Goal: Task Accomplishment & Management: Manage account settings

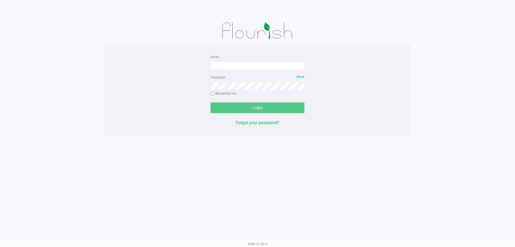
click at [254, 60] on div "Email" at bounding box center [258, 61] width 94 height 16
click at [253, 67] on input "Email" at bounding box center [258, 65] width 94 height 8
type input "tschuchardt@liveparallel.com"
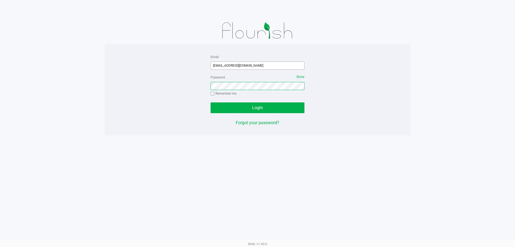
click at [211, 102] on button "Login" at bounding box center [258, 107] width 94 height 11
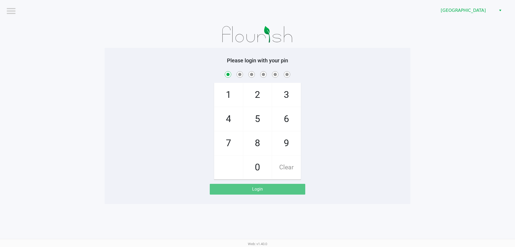
checkbox input "true"
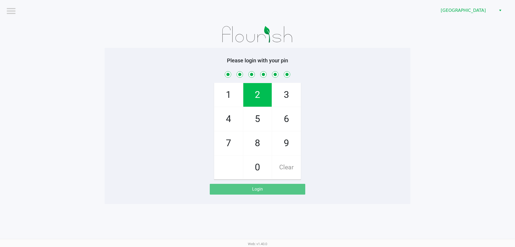
checkbox input "true"
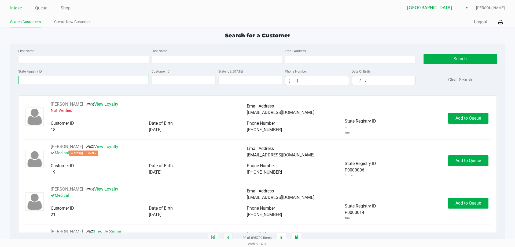
click at [42, 78] on input "State Registry ID" at bounding box center [83, 80] width 131 height 8
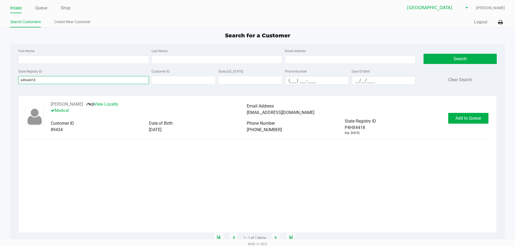
type input "p4hx4418"
click at [471, 119] on span "Add to Queue" at bounding box center [468, 117] width 25 height 5
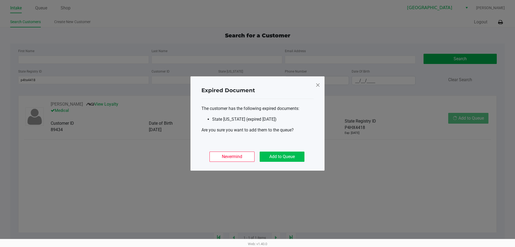
click at [287, 156] on button "Add to Queue" at bounding box center [282, 156] width 45 height 10
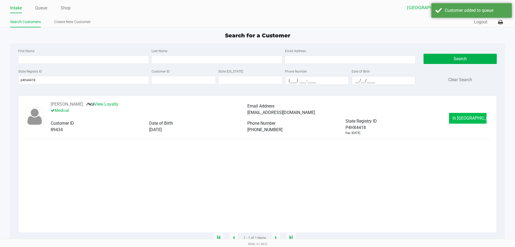
click at [464, 121] on button "In Queue" at bounding box center [468, 118] width 38 height 11
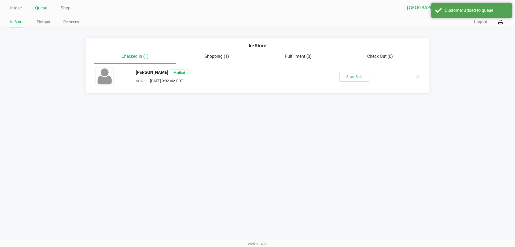
click at [356, 77] on button "Start Sale" at bounding box center [355, 76] width 30 height 9
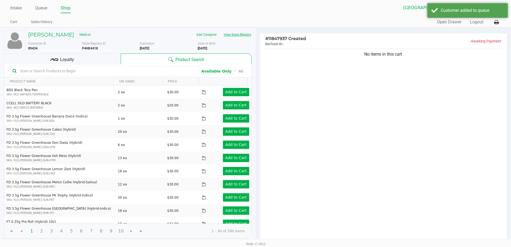
click at [246, 34] on button "View State Registry" at bounding box center [235, 34] width 31 height 9
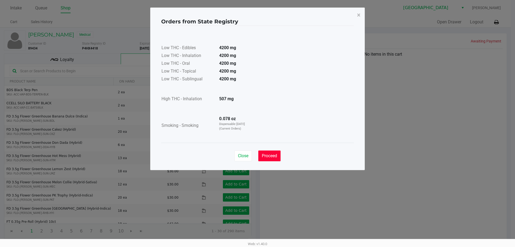
click at [274, 153] on span "Proceed" at bounding box center [269, 155] width 15 height 5
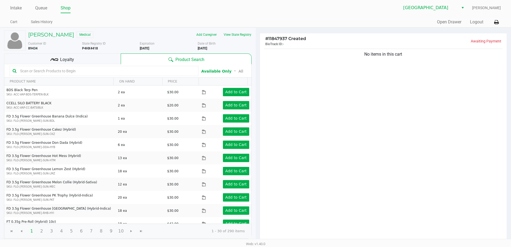
click at [48, 72] on input "text" at bounding box center [107, 71] width 178 height 8
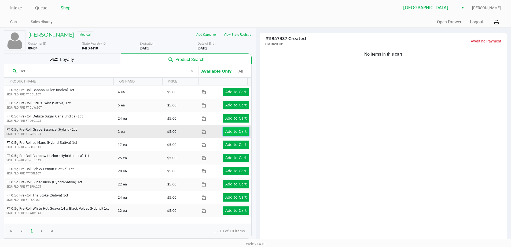
click at [234, 133] on app-button-loader "Add to Cart" at bounding box center [235, 131] width 21 height 4
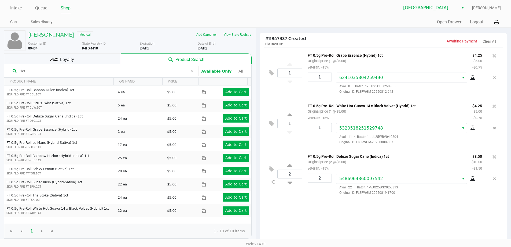
drag, startPoint x: 41, startPoint y: 68, endPoint x: 11, endPoint y: 78, distance: 32.0
click at [11, 78] on kendo-grid "1ct Available Only ᛫ All PRODUCT NAME ON HAND PRICE FT 0.5g Pre-Roll Banana Dul…" at bounding box center [128, 151] width 248 height 174
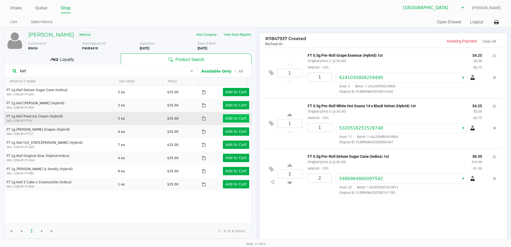
type input "kief"
click at [225, 120] on app-button-loader "Add to Cart" at bounding box center [235, 118] width 21 height 4
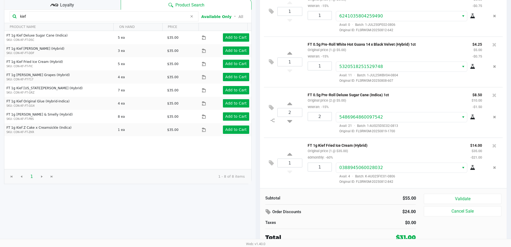
scroll to position [55, 0]
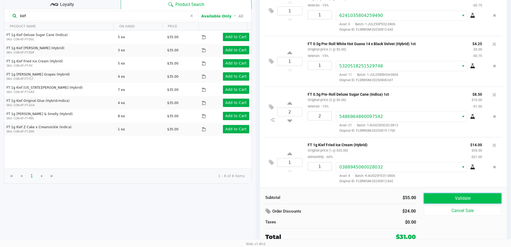
click at [446, 203] on button "Validate" at bounding box center [462, 198] width 77 height 10
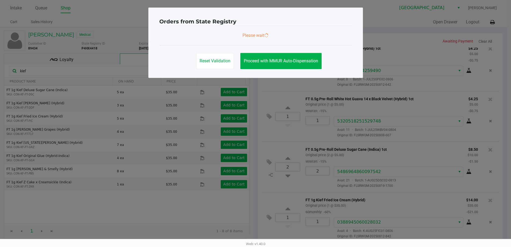
scroll to position [0, 0]
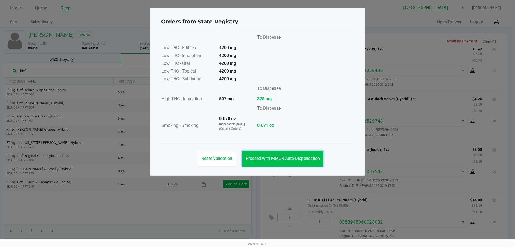
click at [262, 155] on button "Proceed with MMUR Auto-Dispensation" at bounding box center [282, 158] width 81 height 16
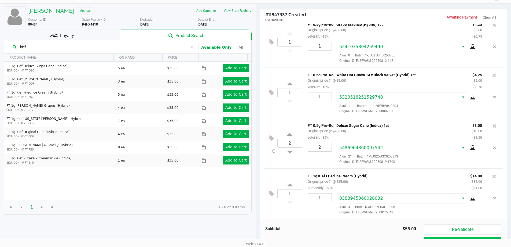
scroll to position [55, 0]
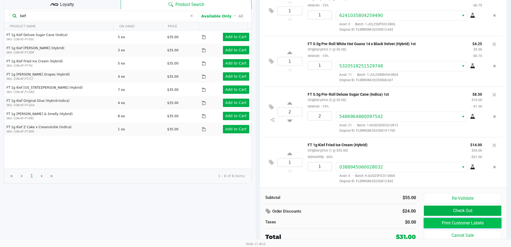
click at [445, 223] on button "Print Customer Labels" at bounding box center [462, 223] width 77 height 10
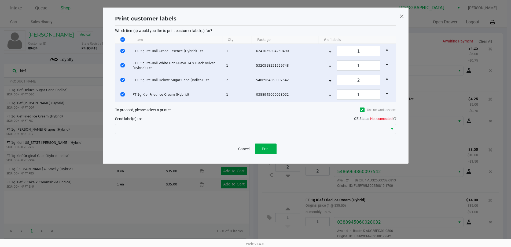
scroll to position [0, 0]
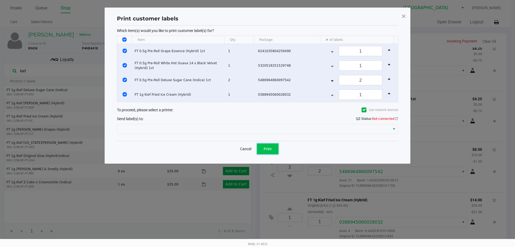
click at [268, 147] on span "Print" at bounding box center [268, 149] width 8 height 4
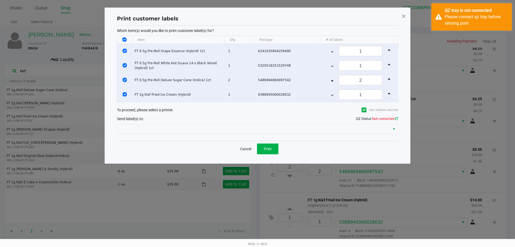
click at [396, 118] on icon at bounding box center [396, 118] width 3 height 3
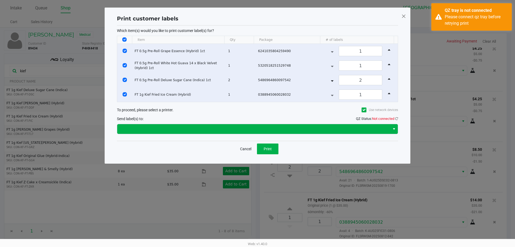
click at [394, 128] on span "Select" at bounding box center [394, 129] width 4 height 6
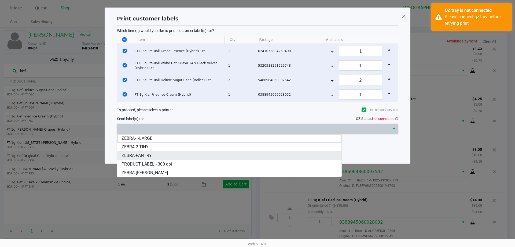
click at [153, 154] on li "ZEBRA-PANTRY" at bounding box center [229, 155] width 224 height 9
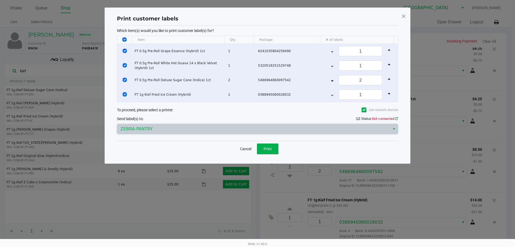
click at [397, 117] on icon at bounding box center [397, 118] width 5 height 4
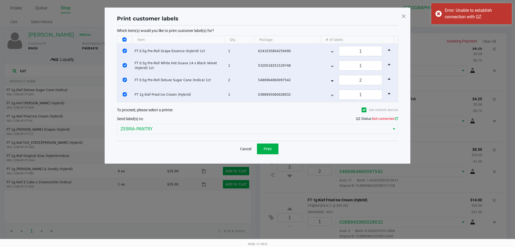
click at [396, 117] on icon at bounding box center [397, 118] width 5 height 4
click at [273, 146] on button "Print" at bounding box center [267, 148] width 21 height 11
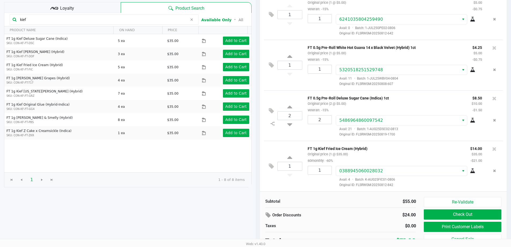
scroll to position [55, 0]
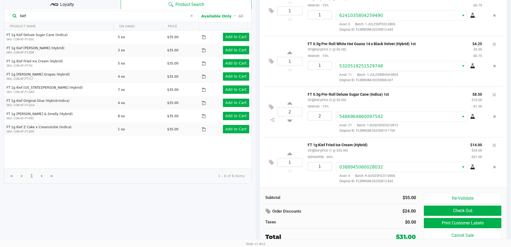
click at [476, 209] on button "Check Out" at bounding box center [462, 210] width 77 height 10
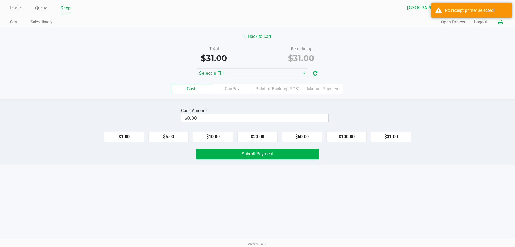
click at [501, 23] on icon at bounding box center [500, 22] width 5 height 4
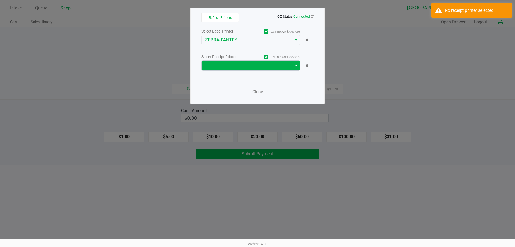
click at [295, 65] on span "Select" at bounding box center [296, 65] width 4 height 6
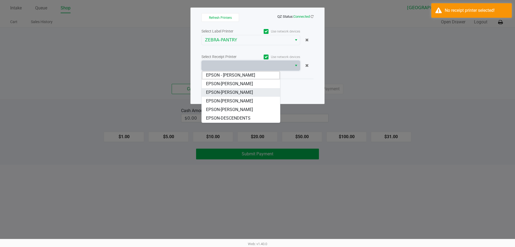
click at [248, 91] on span "EPSON-[PERSON_NAME]" at bounding box center [229, 92] width 47 height 6
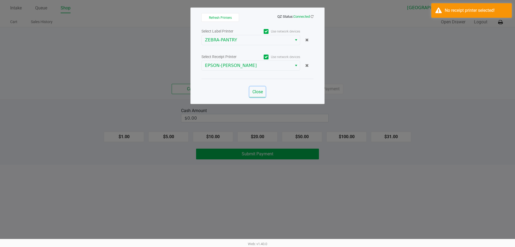
click at [256, 90] on span "Close" at bounding box center [258, 91] width 10 height 5
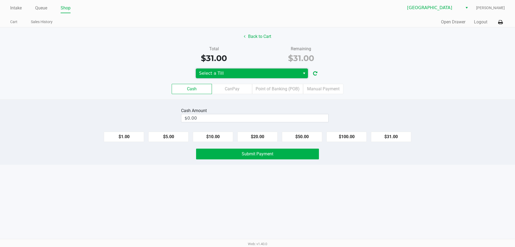
click at [262, 76] on span "Select a Till" at bounding box center [248, 73] width 104 height 10
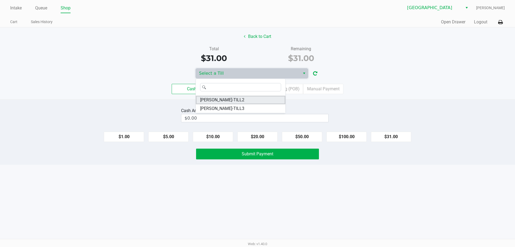
click at [233, 100] on span "DENNIS-BROWN-TILL2" at bounding box center [222, 100] width 44 height 6
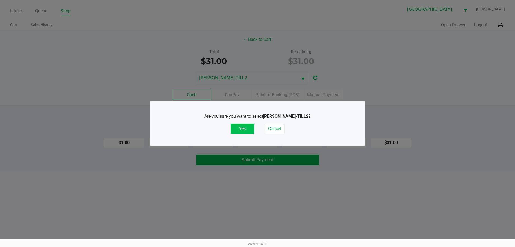
click at [239, 128] on button "Yes" at bounding box center [242, 128] width 23 height 10
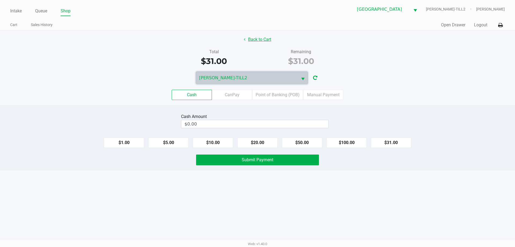
click at [260, 39] on button "Back to Cart" at bounding box center [257, 39] width 34 height 10
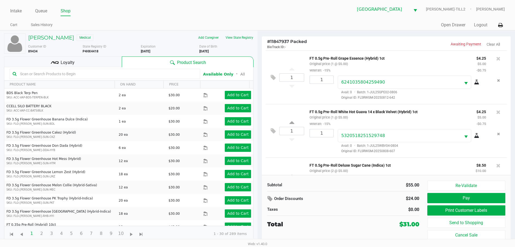
click at [73, 59] on span "Loyalty" at bounding box center [68, 62] width 14 height 6
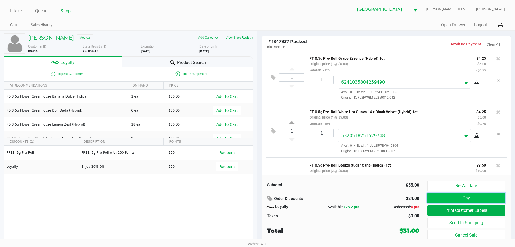
click at [468, 195] on button "Pay" at bounding box center [467, 198] width 78 height 10
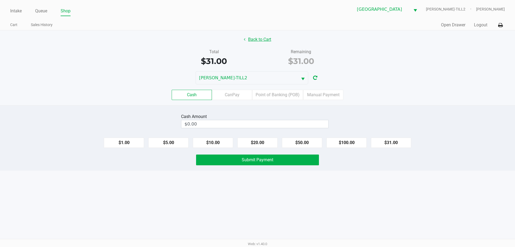
click at [257, 42] on button "Back to Cart" at bounding box center [257, 39] width 34 height 10
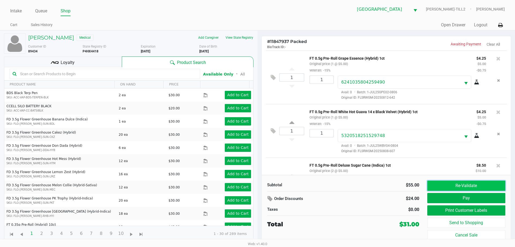
click at [472, 184] on button "Re-Validate" at bounding box center [467, 185] width 78 height 10
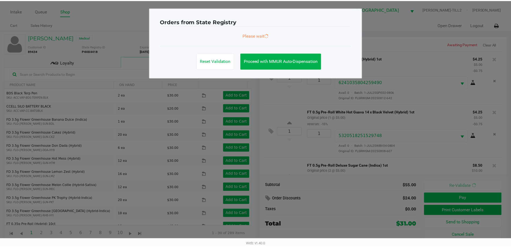
scroll to position [90, 0]
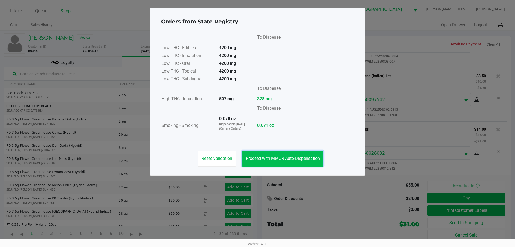
click at [290, 152] on button "Proceed with MMUR Auto-Dispensation" at bounding box center [282, 158] width 81 height 16
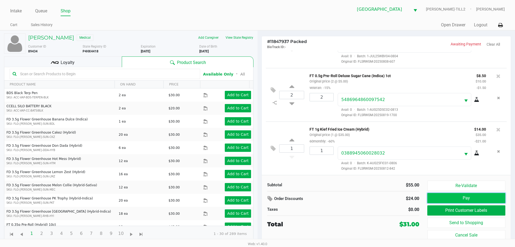
click at [491, 195] on button "Pay" at bounding box center [467, 198] width 78 height 10
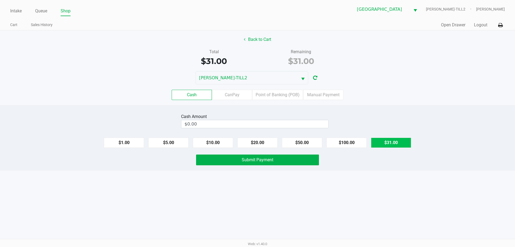
click at [395, 142] on button "$31.00" at bounding box center [391, 142] width 40 height 10
type input "$31.00"
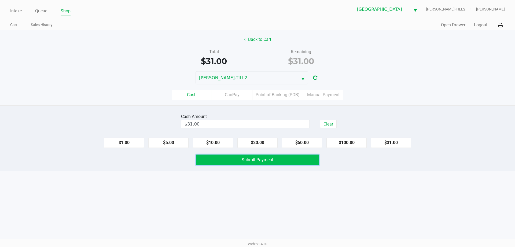
click at [245, 163] on button "Submit Payment" at bounding box center [257, 159] width 123 height 11
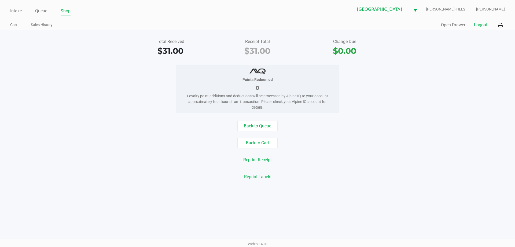
click at [482, 24] on button "Logout" at bounding box center [480, 25] width 13 height 6
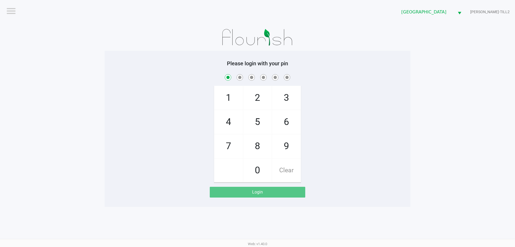
checkbox input "true"
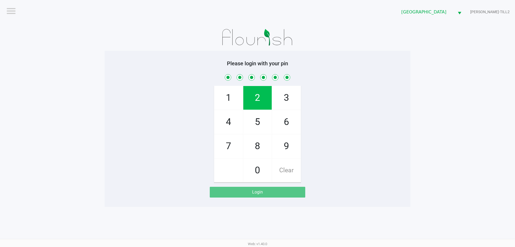
checkbox input "true"
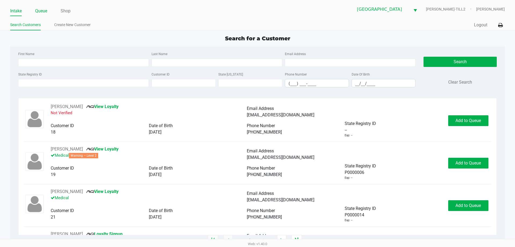
click at [47, 11] on link "Queue" at bounding box center [41, 11] width 12 height 8
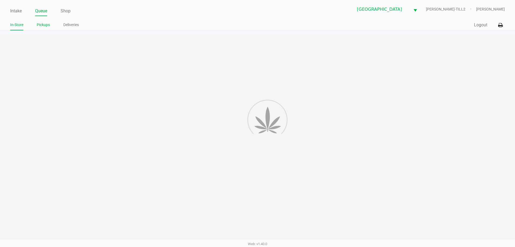
click at [46, 25] on link "Pickups" at bounding box center [43, 24] width 13 height 7
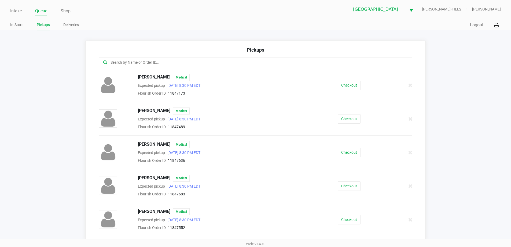
click at [232, 178] on div "DAWN SLINGSBY Medical" at bounding box center [221, 177] width 175 height 7
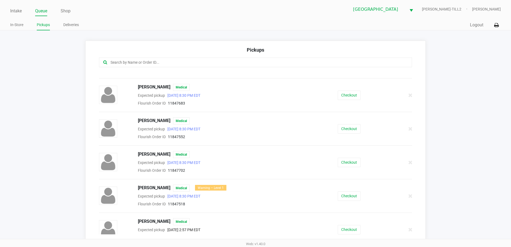
scroll to position [92, 0]
click at [355, 164] on button "Checkout" at bounding box center [349, 161] width 23 height 9
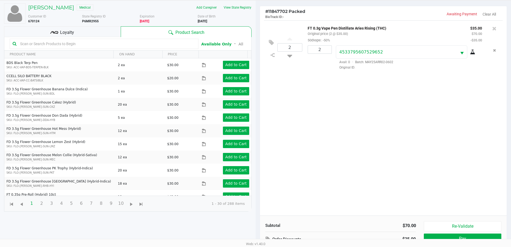
scroll to position [58, 0]
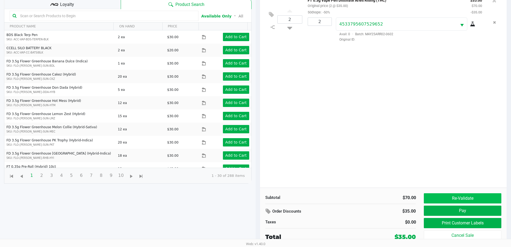
click at [472, 197] on button "Re-Validate" at bounding box center [462, 198] width 77 height 10
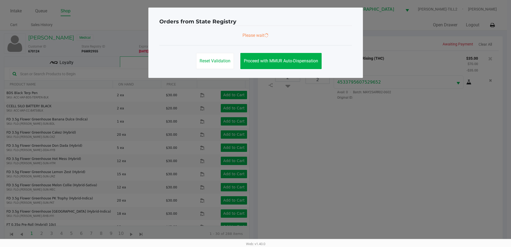
scroll to position [0, 0]
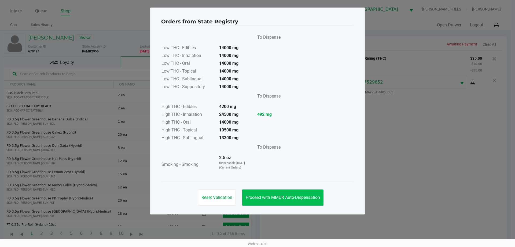
click at [293, 192] on button "Proceed with MMUR Auto-Dispensation" at bounding box center [282, 197] width 81 height 16
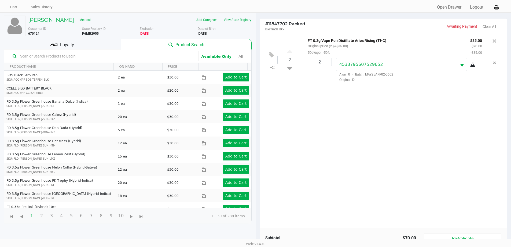
scroll to position [58, 0]
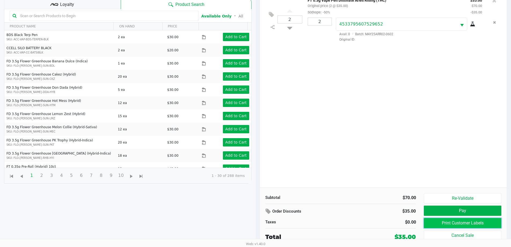
click at [472, 221] on button "Print Customer Labels" at bounding box center [462, 223] width 77 height 10
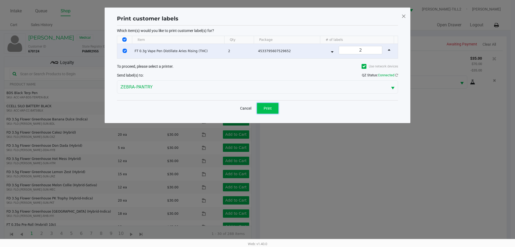
click at [265, 108] on span "Print" at bounding box center [268, 108] width 8 height 4
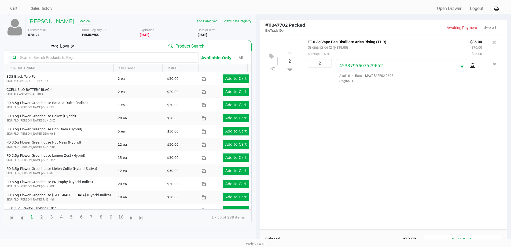
scroll to position [58, 0]
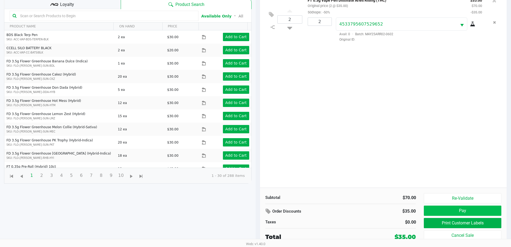
click at [471, 211] on button "Pay" at bounding box center [462, 210] width 77 height 10
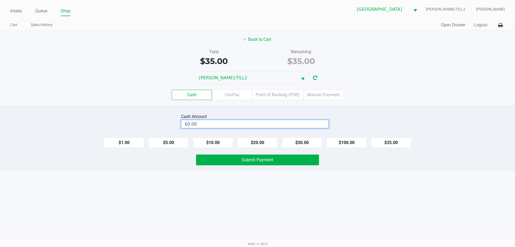
click at [200, 122] on input "$0.00" at bounding box center [254, 124] width 147 height 8
click at [243, 157] on span "Submit Payment" at bounding box center [258, 159] width 32 height 5
type input "$40.00"
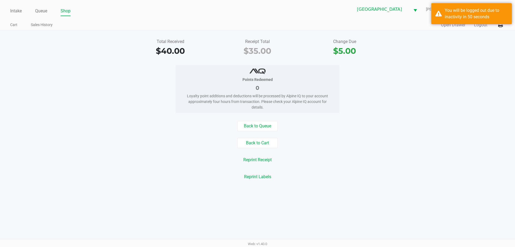
click at [18, 12] on link "Intake" at bounding box center [16, 11] width 12 height 8
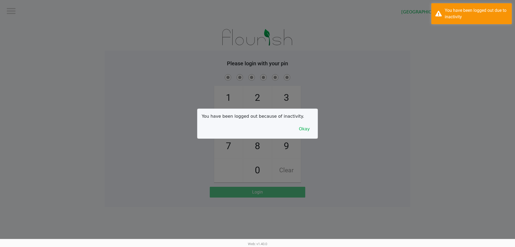
click at [303, 127] on button "Okay" at bounding box center [305, 129] width 18 height 10
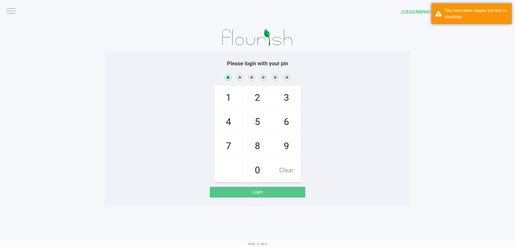
checkbox input "true"
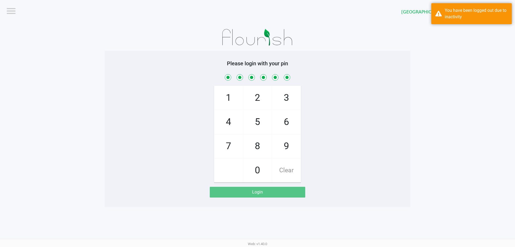
checkbox input "true"
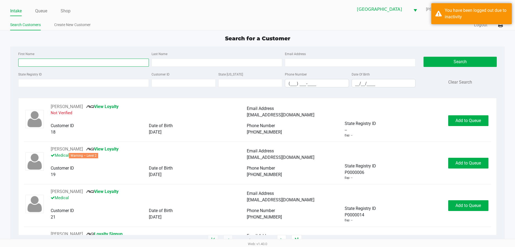
click at [38, 63] on input "First Name" at bounding box center [83, 63] width 131 height 8
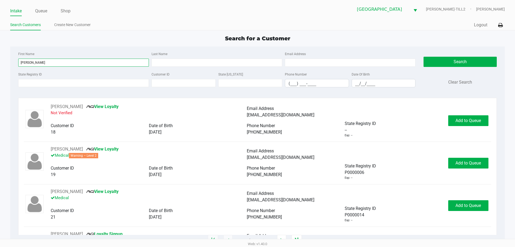
type input "sara"
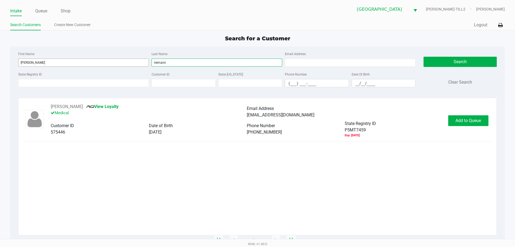
type input "riemann"
click at [475, 116] on button "Add to Queue" at bounding box center [468, 120] width 40 height 11
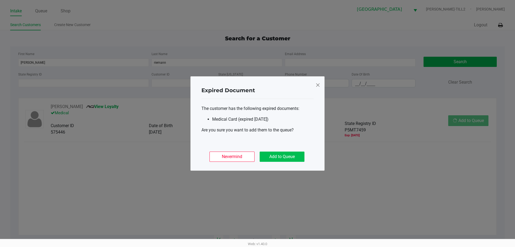
click at [298, 156] on button "Add to Queue" at bounding box center [282, 156] width 45 height 10
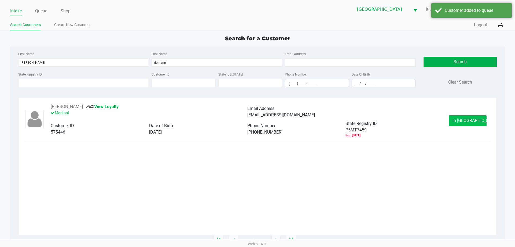
click at [474, 125] on button "In Queue" at bounding box center [468, 120] width 38 height 11
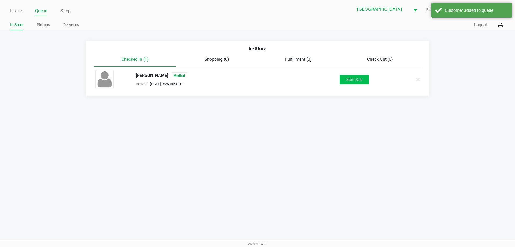
click at [365, 83] on button "Start Sale" at bounding box center [355, 79] width 30 height 9
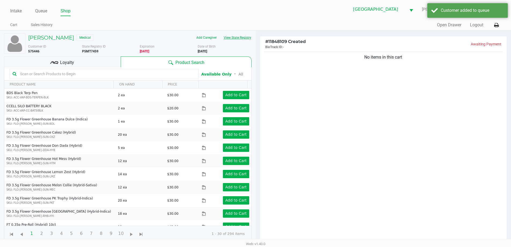
click at [244, 39] on button "View State Registry" at bounding box center [235, 37] width 31 height 9
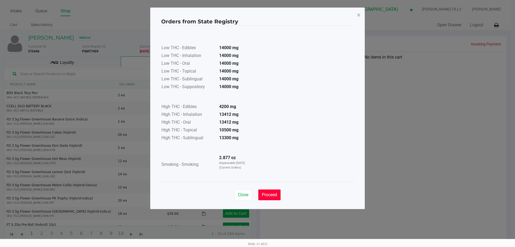
click at [268, 194] on span "Proceed" at bounding box center [269, 194] width 15 height 5
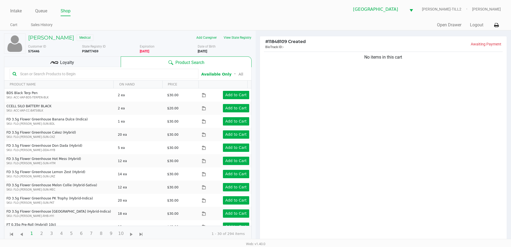
click at [39, 73] on input "text" at bounding box center [107, 74] width 178 height 8
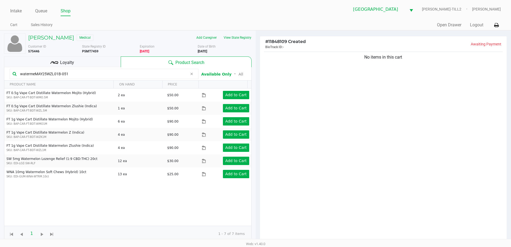
type input "watermeMAY25WZL01B-0519"
click at [70, 64] on span "Loyalty" at bounding box center [67, 62] width 14 height 6
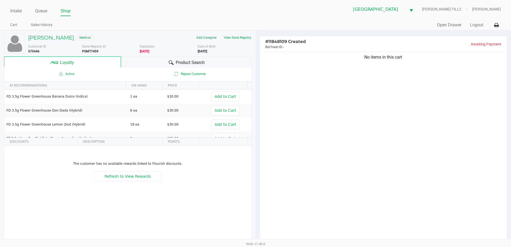
click at [194, 60] on span "Product Search" at bounding box center [190, 62] width 29 height 6
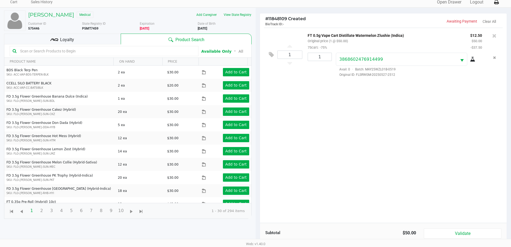
scroll to position [64, 0]
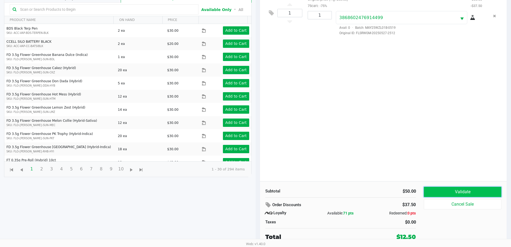
click at [459, 190] on button "Validate" at bounding box center [462, 192] width 77 height 10
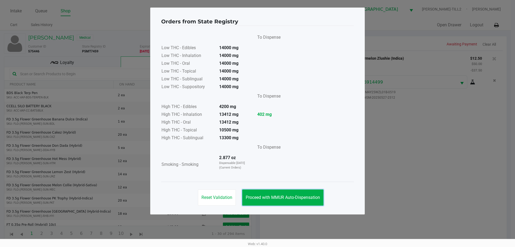
drag, startPoint x: 285, startPoint y: 193, endPoint x: 380, endPoint y: 190, distance: 94.8
click at [287, 193] on button "Proceed with MMUR Auto-Dispensation" at bounding box center [282, 197] width 81 height 16
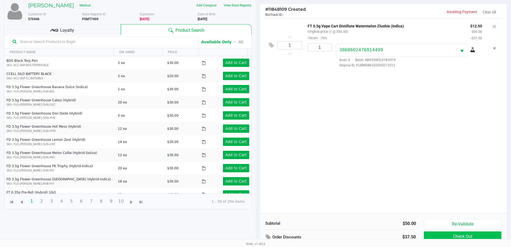
scroll to position [64, 0]
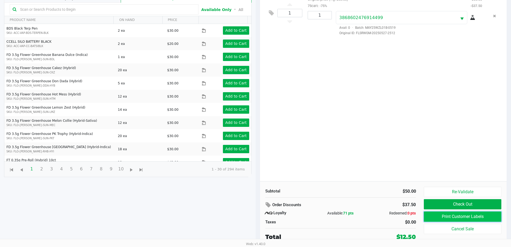
click at [450, 218] on button "Print Customer Labels" at bounding box center [462, 216] width 77 height 10
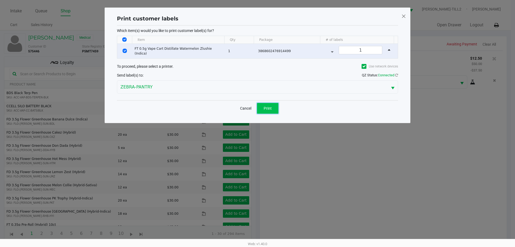
click at [268, 107] on span "Print" at bounding box center [268, 108] width 8 height 4
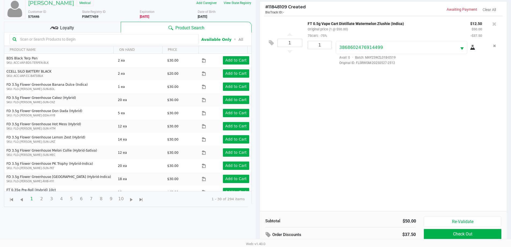
scroll to position [64, 0]
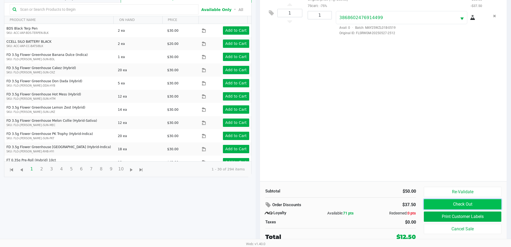
click at [474, 202] on button "Check Out" at bounding box center [462, 204] width 77 height 10
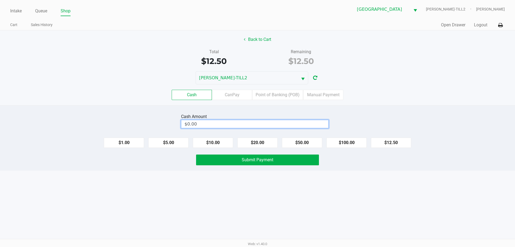
click at [199, 124] on input "$0.00" at bounding box center [254, 124] width 147 height 8
click at [245, 160] on span "Submit Payment" at bounding box center [258, 159] width 32 height 5
type input "$13.00"
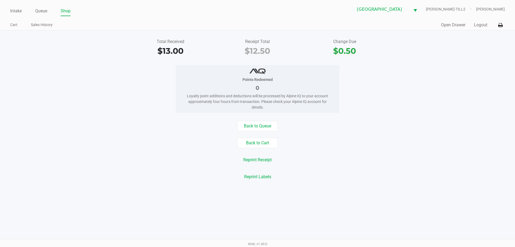
click at [18, 10] on link "Intake" at bounding box center [16, 11] width 12 height 8
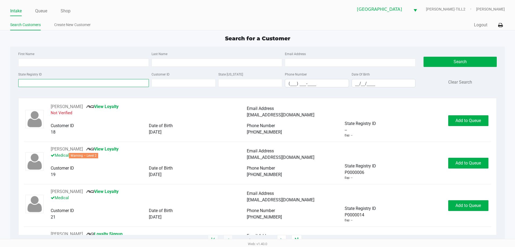
click at [41, 83] on input "State Registry ID" at bounding box center [83, 83] width 131 height 8
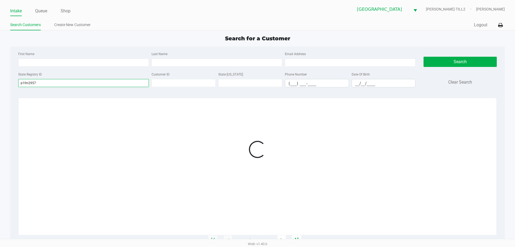
type input "p1fm2957"
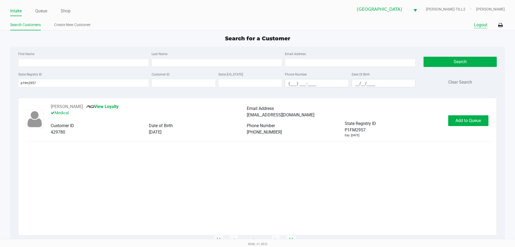
click at [482, 22] on button "Logout" at bounding box center [480, 25] width 13 height 6
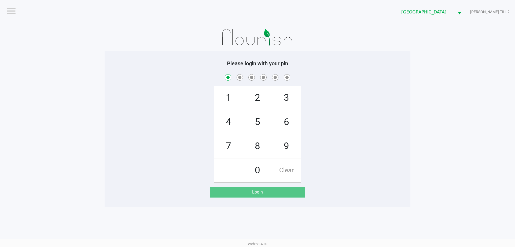
checkbox input "true"
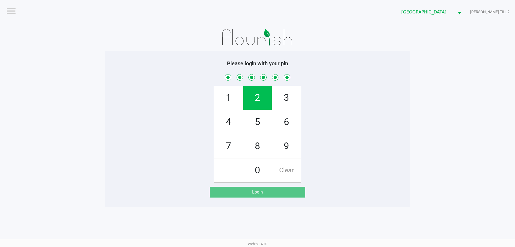
checkbox input "true"
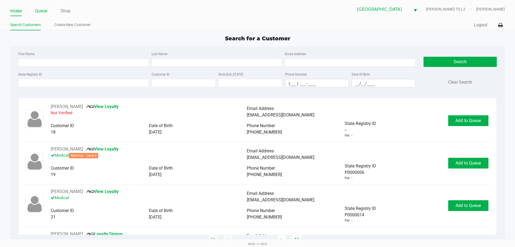
click at [42, 14] on link "Queue" at bounding box center [41, 11] width 12 height 8
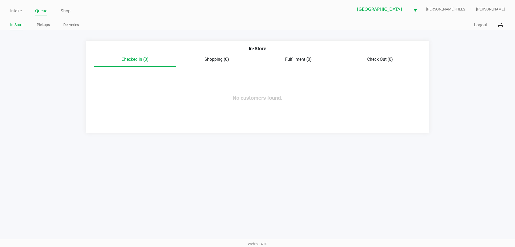
click at [43, 25] on link "Pickups" at bounding box center [43, 24] width 13 height 7
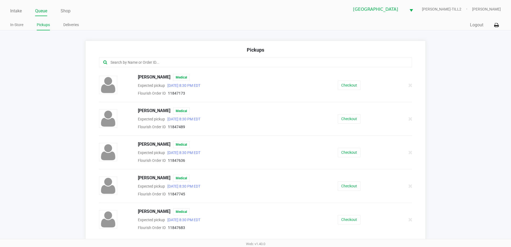
click at [131, 61] on input "text" at bounding box center [247, 62] width 274 height 6
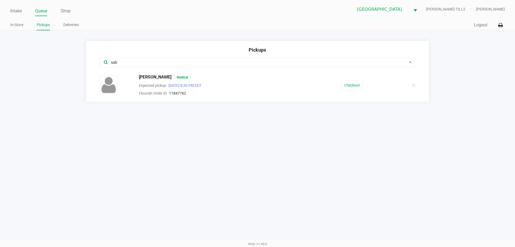
type input "sab"
click at [357, 84] on button "Checkout" at bounding box center [352, 85] width 23 height 9
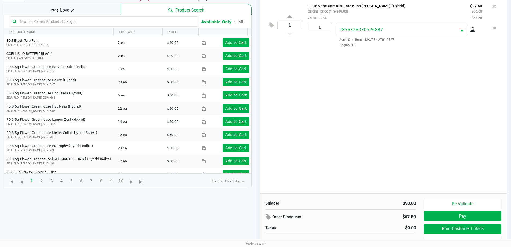
scroll to position [58, 0]
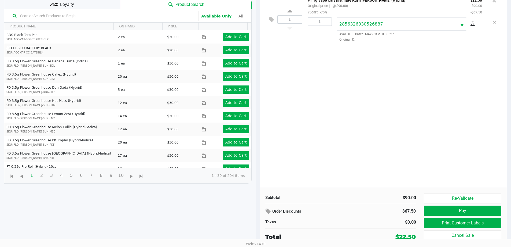
click at [471, 198] on button "Re-Validate" at bounding box center [462, 198] width 77 height 10
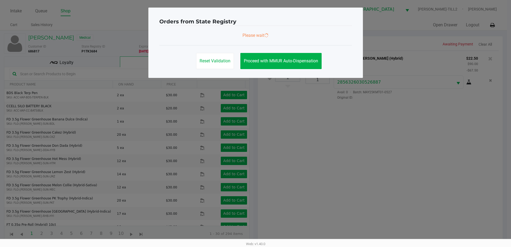
scroll to position [0, 0]
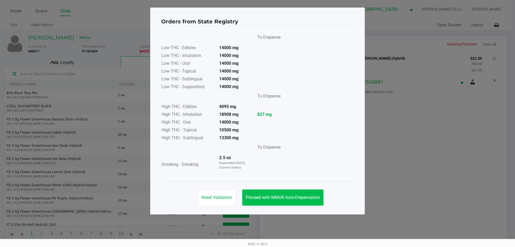
click at [298, 199] on span "Proceed with MMUR Auto-Dispensation" at bounding box center [283, 197] width 74 height 5
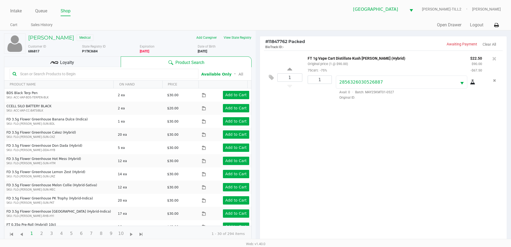
scroll to position [58, 0]
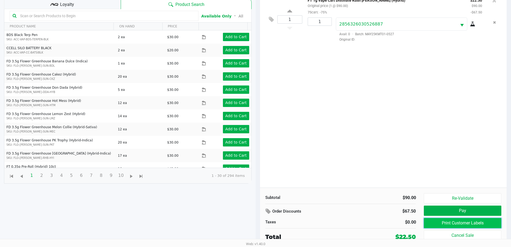
click at [471, 221] on button "Print Customer Labels" at bounding box center [462, 223] width 77 height 10
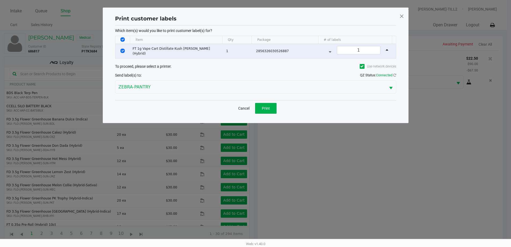
scroll to position [0, 0]
click at [265, 110] on button "Print" at bounding box center [267, 108] width 21 height 11
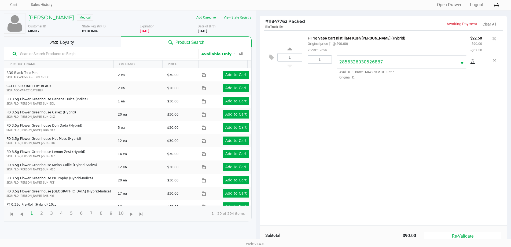
scroll to position [58, 0]
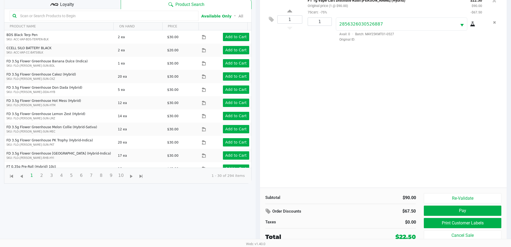
click at [473, 211] on button "Pay" at bounding box center [462, 210] width 77 height 10
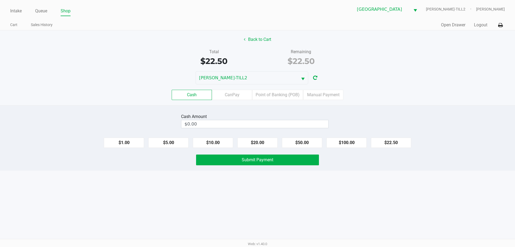
click at [395, 141] on button "$22.50" at bounding box center [391, 142] width 40 height 10
type input "$22.50"
click at [266, 163] on button "Submit Payment" at bounding box center [257, 159] width 123 height 11
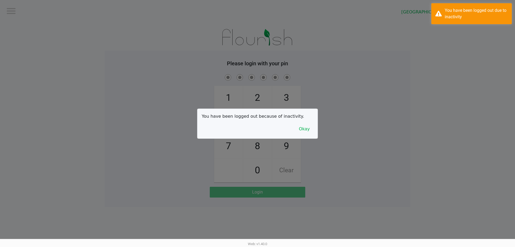
click at [40, 17] on div at bounding box center [257, 123] width 515 height 247
click at [301, 126] on button "Okay" at bounding box center [305, 129] width 18 height 10
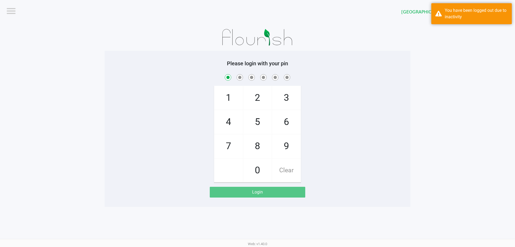
checkbox input "true"
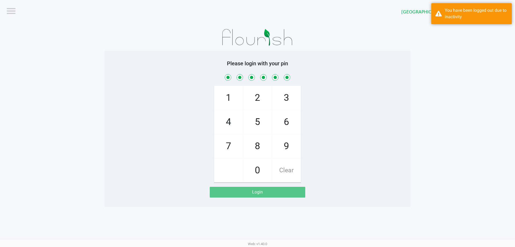
checkbox input "true"
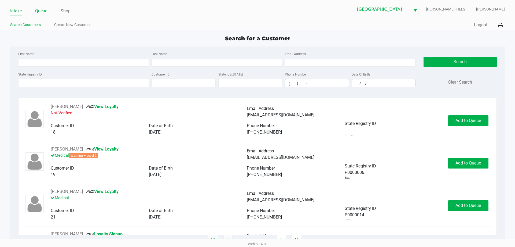
click at [41, 13] on link "Queue" at bounding box center [41, 11] width 12 height 8
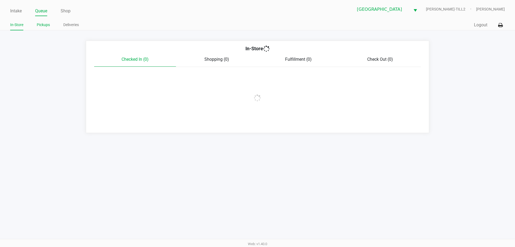
click at [43, 27] on link "Pickups" at bounding box center [43, 24] width 13 height 7
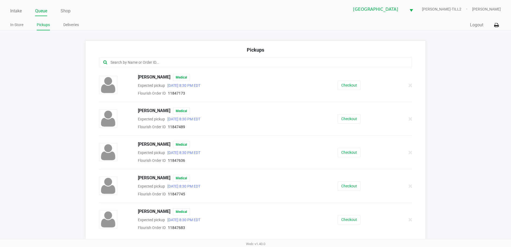
click at [137, 63] on input "text" at bounding box center [247, 62] width 274 height 6
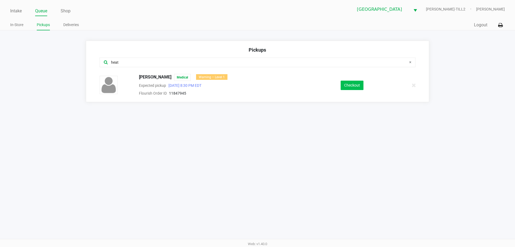
type input "heat"
click at [357, 89] on button "Checkout" at bounding box center [352, 85] width 23 height 9
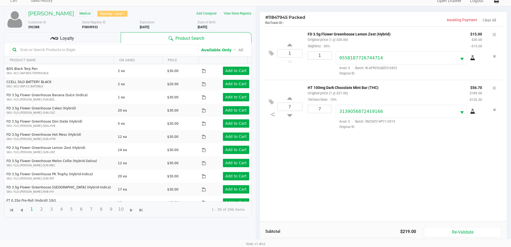
scroll to position [58, 0]
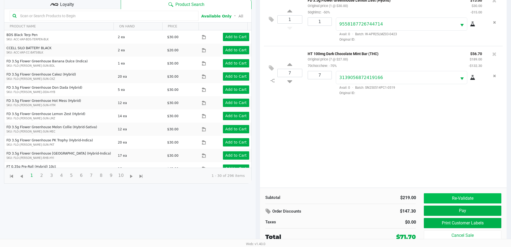
click at [477, 196] on button "Re-Validate" at bounding box center [462, 198] width 77 height 10
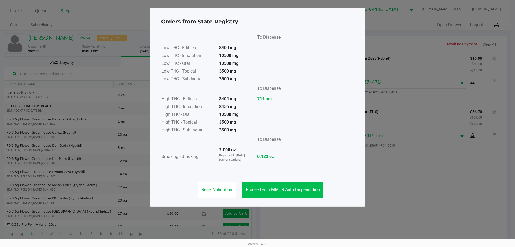
click at [285, 188] on span "Proceed with MMUR Auto-Dispensation" at bounding box center [283, 189] width 74 height 5
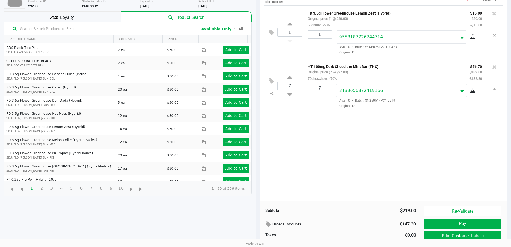
scroll to position [58, 0]
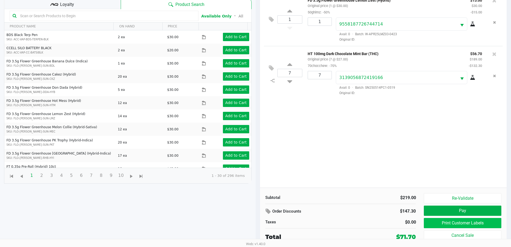
click at [475, 224] on button "Print Customer Labels" at bounding box center [462, 223] width 77 height 10
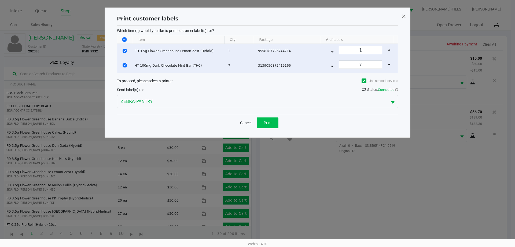
click at [276, 121] on button "Print" at bounding box center [267, 122] width 21 height 11
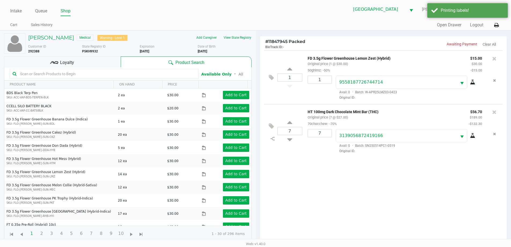
click at [69, 60] on span "Loyalty" at bounding box center [67, 62] width 14 height 6
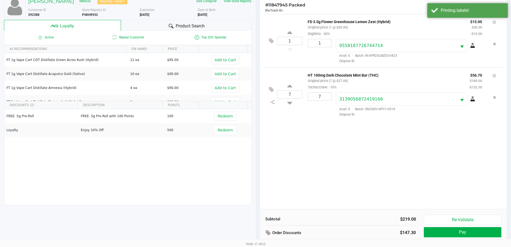
scroll to position [64, 0]
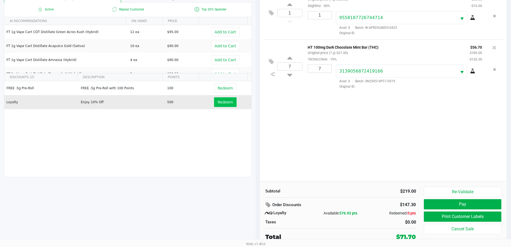
click at [227, 101] on span "Redeem" at bounding box center [225, 102] width 15 height 4
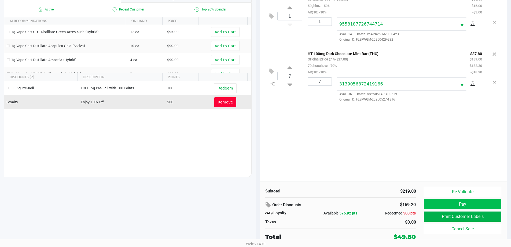
click at [476, 202] on button "Pay" at bounding box center [462, 204] width 77 height 10
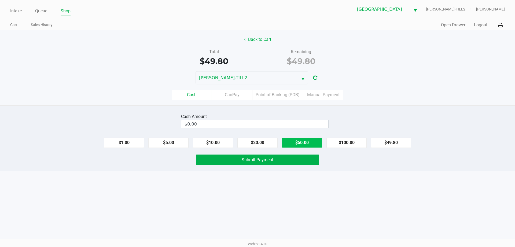
click at [307, 143] on button "$50.00" at bounding box center [302, 142] width 40 height 10
type input "$50.00"
click at [260, 161] on span "Submit Payment" at bounding box center [258, 159] width 32 height 5
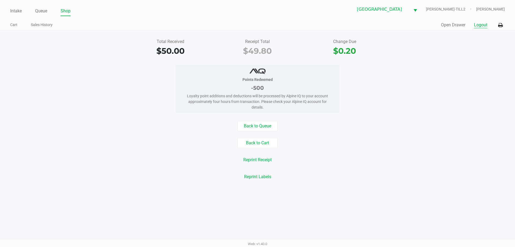
click at [481, 27] on button "Logout" at bounding box center [480, 25] width 13 height 6
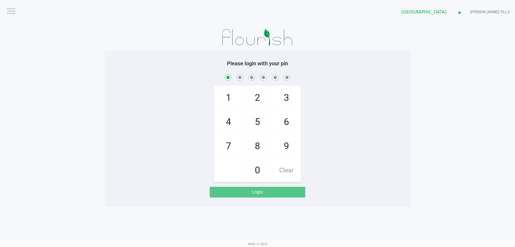
checkbox input "true"
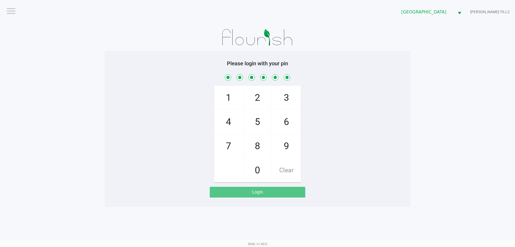
checkbox input "true"
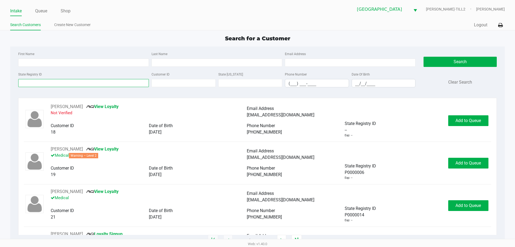
click at [44, 83] on input "State Registry ID" at bounding box center [83, 83] width 131 height 8
click at [47, 81] on input "State Registry ID" at bounding box center [83, 83] width 131 height 8
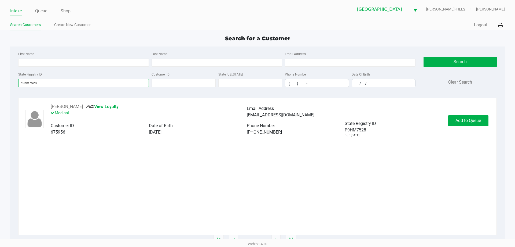
type input "p9hm7528"
click at [482, 121] on button "Add to Queue" at bounding box center [468, 120] width 40 height 11
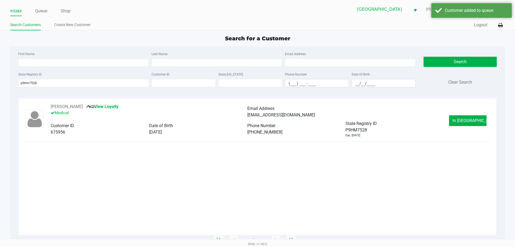
click at [467, 120] on span "In Queue" at bounding box center [475, 120] width 45 height 5
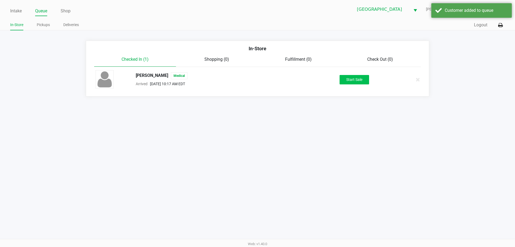
click at [366, 78] on button "Start Sale" at bounding box center [355, 79] width 30 height 9
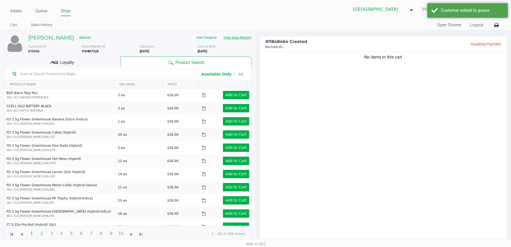
click at [237, 37] on button "View State Registry" at bounding box center [235, 37] width 31 height 9
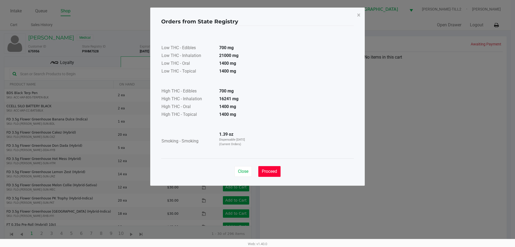
click at [270, 167] on button "Proceed" at bounding box center [269, 171] width 22 height 11
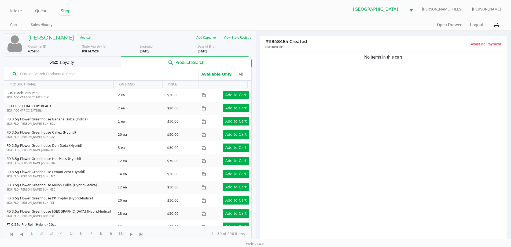
click at [34, 66] on div "Loyalty" at bounding box center [62, 61] width 117 height 11
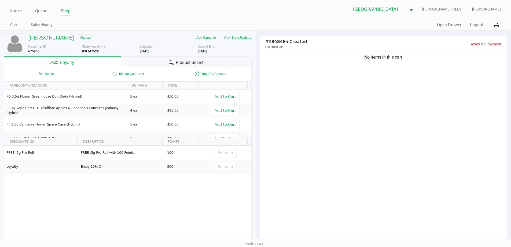
click at [160, 67] on div "Product Search" at bounding box center [186, 61] width 131 height 11
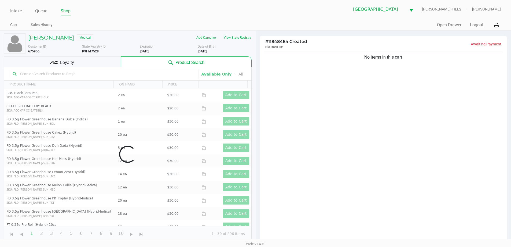
click at [29, 73] on input "text" at bounding box center [107, 74] width 178 height 8
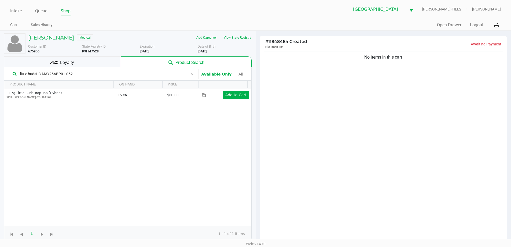
type input "little budsLB-MAY25ABP01-0527"
click at [59, 60] on div "Loyalty" at bounding box center [62, 61] width 117 height 11
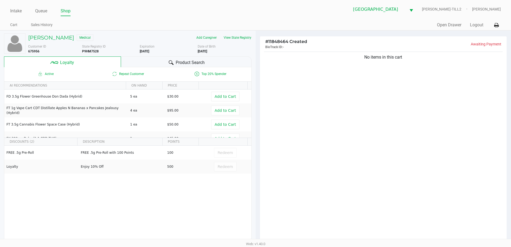
click at [196, 66] on div "Product Search" at bounding box center [186, 61] width 131 height 11
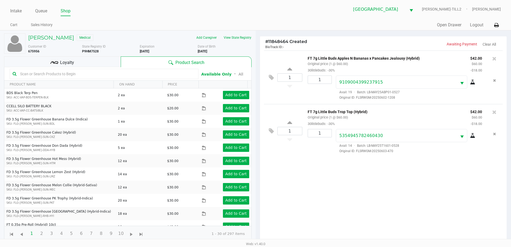
click at [33, 74] on input "text" at bounding box center [107, 74] width 178 height 8
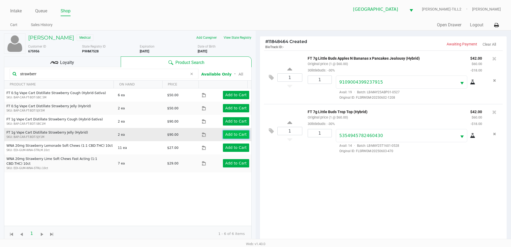
click at [228, 133] on app-button-loader "Add to Cart" at bounding box center [235, 134] width 21 height 4
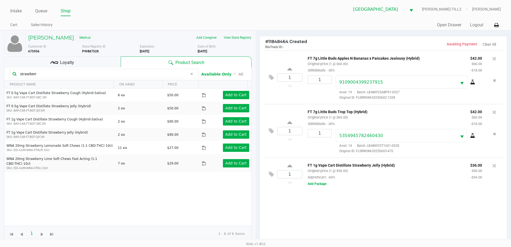
click at [51, 75] on input "strawberr" at bounding box center [103, 74] width 170 height 8
type input "s"
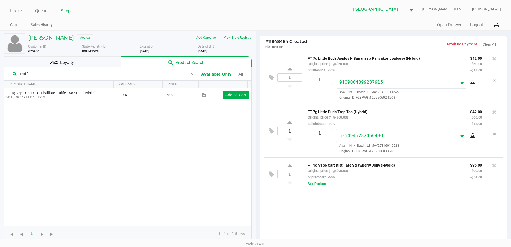
type input "truff"
click at [246, 34] on button "View State Registry" at bounding box center [235, 37] width 31 height 9
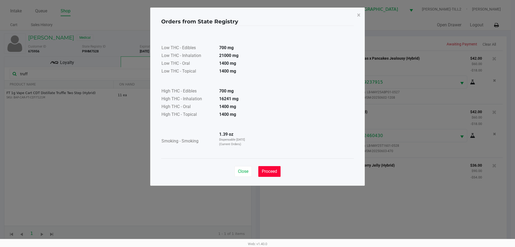
click at [267, 167] on button "Proceed" at bounding box center [269, 171] width 22 height 11
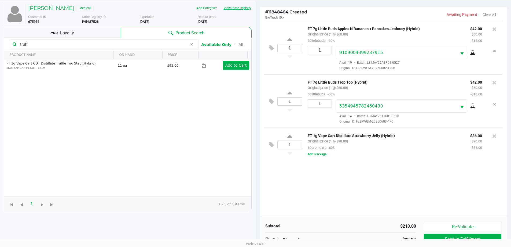
scroll to position [64, 0]
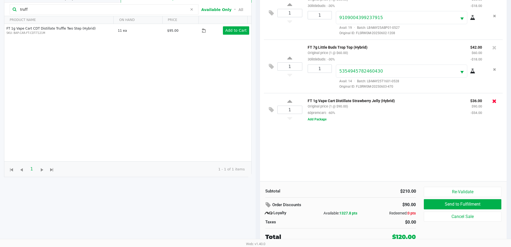
click at [495, 103] on icon at bounding box center [495, 100] width 4 height 5
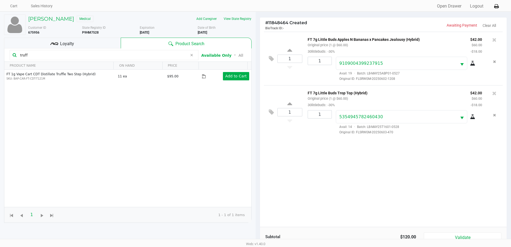
scroll to position [7, 0]
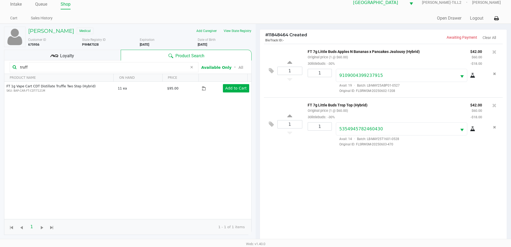
click at [81, 51] on div "Loyalty" at bounding box center [62, 55] width 117 height 11
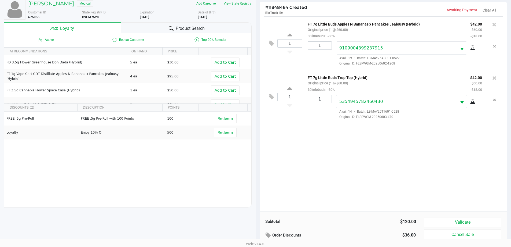
scroll to position [64, 0]
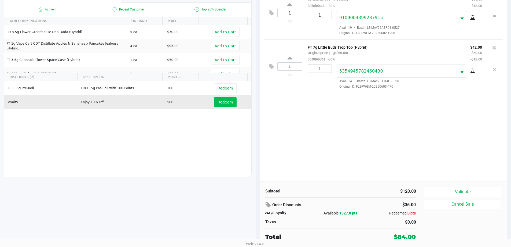
click at [214, 101] on button "Redeem" at bounding box center [225, 102] width 22 height 10
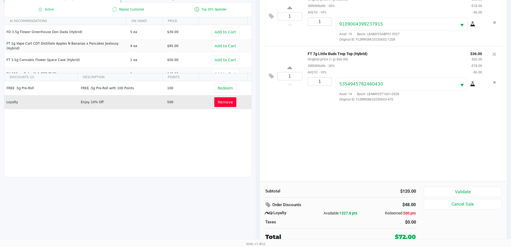
click at [218, 104] on span "Remove" at bounding box center [225, 102] width 15 height 4
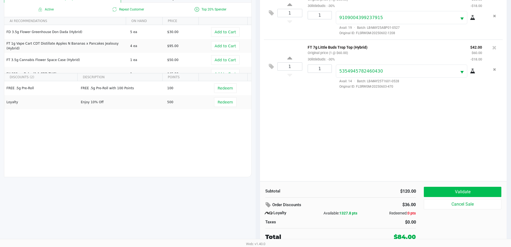
click at [469, 188] on button "Validate" at bounding box center [462, 192] width 77 height 10
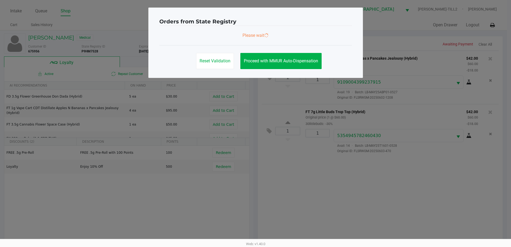
scroll to position [0, 0]
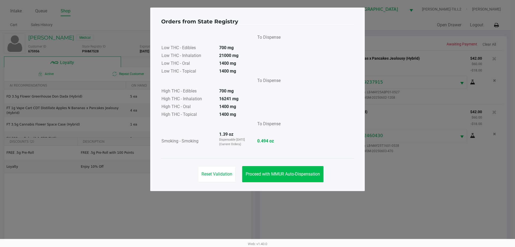
click at [298, 175] on span "Proceed with MMUR Auto-Dispensation" at bounding box center [283, 173] width 74 height 5
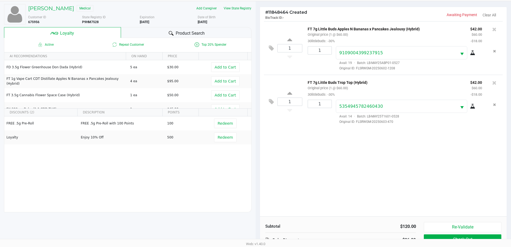
scroll to position [64, 0]
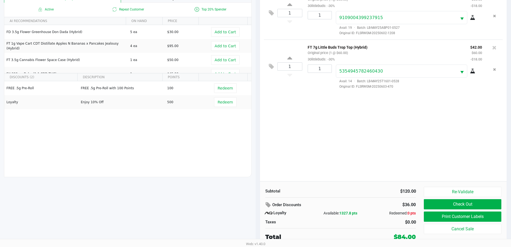
click at [474, 216] on button "Print Customer Labels" at bounding box center [462, 216] width 77 height 10
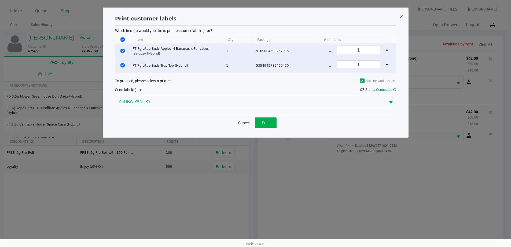
scroll to position [0, 0]
click at [269, 121] on span "Print" at bounding box center [268, 123] width 8 height 4
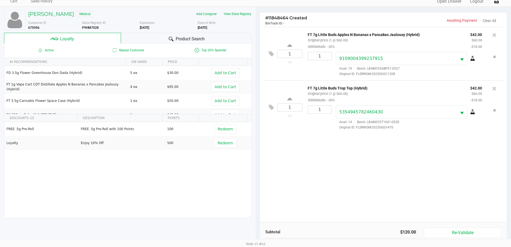
scroll to position [64, 0]
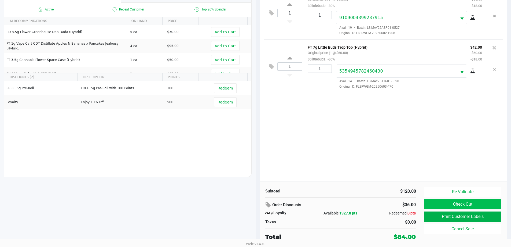
click at [476, 205] on button "Check Out" at bounding box center [462, 204] width 77 height 10
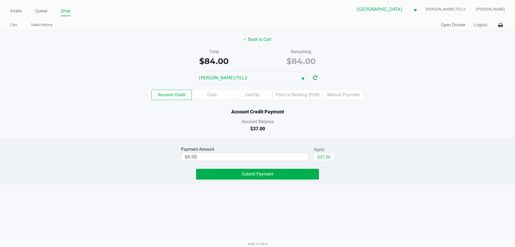
click at [294, 95] on label "Point of Banking (POB)" at bounding box center [297, 95] width 51 height 10
click at [0, 0] on 8 "Point of Banking (POB)" at bounding box center [0, 0] width 0 height 0
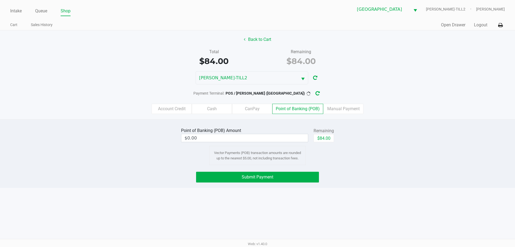
click at [265, 42] on button "Back to Cart" at bounding box center [257, 39] width 34 height 10
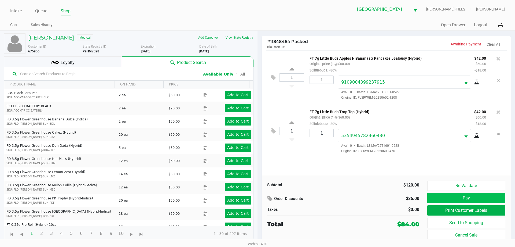
click at [482, 198] on button "Pay" at bounding box center [467, 198] width 78 height 10
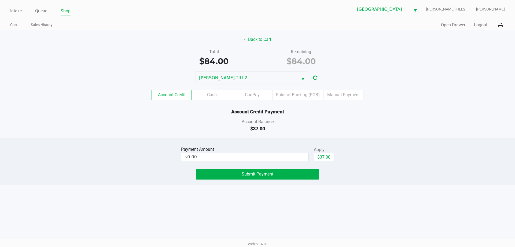
click at [331, 155] on button "$37.00" at bounding box center [324, 157] width 20 height 8
click at [289, 176] on button "Submit Payment" at bounding box center [257, 174] width 123 height 11
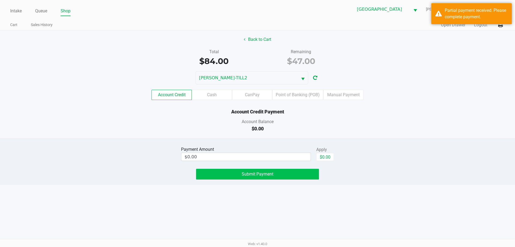
click at [299, 92] on label "Point of Banking (POB)" at bounding box center [297, 95] width 51 height 10
click at [0, 0] on 8 "Point of Banking (POB)" at bounding box center [0, 0] width 0 height 0
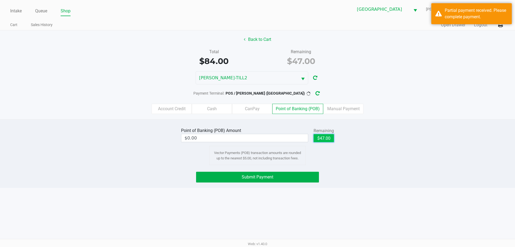
click at [324, 140] on button "$47.00" at bounding box center [324, 138] width 20 height 8
type input "$47.00"
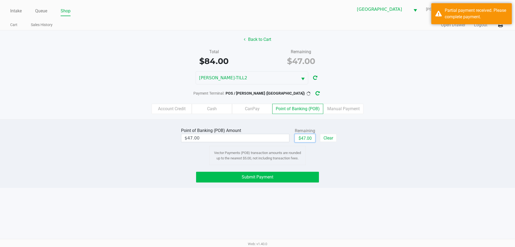
click at [248, 180] on button "Submit Payment" at bounding box center [257, 177] width 123 height 11
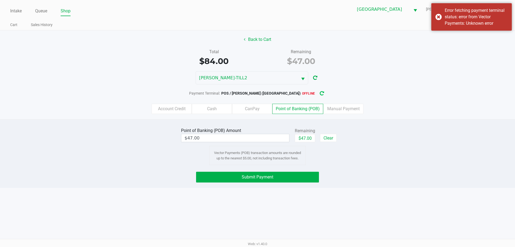
click at [320, 93] on icon "button" at bounding box center [322, 93] width 4 height 5
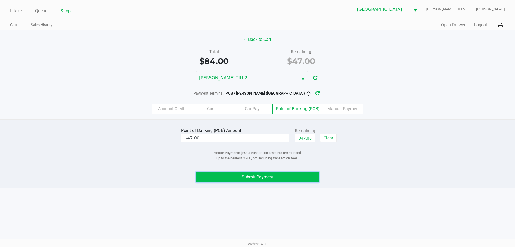
click at [302, 180] on button "Submit Payment" at bounding box center [257, 177] width 123 height 11
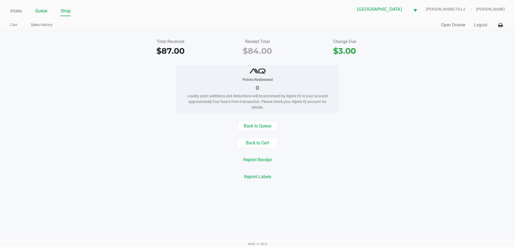
click at [41, 10] on link "Queue" at bounding box center [41, 11] width 12 height 8
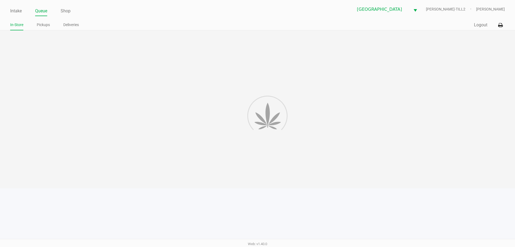
click at [46, 25] on link "Pickups" at bounding box center [43, 24] width 13 height 7
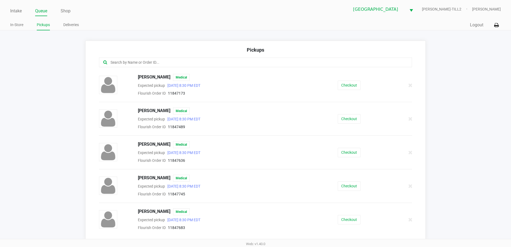
click at [139, 63] on input "text" at bounding box center [247, 62] width 274 height 6
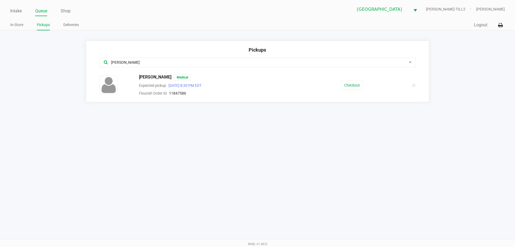
type input "lou"
click at [356, 86] on button "Checkout" at bounding box center [352, 85] width 23 height 9
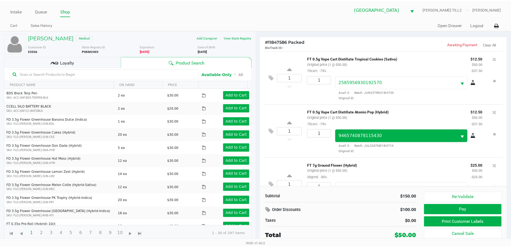
scroll to position [25, 0]
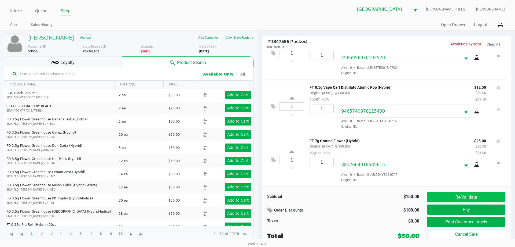
click at [477, 196] on button "Re-Validate" at bounding box center [467, 197] width 78 height 10
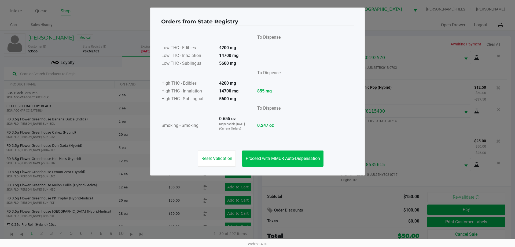
click at [285, 161] on button "Proceed with MMUR Auto-Dispensation" at bounding box center [282, 158] width 81 height 16
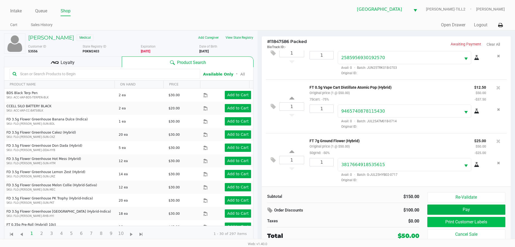
click at [477, 221] on button "Print Customer Labels" at bounding box center [467, 222] width 78 height 10
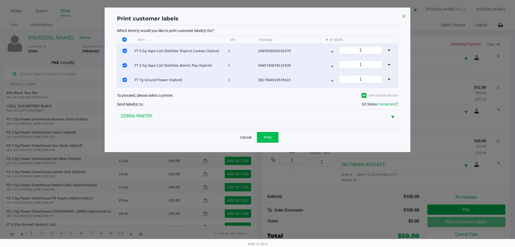
click at [264, 134] on button "Print" at bounding box center [267, 137] width 21 height 11
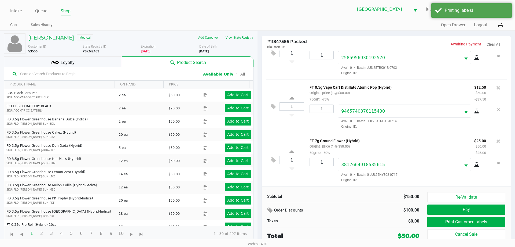
click at [63, 61] on span "Loyalty" at bounding box center [68, 62] width 14 height 6
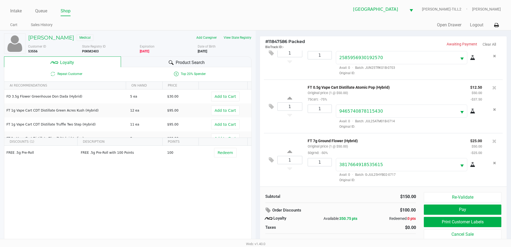
click at [471, 210] on button "Pay" at bounding box center [462, 209] width 77 height 10
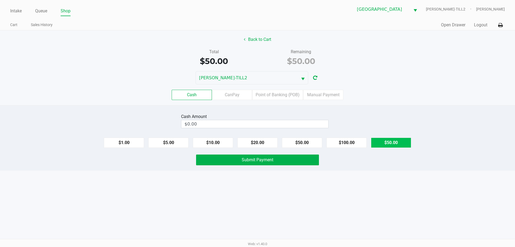
click at [394, 142] on button "$50.00" at bounding box center [391, 142] width 40 height 10
type input "$50.00"
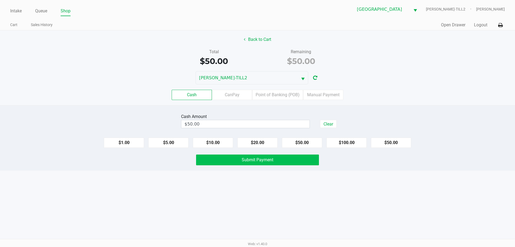
click at [291, 159] on button "Submit Payment" at bounding box center [257, 159] width 123 height 11
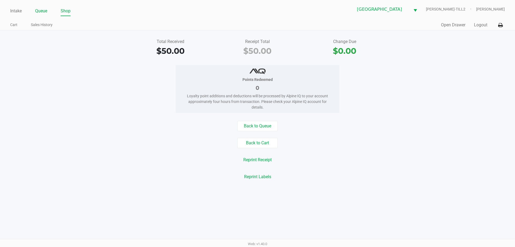
click at [40, 10] on link "Queue" at bounding box center [41, 11] width 12 height 8
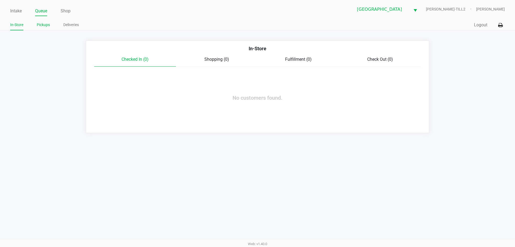
click at [43, 25] on link "Pickups" at bounding box center [43, 24] width 13 height 7
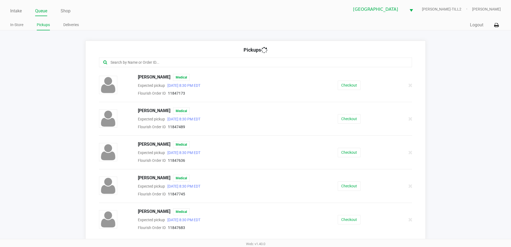
click at [132, 60] on input "text" at bounding box center [247, 62] width 274 height 6
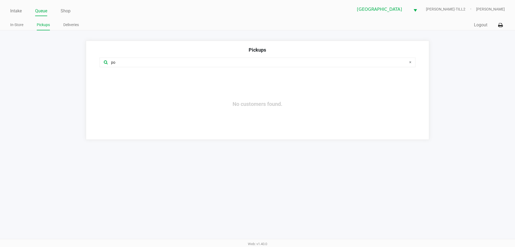
type input "po"
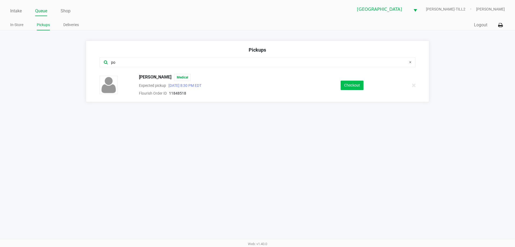
click at [355, 86] on button "Checkout" at bounding box center [352, 85] width 23 height 9
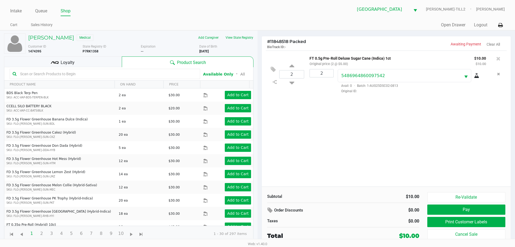
click at [76, 59] on div "Loyalty" at bounding box center [63, 61] width 118 height 11
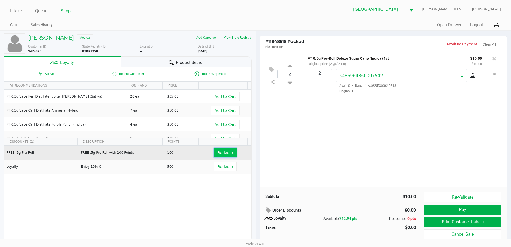
click at [226, 150] on button "Redeem" at bounding box center [225, 153] width 22 height 10
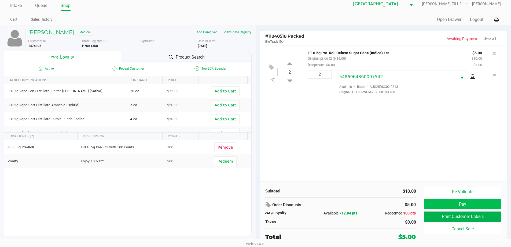
click at [476, 201] on button "Pay" at bounding box center [462, 204] width 77 height 10
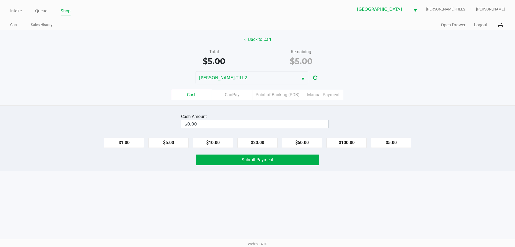
click at [387, 140] on button "$5.00" at bounding box center [391, 142] width 40 height 10
type input "$5.00"
click at [297, 164] on button "Submit Payment" at bounding box center [257, 159] width 123 height 11
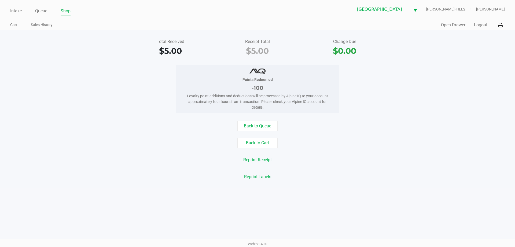
click at [45, 10] on link "Queue" at bounding box center [41, 11] width 12 height 8
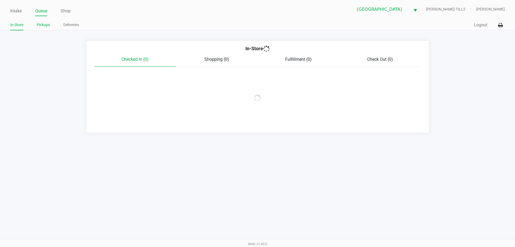
click at [46, 27] on link "Pickups" at bounding box center [43, 24] width 13 height 7
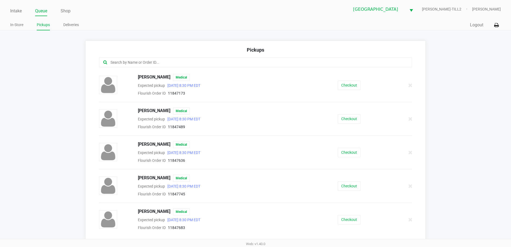
click at [139, 61] on input "text" at bounding box center [247, 62] width 274 height 6
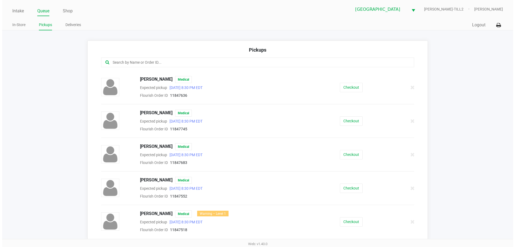
scroll to position [57, 0]
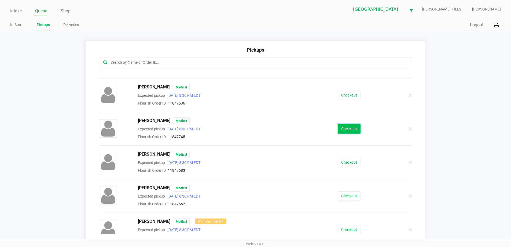
click at [351, 124] on button "Checkout" at bounding box center [349, 128] width 23 height 9
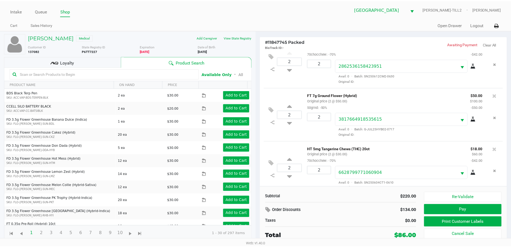
scroll to position [25, 0]
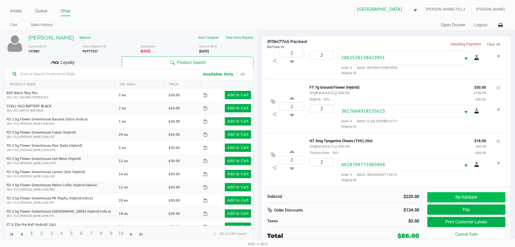
click at [476, 198] on button "Re-Validate" at bounding box center [467, 197] width 78 height 10
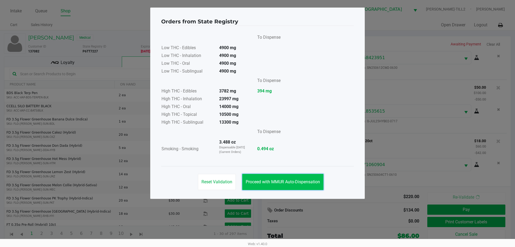
click at [290, 175] on button "Proceed with MMUR Auto-Dispensation" at bounding box center [282, 182] width 81 height 16
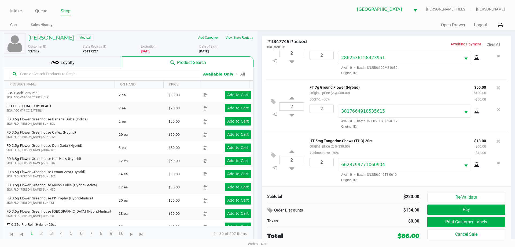
click at [475, 221] on button "Print Customer Labels" at bounding box center [467, 222] width 78 height 10
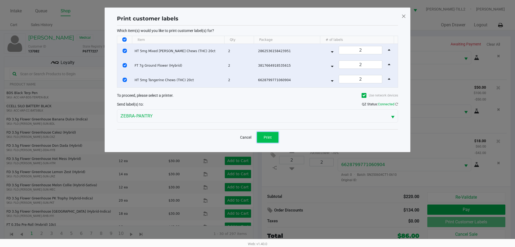
click at [264, 134] on button "Print" at bounding box center [267, 137] width 21 height 11
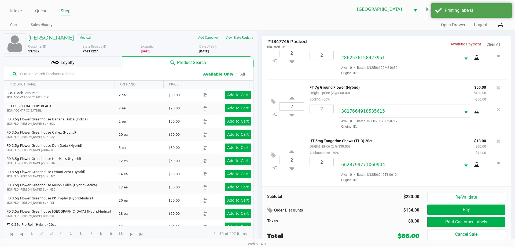
click at [61, 60] on span "Loyalty" at bounding box center [68, 62] width 14 height 6
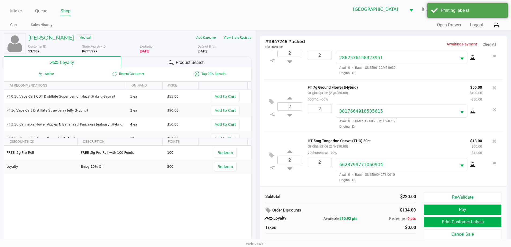
scroll to position [5, 0]
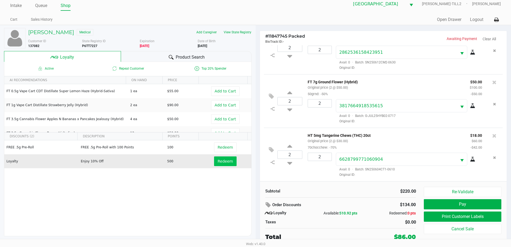
click at [229, 163] on button "Redeem" at bounding box center [225, 161] width 22 height 10
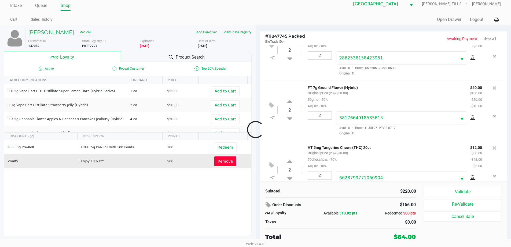
scroll to position [45, 0]
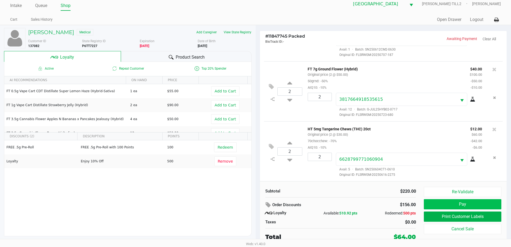
click at [471, 205] on button "Pay" at bounding box center [462, 204] width 77 height 10
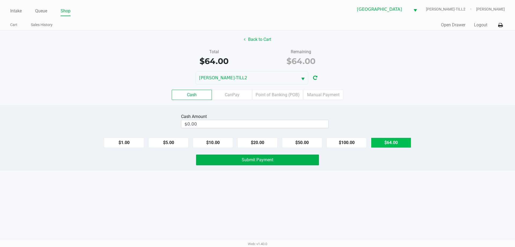
click at [388, 144] on button "$64.00" at bounding box center [391, 142] width 40 height 10
type input "$64.00"
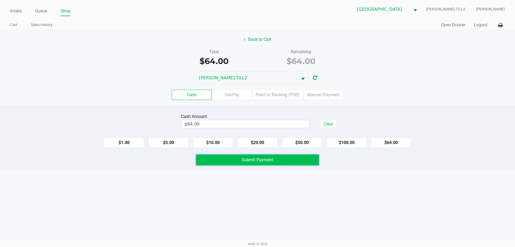
click at [282, 163] on button "Submit Payment" at bounding box center [257, 159] width 123 height 11
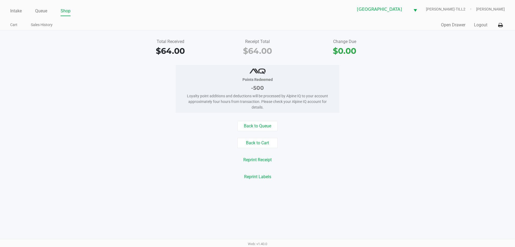
click at [17, 9] on link "Intake" at bounding box center [16, 11] width 12 height 8
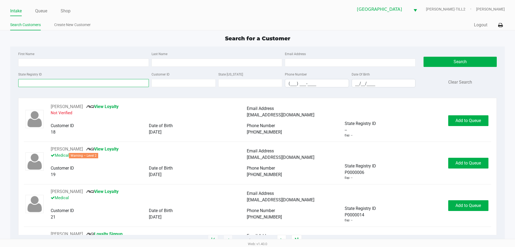
click at [49, 81] on input "State Registry ID" at bounding box center [83, 83] width 131 height 8
click at [48, 83] on input "State Registry ID" at bounding box center [83, 83] width 131 height 8
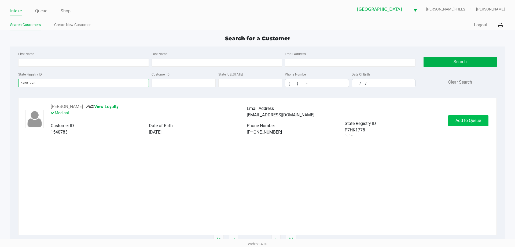
type input "p7hk1778"
click at [476, 122] on span "Add to Queue" at bounding box center [468, 120] width 25 height 5
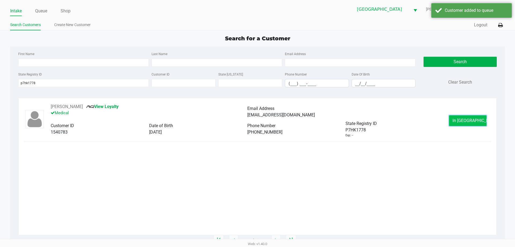
click at [469, 124] on button "In Queue" at bounding box center [468, 120] width 38 height 11
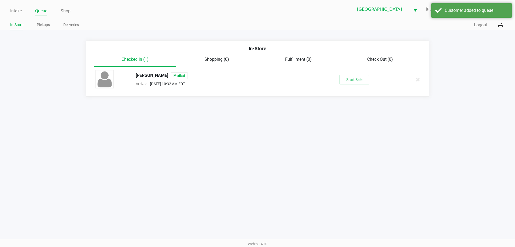
click at [355, 77] on button "Start Sale" at bounding box center [355, 79] width 30 height 9
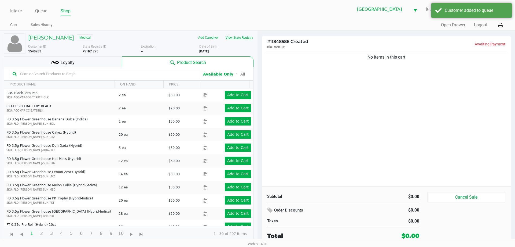
click at [246, 38] on button "View State Registry" at bounding box center [237, 37] width 31 height 9
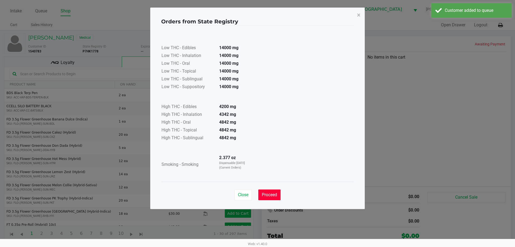
click at [269, 193] on span "Proceed" at bounding box center [269, 194] width 15 height 5
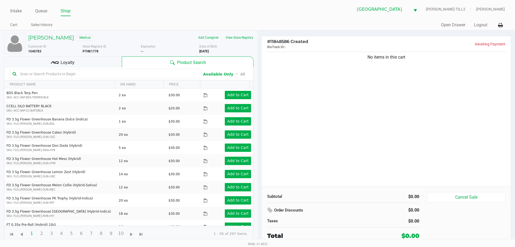
click at [55, 61] on icon at bounding box center [55, 63] width 8 height 8
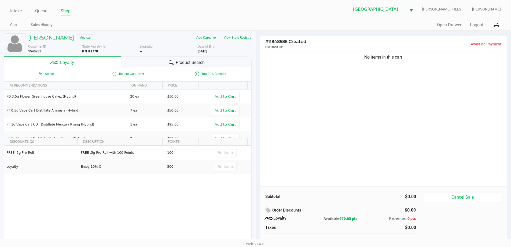
click at [157, 63] on div "Product Search" at bounding box center [186, 61] width 131 height 11
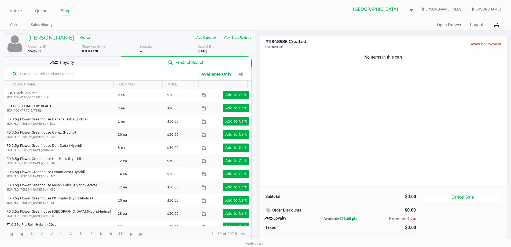
click at [34, 75] on input "text" at bounding box center [107, 74] width 178 height 8
click at [69, 59] on span "Loyalty" at bounding box center [67, 62] width 14 height 6
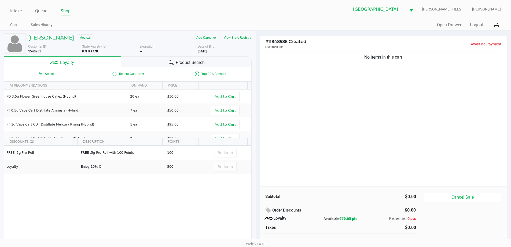
click at [156, 60] on div "Product Search" at bounding box center [186, 61] width 131 height 11
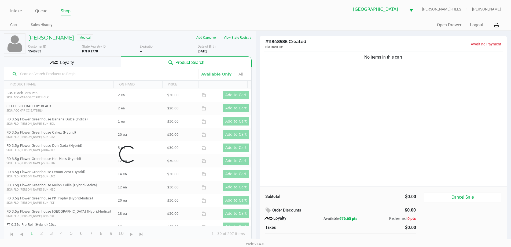
click at [55, 72] on input "text" at bounding box center [107, 74] width 178 height 8
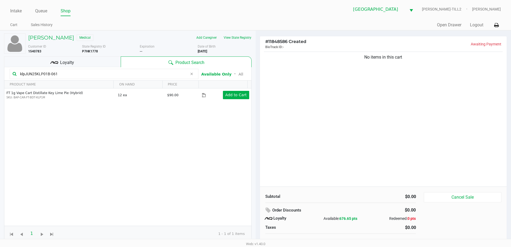
type input "klpJUN25KLP01B-0612"
click at [64, 67] on div "Loyalty" at bounding box center [62, 61] width 117 height 11
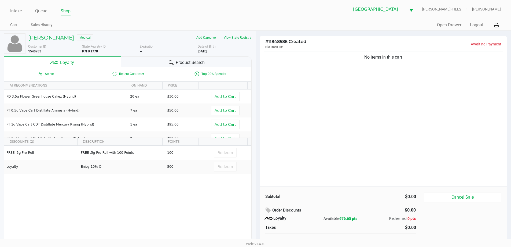
click at [184, 61] on span "Product Search" at bounding box center [190, 62] width 29 height 6
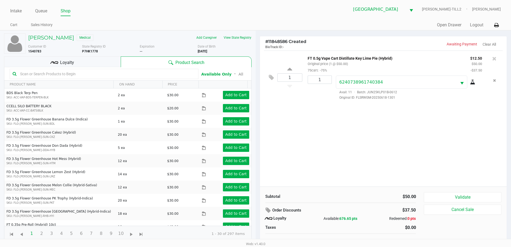
scroll to position [5, 0]
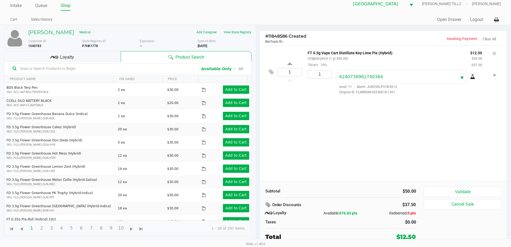
click at [472, 187] on button "Validate" at bounding box center [462, 192] width 77 height 10
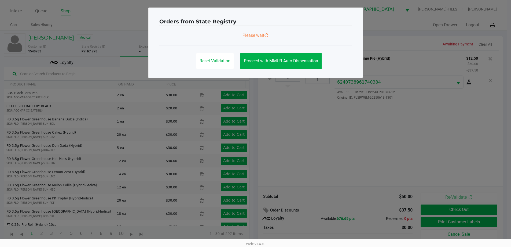
scroll to position [0, 0]
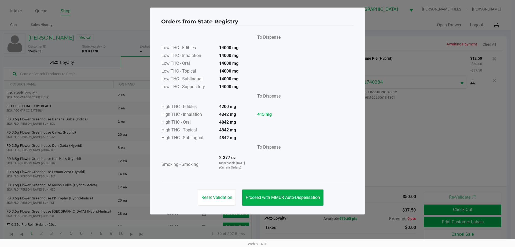
click at [280, 197] on span "Proceed with MMUR Auto-Dispensation" at bounding box center [283, 197] width 74 height 5
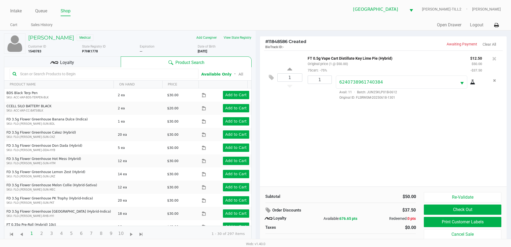
click at [472, 219] on button "Print Customer Labels" at bounding box center [462, 222] width 77 height 10
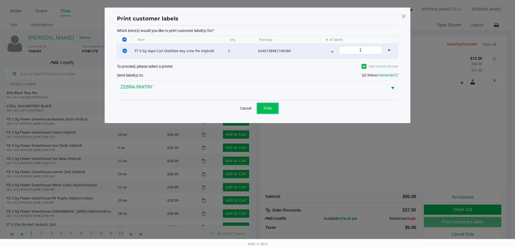
click at [268, 108] on span "Print" at bounding box center [268, 108] width 8 height 4
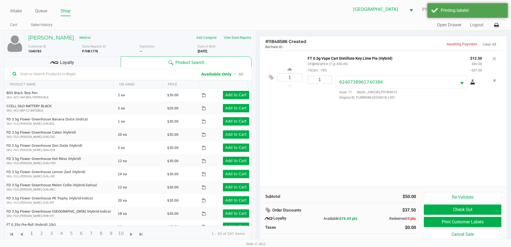
click at [475, 206] on button "Check Out" at bounding box center [462, 209] width 77 height 10
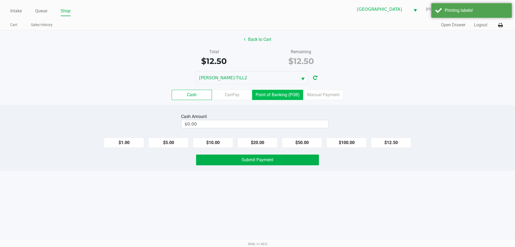
click at [278, 96] on label "Point of Banking (POB)" at bounding box center [277, 95] width 51 height 10
click at [0, 0] on 7 "Point of Banking (POB)" at bounding box center [0, 0] width 0 height 0
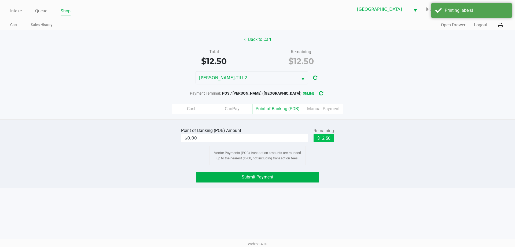
click at [327, 139] on button "$12.50" at bounding box center [324, 138] width 20 height 8
type input "$12.50"
click at [254, 180] on button "Submit Payment" at bounding box center [257, 177] width 123 height 11
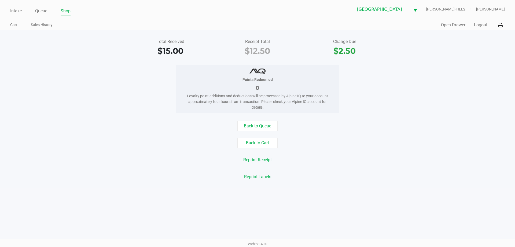
click at [476, 22] on button "Logout" at bounding box center [480, 25] width 13 height 6
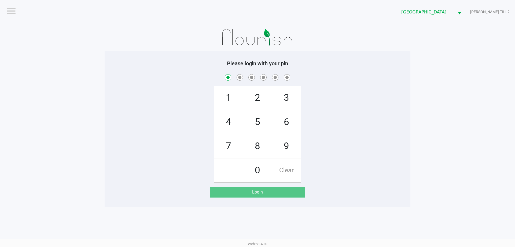
checkbox input "true"
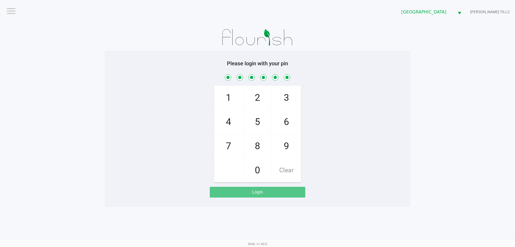
checkbox input "true"
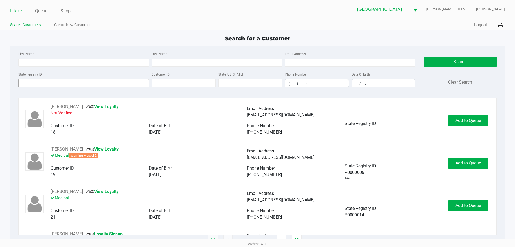
click at [44, 83] on input "State Registry ID" at bounding box center [83, 83] width 131 height 8
click at [39, 83] on input "State Registry ID" at bounding box center [83, 83] width 131 height 8
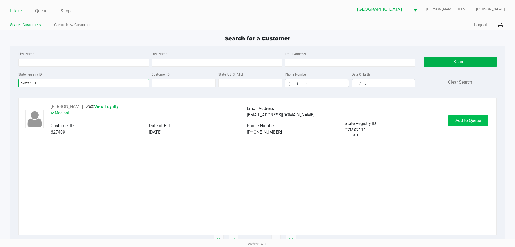
type input "p7mx7111"
click at [468, 118] on span "Add to Queue" at bounding box center [468, 120] width 25 height 5
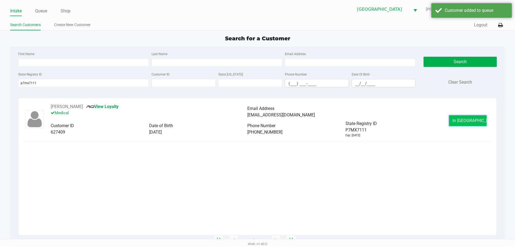
click at [479, 122] on button "In Queue" at bounding box center [468, 120] width 38 height 11
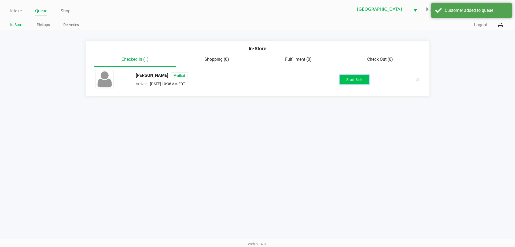
click at [361, 83] on button "Start Sale" at bounding box center [355, 79] width 30 height 9
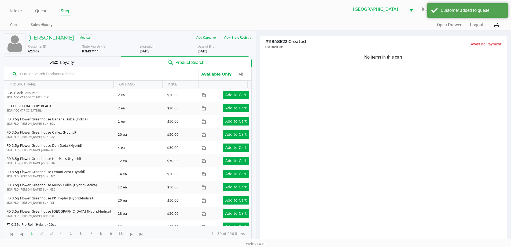
click at [240, 36] on button "View State Registry" at bounding box center [235, 37] width 31 height 9
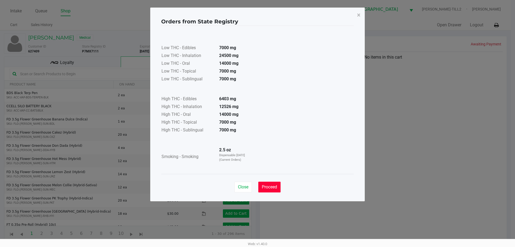
click at [277, 190] on button "Proceed" at bounding box center [269, 186] width 22 height 11
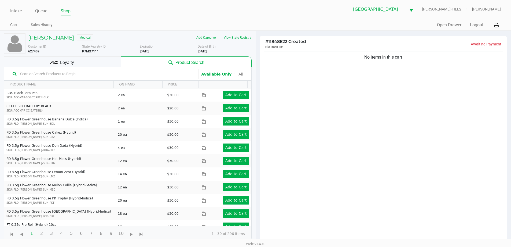
click at [28, 74] on input "text" at bounding box center [107, 74] width 178 height 8
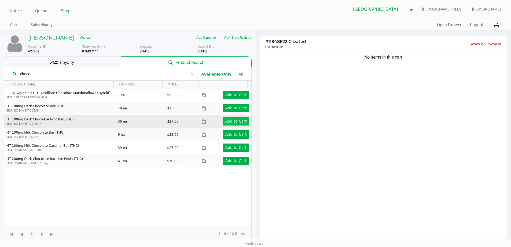
type input "choco"
click at [228, 120] on app-button-loader "Add to Cart" at bounding box center [235, 121] width 21 height 4
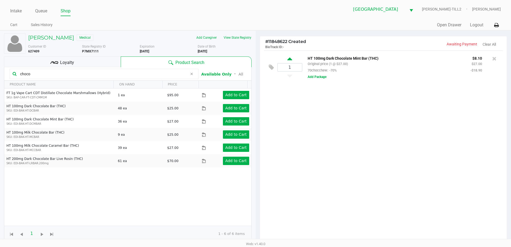
click at [290, 58] on icon at bounding box center [289, 59] width 5 height 7
type input "2"
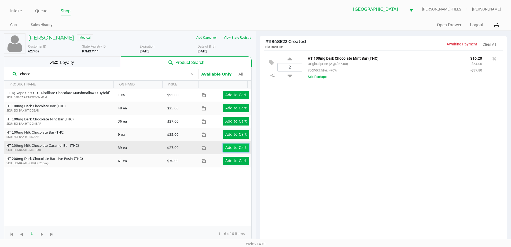
click at [225, 147] on app-button-loader "Add to Cart" at bounding box center [235, 147] width 21 height 4
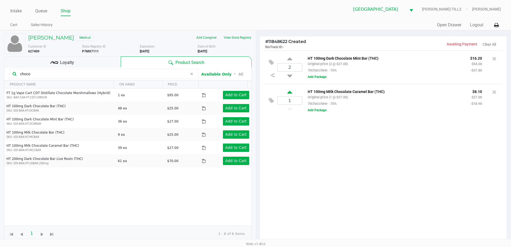
click at [291, 93] on icon at bounding box center [289, 93] width 5 height 7
type input "2"
click at [350, 139] on div "2 HT 100mg Dark Chocolate Mint Bar (THC) Original price (2 @ $27.00) 70chocchew…" at bounding box center [383, 147] width 247 height 195
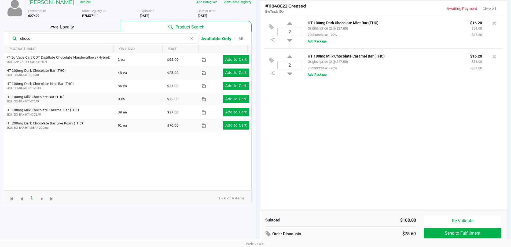
scroll to position [58, 0]
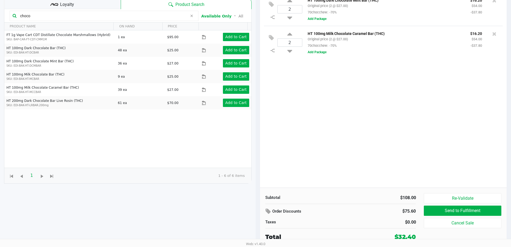
click at [69, 6] on span "Loyalty" at bounding box center [67, 4] width 14 height 6
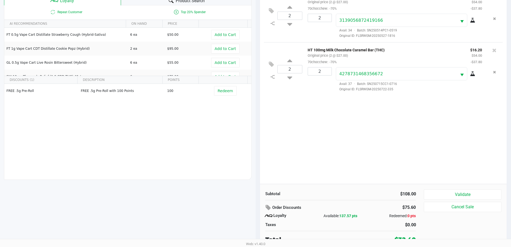
scroll to position [64, 0]
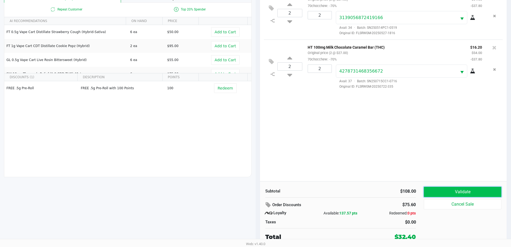
click at [481, 196] on button "Validate" at bounding box center [462, 192] width 77 height 10
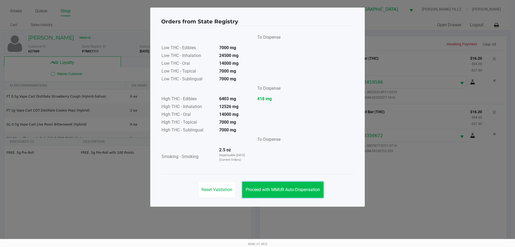
click at [272, 191] on span "Proceed with MMUR Auto-Dispensation" at bounding box center [283, 189] width 74 height 5
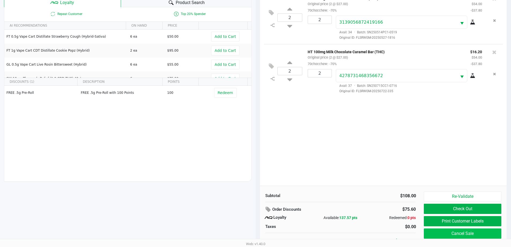
scroll to position [64, 0]
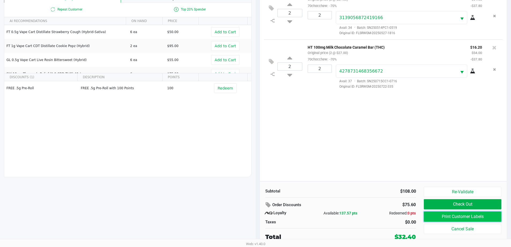
click at [464, 217] on button "Print Customer Labels" at bounding box center [462, 216] width 77 height 10
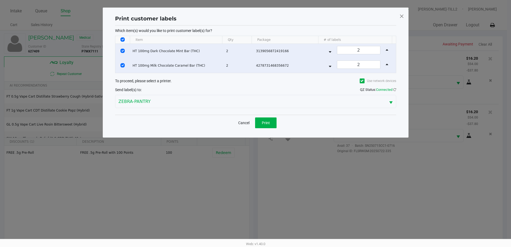
scroll to position [0, 0]
click at [268, 119] on button "Print" at bounding box center [267, 122] width 21 height 11
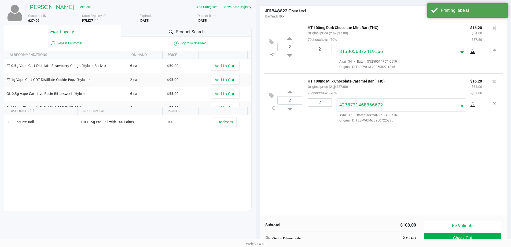
scroll to position [64, 0]
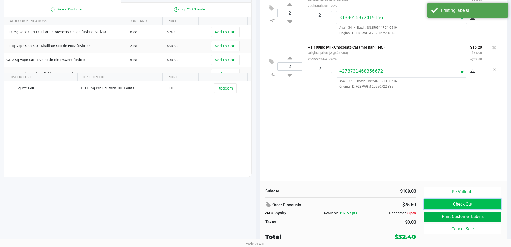
click at [460, 206] on button "Check Out" at bounding box center [462, 204] width 77 height 10
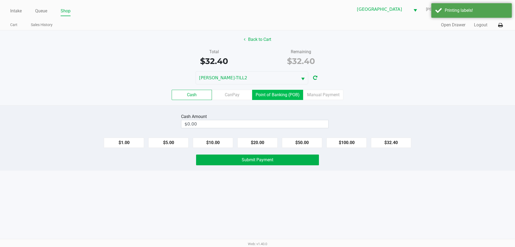
click at [286, 98] on label "Point of Banking (POB)" at bounding box center [277, 95] width 51 height 10
click at [0, 0] on 7 "Point of Banking (POB)" at bounding box center [0, 0] width 0 height 0
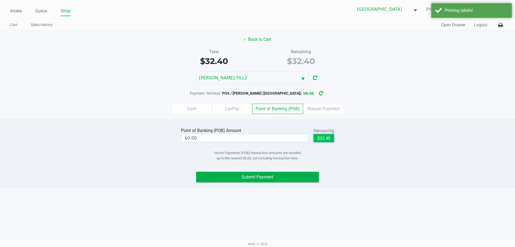
click at [323, 139] on button "$32.40" at bounding box center [324, 138] width 20 height 8
type input "$32.40"
click at [283, 179] on button "Submit Payment" at bounding box center [257, 177] width 123 height 11
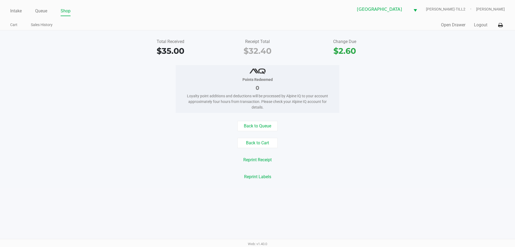
click at [13, 8] on link "Intake" at bounding box center [16, 11] width 12 height 8
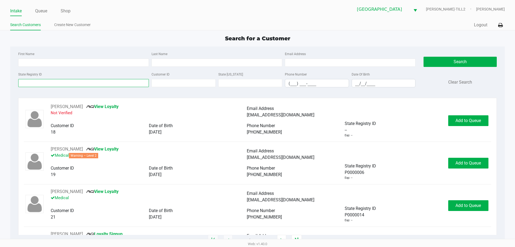
click at [33, 83] on input "State Registry ID" at bounding box center [83, 83] width 131 height 8
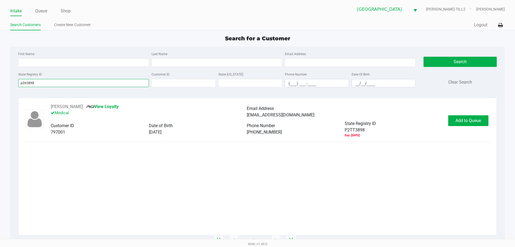
type input "p2tt3898"
click at [469, 122] on span "Add to Queue" at bounding box center [468, 120] width 25 height 5
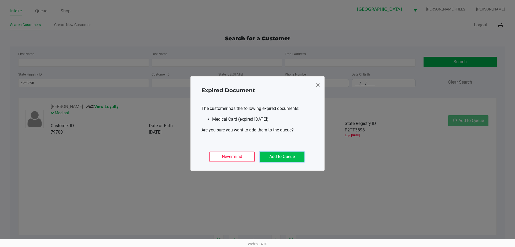
click at [287, 157] on button "Add to Queue" at bounding box center [282, 156] width 45 height 10
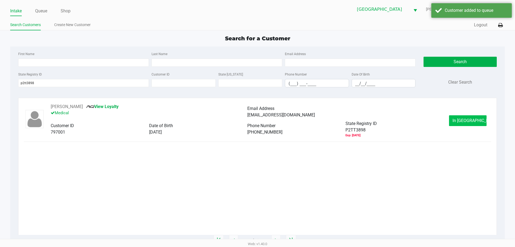
click at [472, 126] on button "In Queue" at bounding box center [468, 120] width 38 height 11
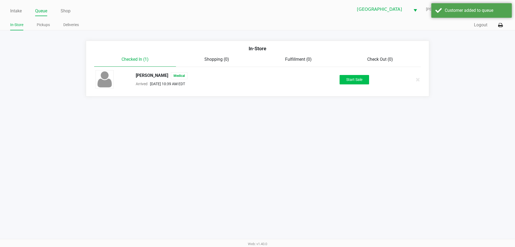
click at [358, 79] on button "Start Sale" at bounding box center [355, 79] width 30 height 9
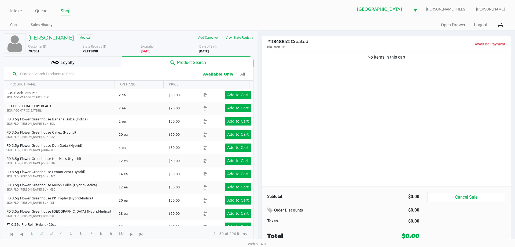
click at [243, 40] on button "View State Registry" at bounding box center [237, 37] width 31 height 9
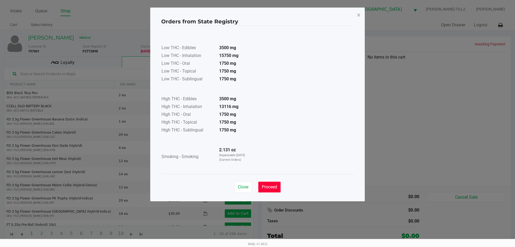
click at [272, 183] on button "Proceed" at bounding box center [269, 186] width 22 height 11
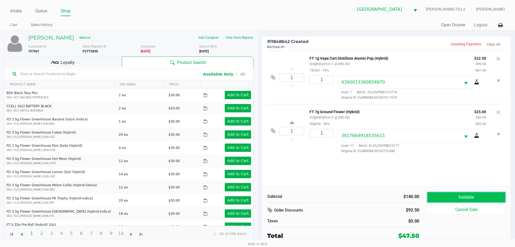
click at [462, 196] on button "Validate" at bounding box center [467, 197] width 78 height 10
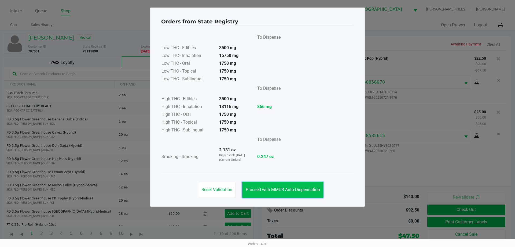
click at [280, 185] on button "Proceed with MMUR Auto-Dispensation" at bounding box center [282, 189] width 81 height 16
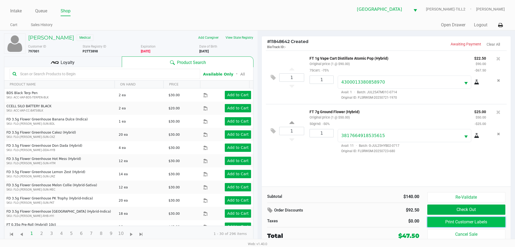
click at [457, 220] on button "Print Customer Labels" at bounding box center [467, 222] width 78 height 10
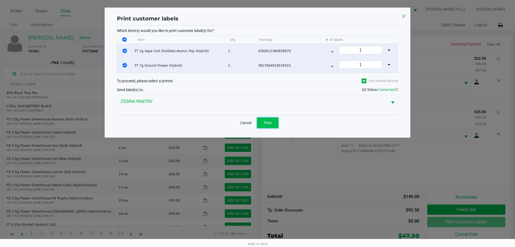
click at [266, 121] on span "Print" at bounding box center [268, 123] width 8 height 4
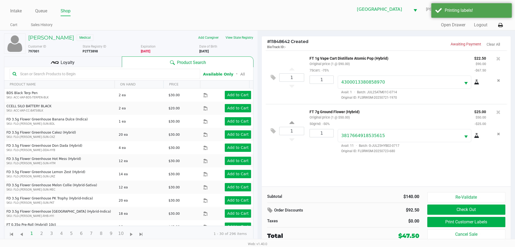
click at [84, 64] on div "Loyalty" at bounding box center [63, 61] width 118 height 11
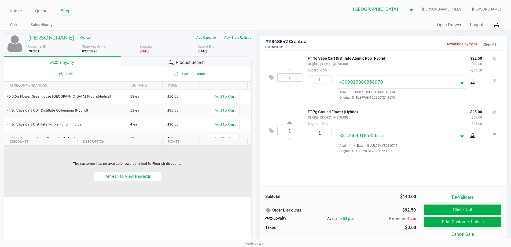
scroll to position [5, 0]
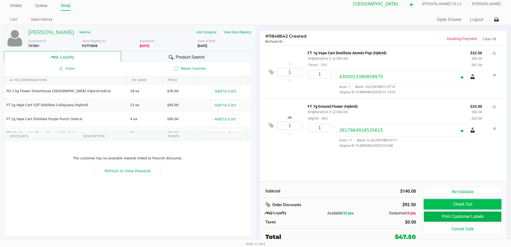
click at [472, 206] on button "Check Out" at bounding box center [462, 204] width 77 height 10
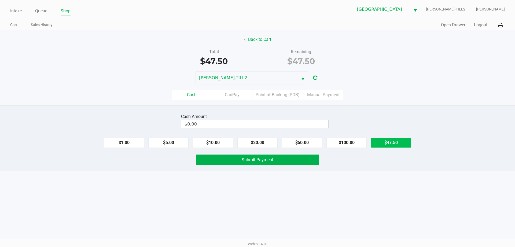
click at [399, 141] on button "$47.50" at bounding box center [391, 142] width 40 height 10
type input "$47.50"
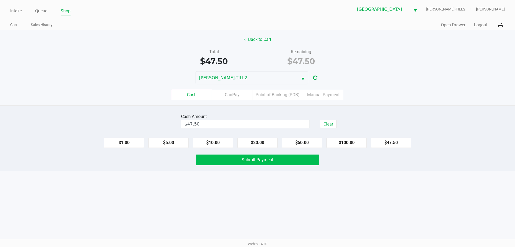
click at [256, 162] on button "Submit Payment" at bounding box center [257, 159] width 123 height 11
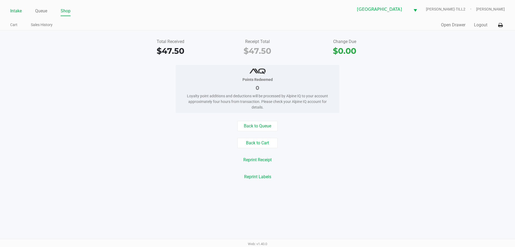
click at [12, 11] on link "Intake" at bounding box center [16, 11] width 12 height 8
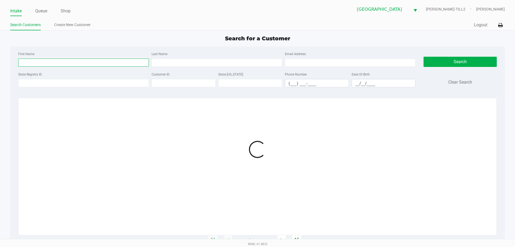
click at [39, 61] on input "First Name" at bounding box center [83, 63] width 131 height 8
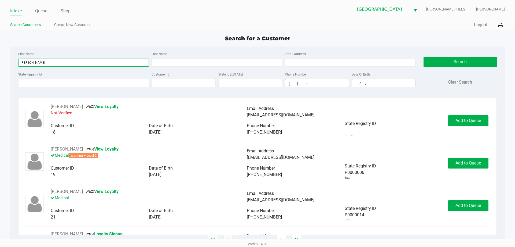
type input "anthony"
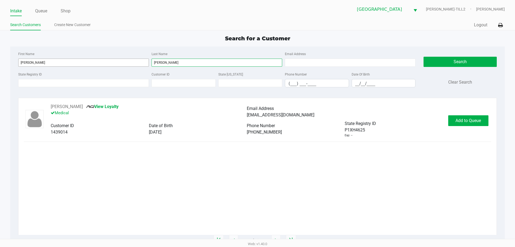
type input "petrone"
click at [469, 122] on span "Add to Queue" at bounding box center [468, 120] width 25 height 5
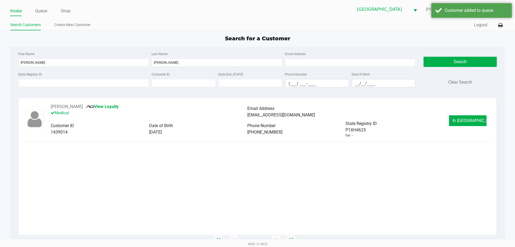
click at [473, 120] on span "In Queue" at bounding box center [475, 120] width 45 height 5
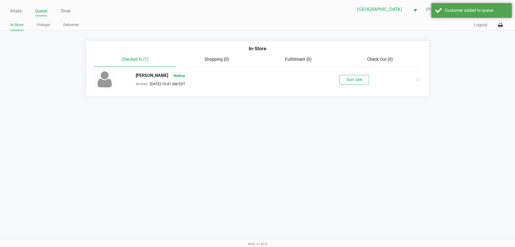
click at [367, 77] on button "Start Sale" at bounding box center [355, 79] width 30 height 9
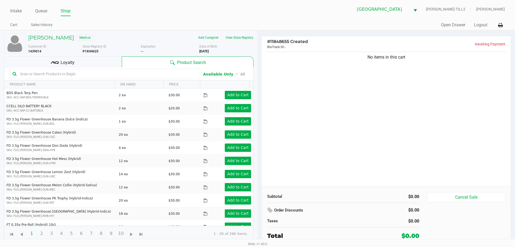
click at [241, 35] on button "View State Registry" at bounding box center [237, 37] width 31 height 9
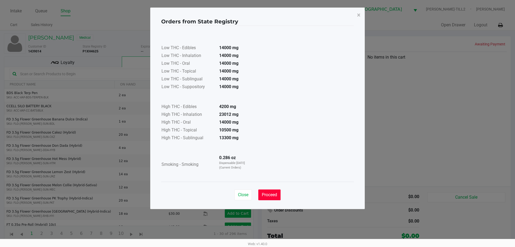
click at [273, 194] on span "Proceed" at bounding box center [269, 194] width 15 height 5
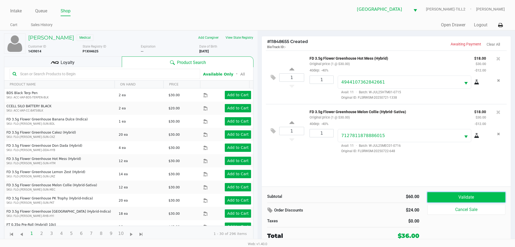
click at [469, 198] on button "Validate" at bounding box center [467, 197] width 78 height 10
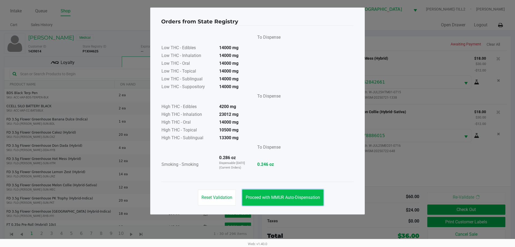
click at [302, 198] on span "Proceed with MMUR Auto-Dispensation" at bounding box center [283, 197] width 74 height 5
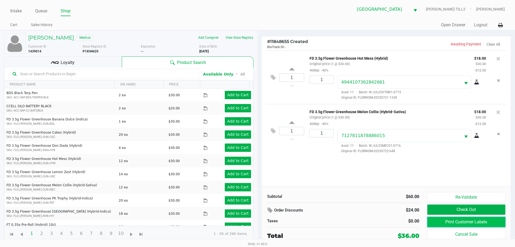
click at [463, 222] on button "Print Customer Labels" at bounding box center [467, 222] width 78 height 10
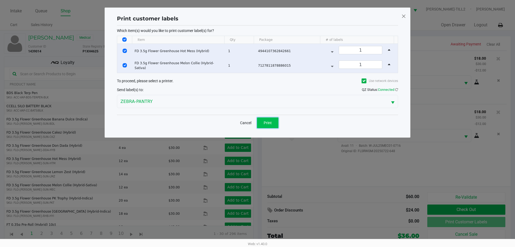
click at [268, 125] on button "Print" at bounding box center [267, 122] width 21 height 11
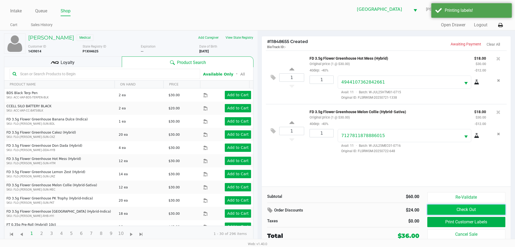
click at [443, 207] on button "Check Out" at bounding box center [467, 209] width 78 height 10
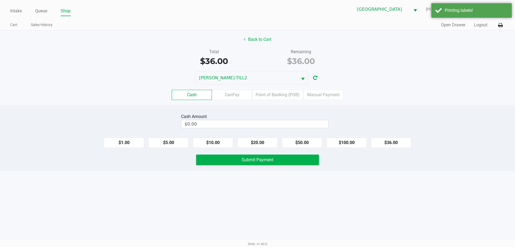
click at [224, 89] on div "Cash CanPay Point of Banking (POB) Manual Payment" at bounding box center [257, 94] width 523 height 21
click at [233, 94] on label "CanPay" at bounding box center [232, 95] width 40 height 10
click at [0, 0] on 2 "CanPay" at bounding box center [0, 0] width 0 height 0
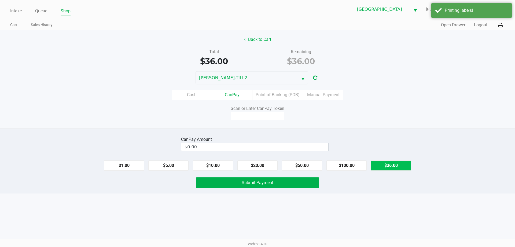
click at [384, 168] on button "$36.00" at bounding box center [391, 165] width 40 height 10
type input "$36.00"
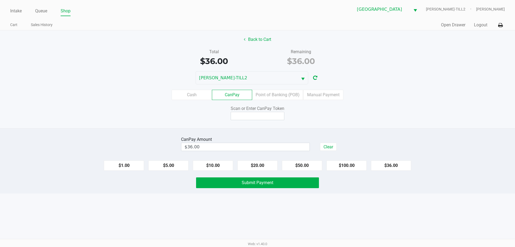
click at [245, 120] on div "Back to Cart Total $36.00 Remaining $36.00 DENNIS-BROWN-TILL2 Cash CanPay Point…" at bounding box center [257, 79] width 515 height 98
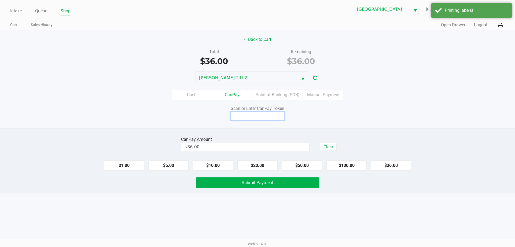
click at [244, 117] on input at bounding box center [258, 116] width 54 height 8
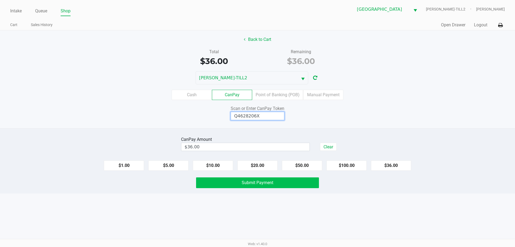
type input "Q4628206X"
click at [280, 181] on button "Submit Payment" at bounding box center [257, 182] width 123 height 11
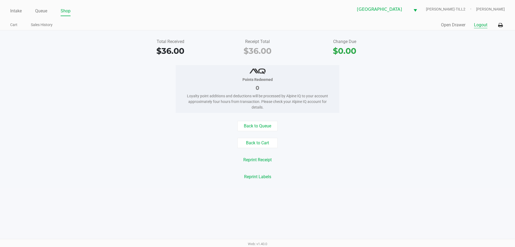
click at [483, 25] on button "Logout" at bounding box center [480, 25] width 13 height 6
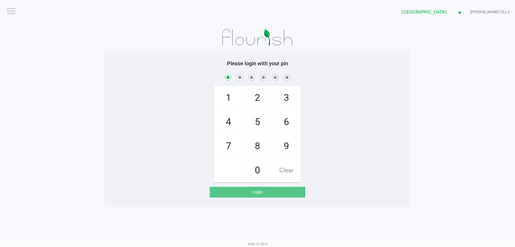
checkbox input "true"
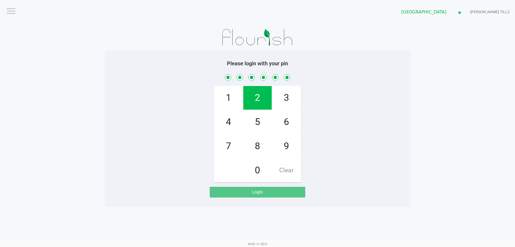
checkbox input "true"
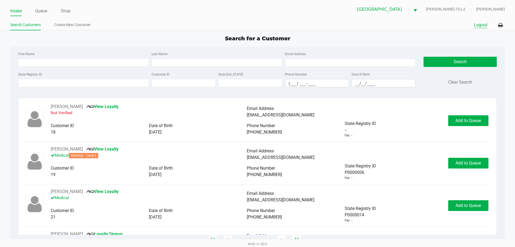
click at [482, 23] on button "Logout" at bounding box center [480, 25] width 13 height 6
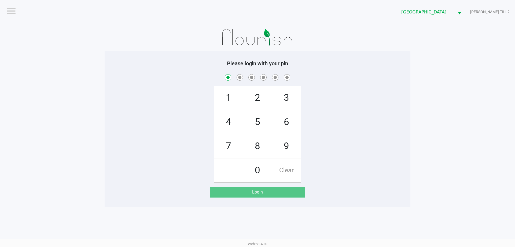
checkbox input "true"
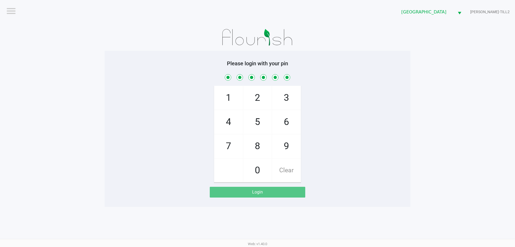
checkbox input "true"
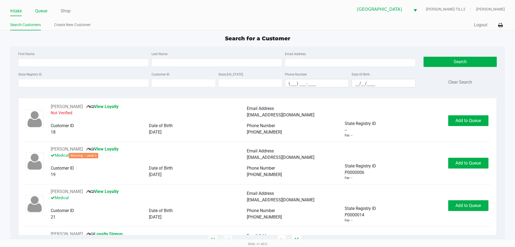
click at [38, 10] on link "Queue" at bounding box center [41, 11] width 12 height 8
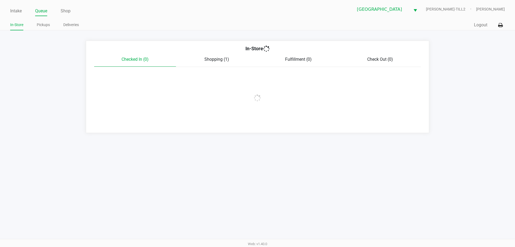
click at [41, 23] on link "Pickups" at bounding box center [43, 24] width 13 height 7
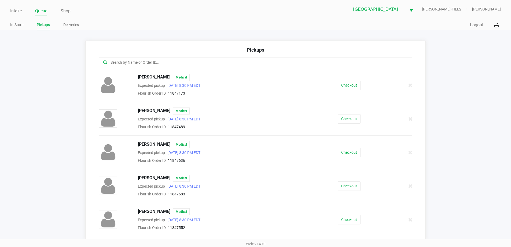
click at [135, 54] on div "Pickups" at bounding box center [255, 51] width 313 height 11
click at [129, 61] on input "text" at bounding box center [247, 62] width 274 height 6
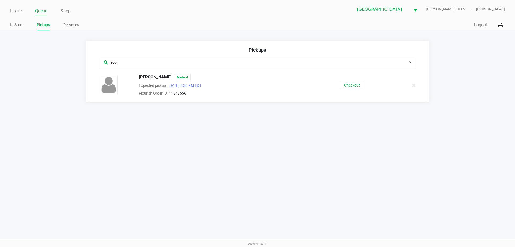
type input "rob"
click at [360, 82] on button "Checkout" at bounding box center [352, 85] width 23 height 9
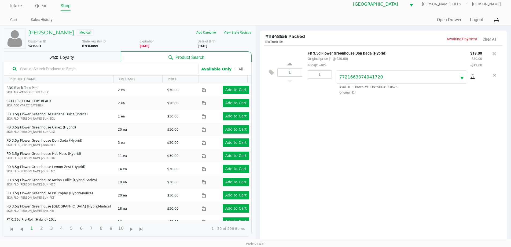
scroll to position [58, 0]
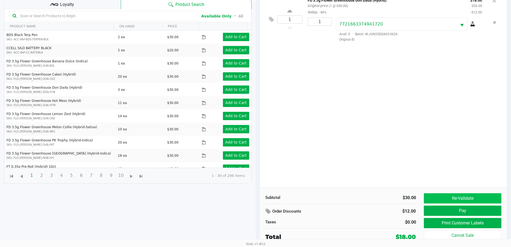
click at [472, 194] on button "Re-Validate" at bounding box center [462, 198] width 77 height 10
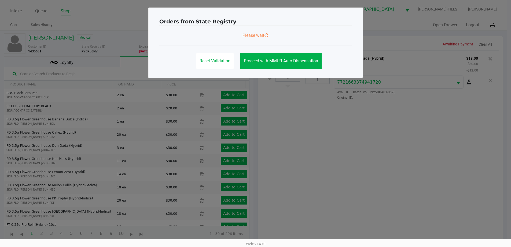
scroll to position [0, 0]
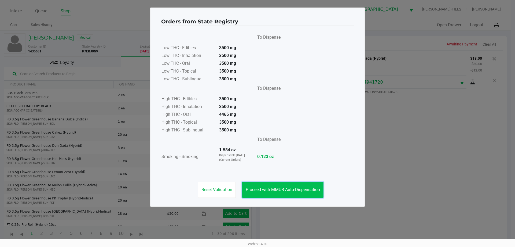
click at [282, 188] on span "Proceed with MMUR Auto-Dispensation" at bounding box center [283, 189] width 74 height 5
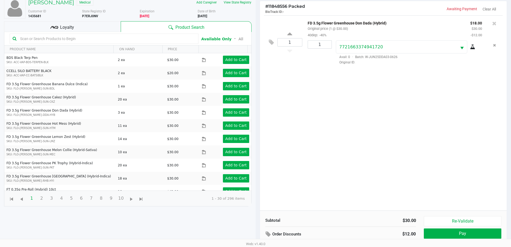
scroll to position [46, 0]
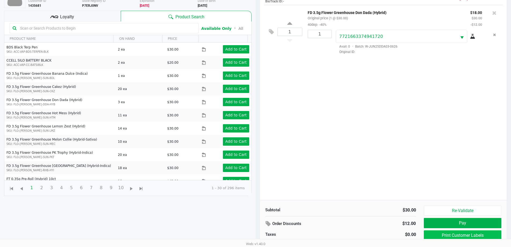
click at [471, 235] on button "Print Customer Labels" at bounding box center [462, 235] width 77 height 10
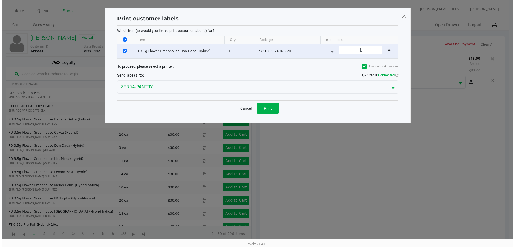
scroll to position [0, 0]
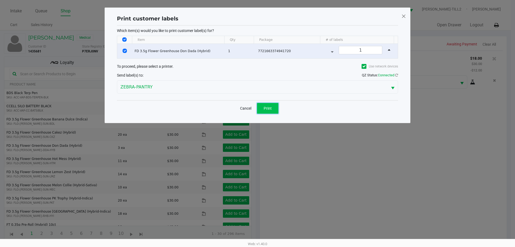
click at [269, 106] on span "Print" at bounding box center [268, 108] width 8 height 4
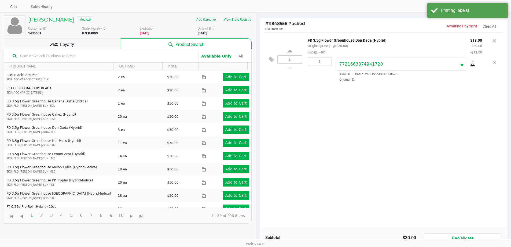
scroll to position [58, 0]
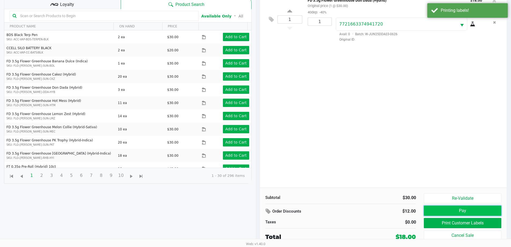
click at [479, 212] on button "Pay" at bounding box center [462, 210] width 77 height 10
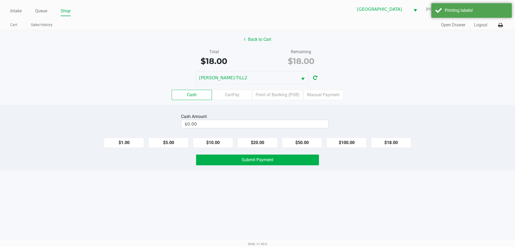
click at [283, 93] on label "Point of Banking (POB)" at bounding box center [277, 95] width 51 height 10
click at [0, 0] on 7 "Point of Banking (POB)" at bounding box center [0, 0] width 0 height 0
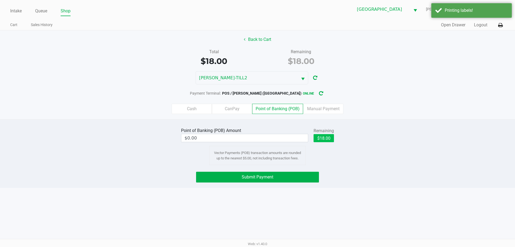
click at [333, 137] on button "$18.00" at bounding box center [324, 138] width 20 height 8
type input "$18.00"
click at [267, 176] on span "Submit Payment" at bounding box center [258, 176] width 32 height 5
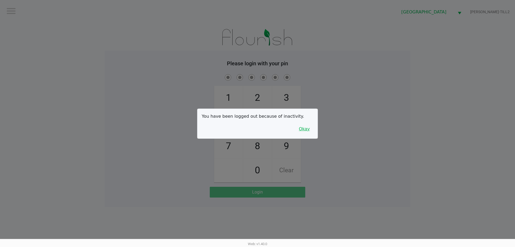
click at [305, 125] on button "Okay" at bounding box center [305, 129] width 18 height 10
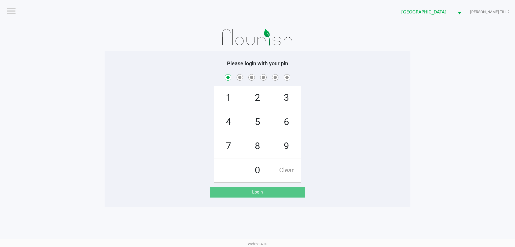
checkbox input "true"
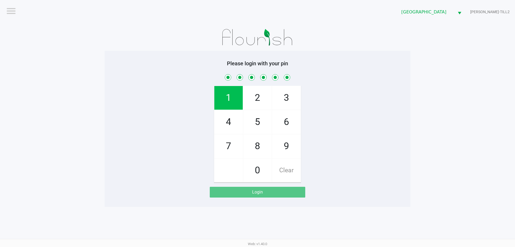
checkbox input "true"
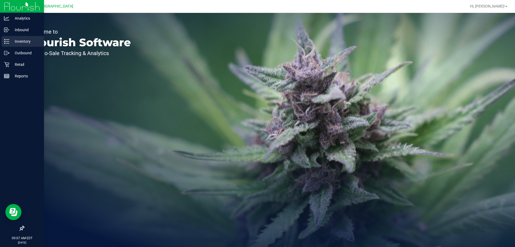
click at [22, 42] on p "Inventory" at bounding box center [25, 41] width 32 height 6
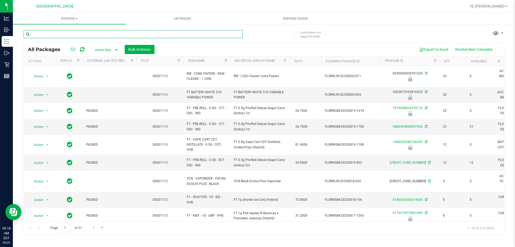
click at [51, 37] on input "text" at bounding box center [133, 34] width 219 height 8
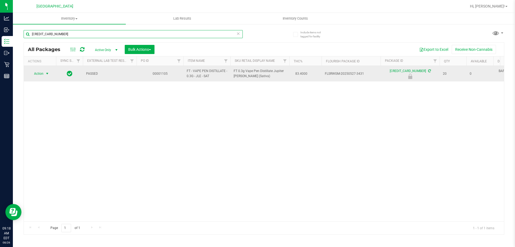
type input "4846384980031510"
click at [44, 73] on span "select" at bounding box center [47, 74] width 7 height 8
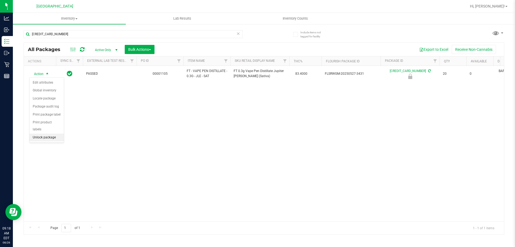
click at [44, 133] on li "Unlock package" at bounding box center [47, 137] width 34 height 8
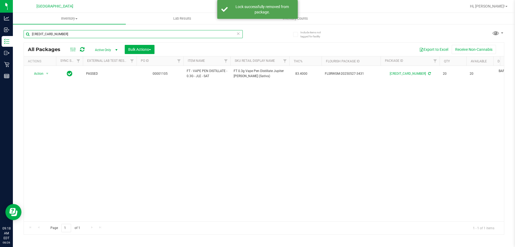
drag, startPoint x: 76, startPoint y: 32, endPoint x: 19, endPoint y: 32, distance: 56.4
click at [19, 32] on div "Include items not tagged for facility 4846384980031510 All Packages Active Only…" at bounding box center [264, 106] width 502 height 164
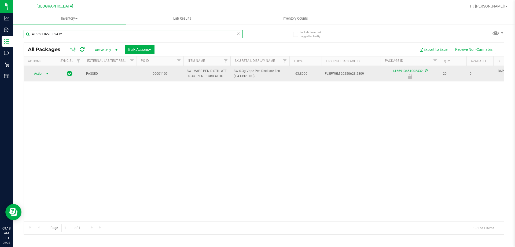
type input "4166913651002432"
click at [43, 71] on span "Action" at bounding box center [36, 74] width 14 height 8
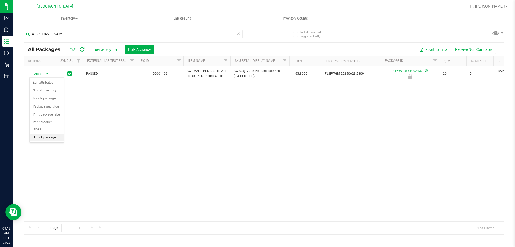
click at [41, 133] on li "Unlock package" at bounding box center [47, 137] width 34 height 8
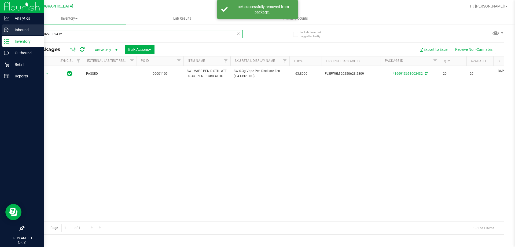
drag, startPoint x: 78, startPoint y: 35, endPoint x: 0, endPoint y: 32, distance: 78.4
click at [20, 35] on div "Include items not tagged for facility 4166913651002432 All Packages Active Only…" at bounding box center [264, 106] width 502 height 164
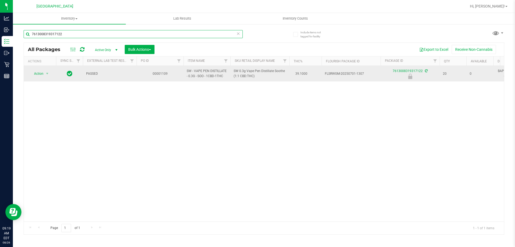
type input "7613008319317122"
click at [45, 78] on td "Action Action Edit attributes Global inventory Locate package Package audit log…" at bounding box center [40, 74] width 32 height 16
click at [45, 73] on span "select" at bounding box center [47, 74] width 7 height 8
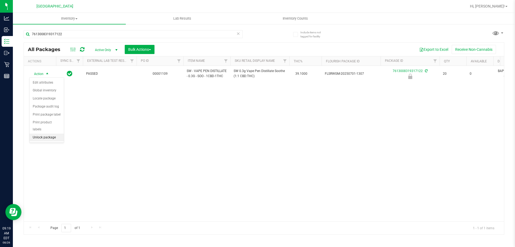
click at [44, 133] on li "Unlock package" at bounding box center [47, 137] width 34 height 8
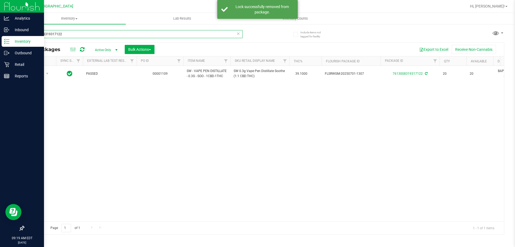
drag, startPoint x: 76, startPoint y: 34, endPoint x: 0, endPoint y: 36, distance: 76.3
click at [0, 36] on div "Analytics Inbound Inventory Outbound Retail Reports 09:19 AM EDT 08/26/2025 08/…" at bounding box center [257, 123] width 515 height 247
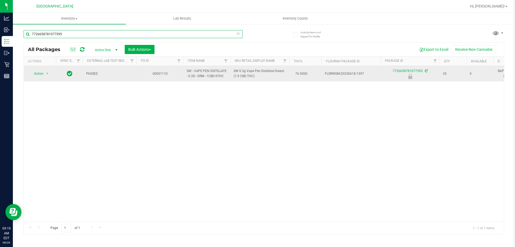
type input "7726658781077595"
click at [39, 75] on span "Action" at bounding box center [36, 74] width 14 height 8
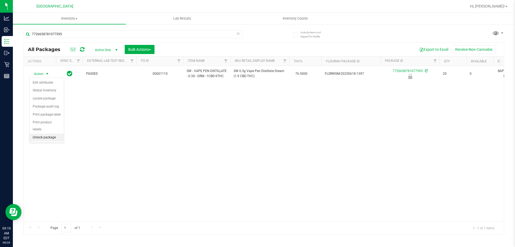
click at [45, 133] on li "Unlock package" at bounding box center [47, 137] width 34 height 8
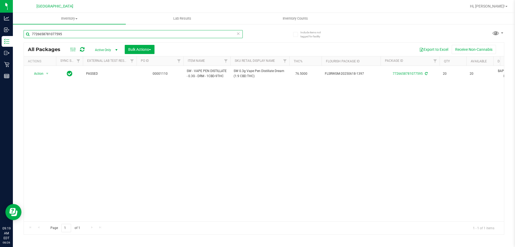
drag, startPoint x: 71, startPoint y: 32, endPoint x: 14, endPoint y: 31, distance: 57.2
click at [16, 37] on div "Include items not tagged for facility 7726658781077595 All Packages Active Only…" at bounding box center [264, 106] width 502 height 164
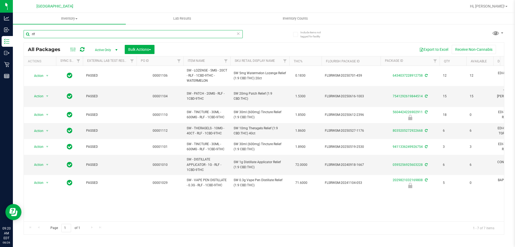
drag, startPoint x: 47, startPoint y: 31, endPoint x: 17, endPoint y: 41, distance: 32.1
click at [17, 41] on div "Include items not tagged for facility rlf All Packages Active Only Active Only …" at bounding box center [264, 106] width 502 height 164
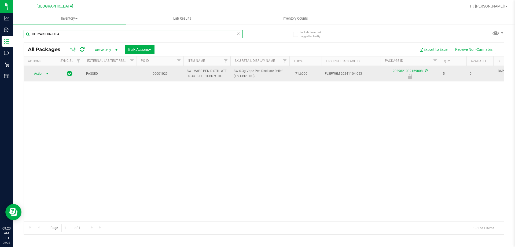
type input "OCT24RLF06-1104"
click at [38, 71] on span "Action" at bounding box center [36, 74] width 14 height 8
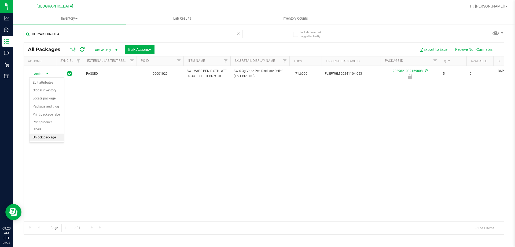
click at [42, 133] on li "Unlock package" at bounding box center [47, 137] width 34 height 8
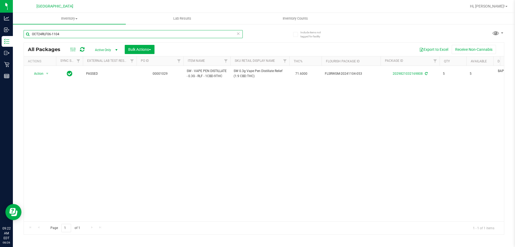
click at [66, 34] on input "OCT24RLF06-1104" at bounding box center [133, 34] width 219 height 8
type input "O"
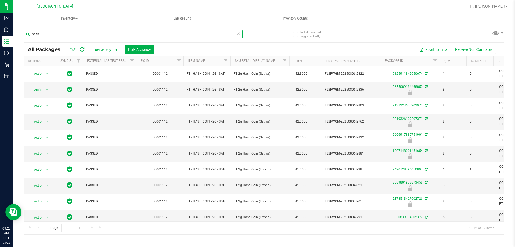
drag, startPoint x: 48, startPoint y: 34, endPoint x: 14, endPoint y: 30, distance: 33.8
click at [16, 31] on div "Include items not tagged for facility hash All Packages Active Only Active Only…" at bounding box center [264, 106] width 502 height 164
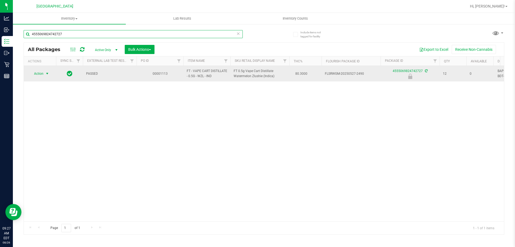
type input "4555069824742727"
click at [42, 75] on span "Action" at bounding box center [36, 74] width 14 height 8
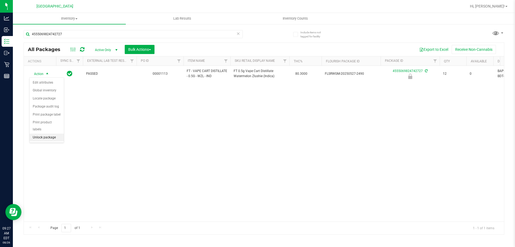
click at [37, 133] on li "Unlock package" at bounding box center [47, 137] width 34 height 8
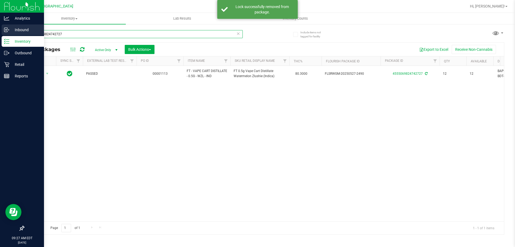
drag, startPoint x: 73, startPoint y: 35, endPoint x: 0, endPoint y: 34, distance: 73.3
click at [0, 34] on div "Analytics Inbound Inventory Outbound Retail Reports 09:27 AM EDT 08/26/2025 08/…" at bounding box center [257, 123] width 515 height 247
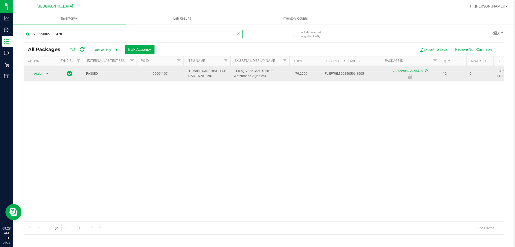
type input "7280990827965478"
click at [45, 75] on span "select" at bounding box center [47, 74] width 7 height 8
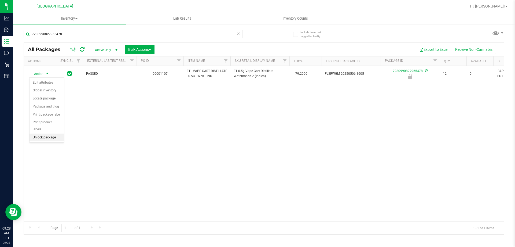
drag, startPoint x: 41, startPoint y: 133, endPoint x: 39, endPoint y: 124, distance: 8.5
click at [40, 133] on li "Unlock package" at bounding box center [47, 137] width 34 height 8
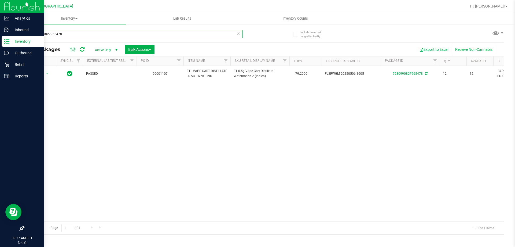
drag, startPoint x: 71, startPoint y: 35, endPoint x: 4, endPoint y: 39, distance: 67.5
click at [5, 39] on div "Analytics Inbound Inventory Outbound Retail Reports 09:37 AM EDT 08/26/2025 08/…" at bounding box center [257, 123] width 515 height 247
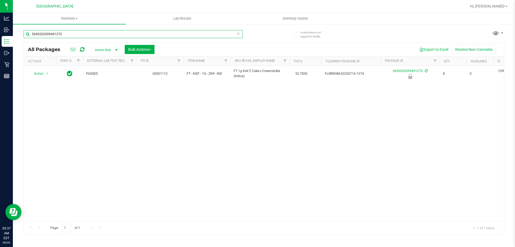
type input "5690202099491270"
click at [105, 102] on div "Action Action Edit attributes Global inventory Locate package Package audit log…" at bounding box center [264, 143] width 480 height 155
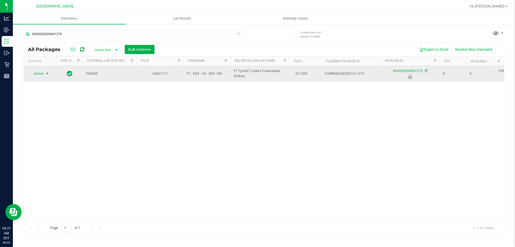
click at [47, 74] on span "select" at bounding box center [47, 73] width 4 height 4
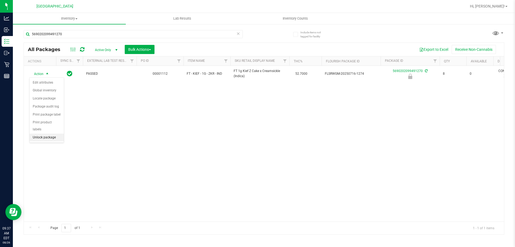
click at [41, 133] on li "Unlock package" at bounding box center [47, 137] width 34 height 8
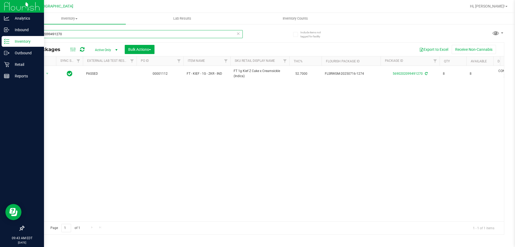
drag, startPoint x: 72, startPoint y: 36, endPoint x: 3, endPoint y: 38, distance: 69.3
click at [3, 38] on div "Analytics Inbound Inventory Outbound Retail Reports 09:43 AM EDT 08/26/2025 08/…" at bounding box center [257, 123] width 515 height 247
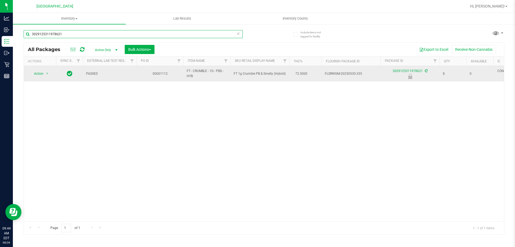
type input "3029125311978621"
click at [42, 72] on span "Action" at bounding box center [36, 74] width 14 height 8
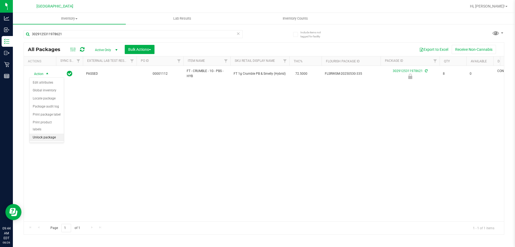
click at [41, 133] on li "Unlock package" at bounding box center [47, 137] width 34 height 8
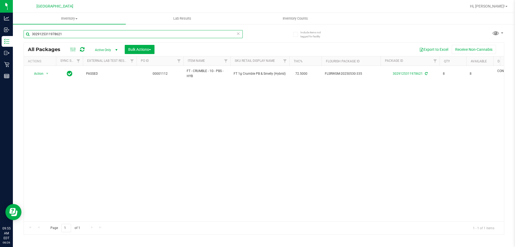
click at [65, 35] on input "3029125311978621" at bounding box center [133, 34] width 219 height 8
type input "3"
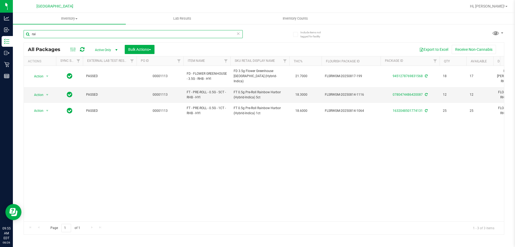
drag, startPoint x: 43, startPoint y: 34, endPoint x: 24, endPoint y: 12, distance: 29.5
click at [24, 12] on div "Palm Bay WC Hi, Tammy! Inventory All packages All inventory Waste log Create in…" at bounding box center [264, 123] width 502 height 247
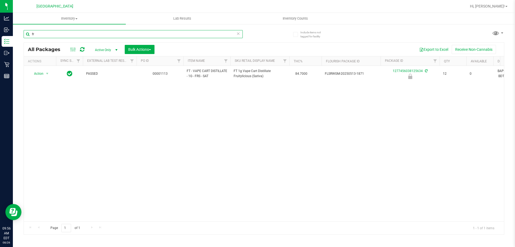
type input "f"
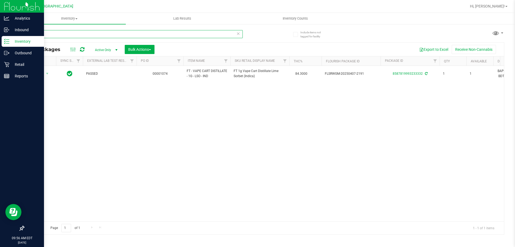
drag, startPoint x: 49, startPoint y: 36, endPoint x: 11, endPoint y: 39, distance: 37.4
click at [11, 39] on div "Analytics Inbound Inventory Outbound Retail Reports 09:56 AM EDT 08/26/2025 08/…" at bounding box center [257, 123] width 515 height 247
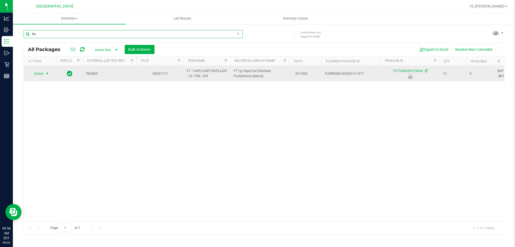
type input "frs"
click at [36, 74] on span "Action" at bounding box center [36, 74] width 14 height 8
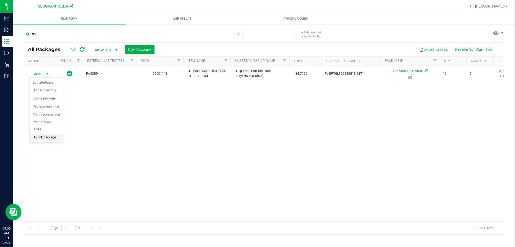
click at [37, 133] on li "Unlock package" at bounding box center [47, 137] width 34 height 8
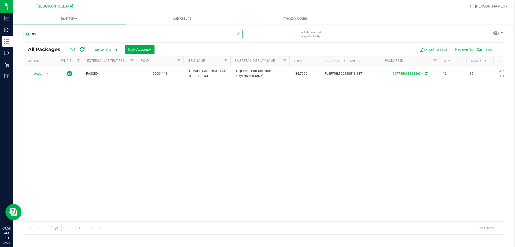
drag, startPoint x: 53, startPoint y: 35, endPoint x: 16, endPoint y: 39, distance: 37.3
click at [16, 39] on div "Include items not tagged for facility frs All Packages Active Only Active Only …" at bounding box center [264, 106] width 502 height 164
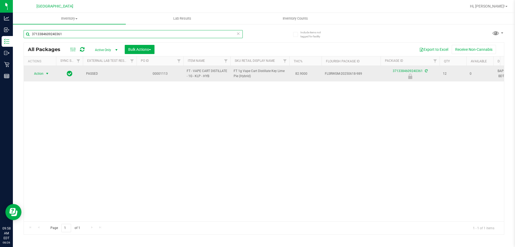
type input "3713384609240361"
click at [45, 70] on span "select" at bounding box center [47, 74] width 7 height 8
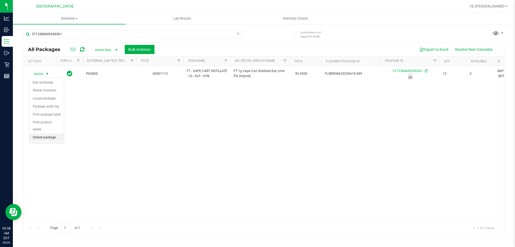
click at [41, 133] on li "Unlock package" at bounding box center [47, 137] width 34 height 8
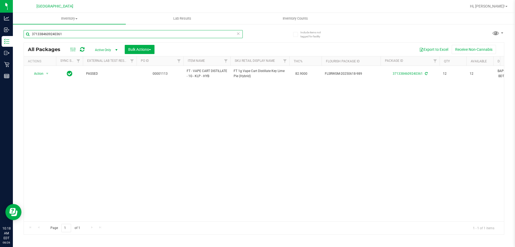
drag, startPoint x: 75, startPoint y: 35, endPoint x: 21, endPoint y: 36, distance: 53.7
click at [21, 36] on div "Include items not tagged for facility 3713384609240361 All Packages Active Only…" at bounding box center [264, 106] width 502 height 164
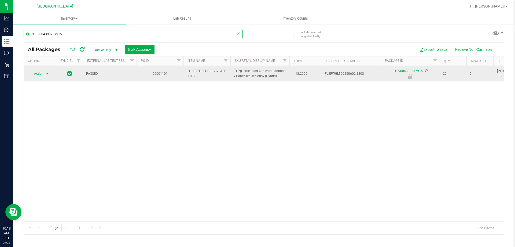
type input "9109004399237915"
click at [39, 74] on span "Action" at bounding box center [36, 74] width 14 height 8
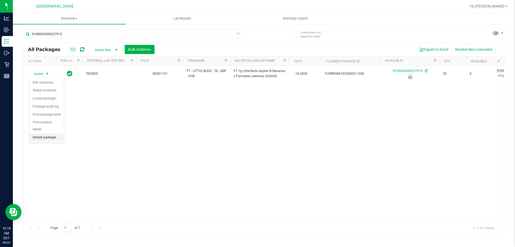
click at [41, 133] on li "Unlock package" at bounding box center [47, 137] width 34 height 8
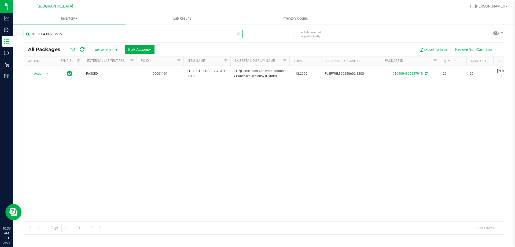
drag, startPoint x: 72, startPoint y: 37, endPoint x: 14, endPoint y: 37, distance: 58.8
click at [14, 37] on div "Include items not tagged for facility 9109004399237915 All Packages Active Only…" at bounding box center [264, 106] width 502 height 164
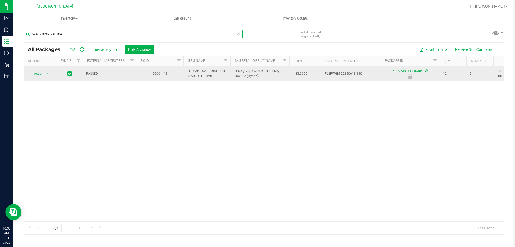
type input "6240738961740384"
click at [38, 75] on span "Action" at bounding box center [36, 74] width 14 height 8
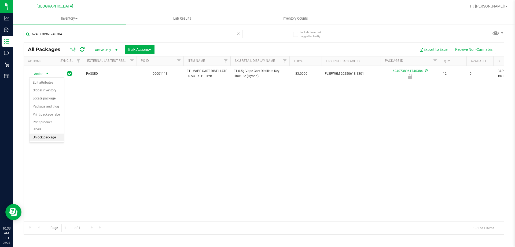
click at [45, 133] on li "Unlock package" at bounding box center [47, 137] width 34 height 8
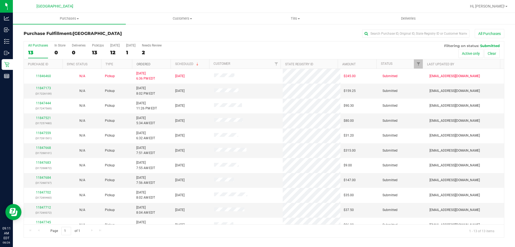
click at [146, 64] on link "Ordered" at bounding box center [144, 64] width 14 height 4
click at [47, 88] on link "11847173" at bounding box center [43, 88] width 15 height 4
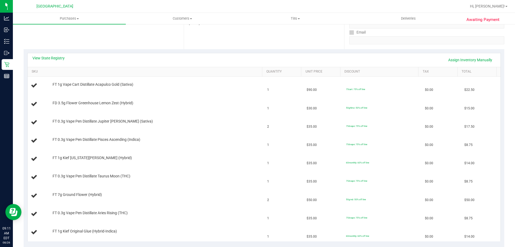
scroll to position [97, 0]
click at [47, 56] on link "View State Registry" at bounding box center [48, 56] width 32 height 5
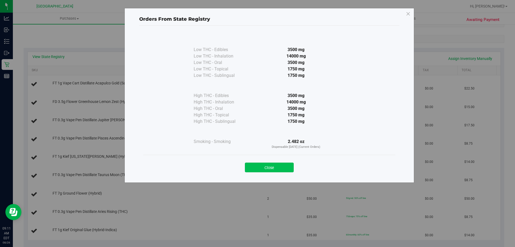
click at [280, 163] on button "Close" at bounding box center [269, 167] width 49 height 10
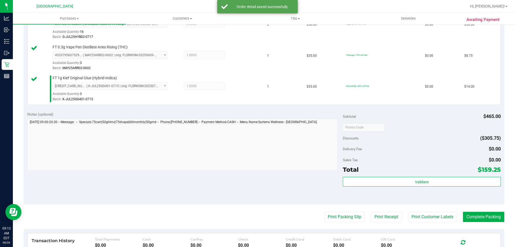
scroll to position [349, 0]
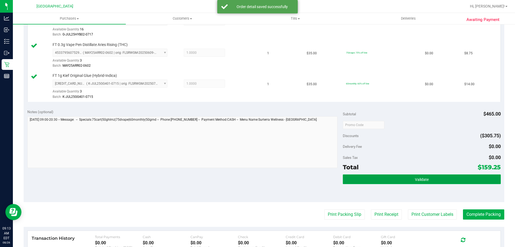
click at [434, 181] on button "Validate" at bounding box center [422, 179] width 158 height 10
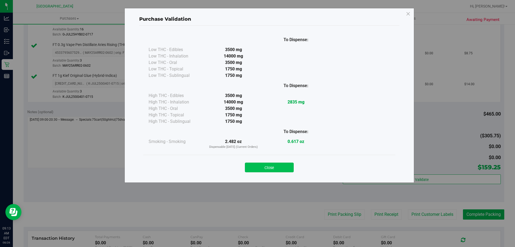
click at [277, 170] on button "Close" at bounding box center [269, 167] width 49 height 10
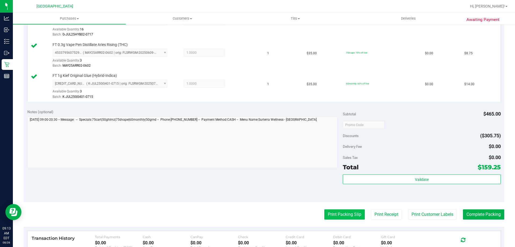
click at [346, 213] on button "Print Packing Slip" at bounding box center [344, 214] width 41 height 10
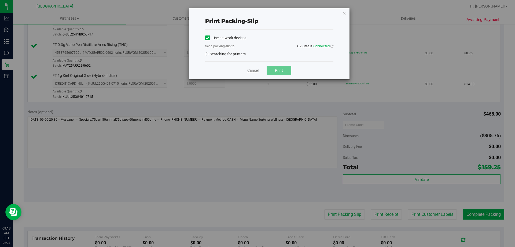
click at [251, 71] on link "Cancel" at bounding box center [252, 71] width 11 height 6
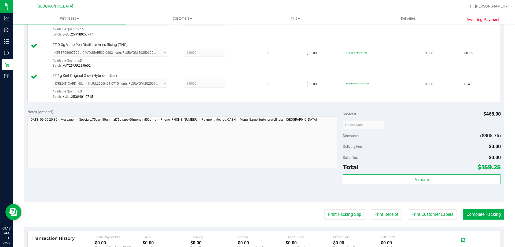
click at [481, 208] on purchase-details "Back Edit Purchase Cancel Purchase View Profile # 11847173 BioTrack ID: - Submi…" at bounding box center [264, 3] width 481 height 647
click at [332, 211] on button "Print Packing Slip" at bounding box center [344, 214] width 41 height 10
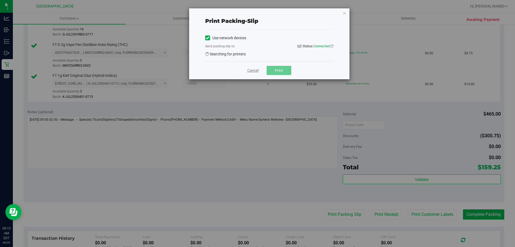
click at [249, 71] on link "Cancel" at bounding box center [252, 71] width 11 height 6
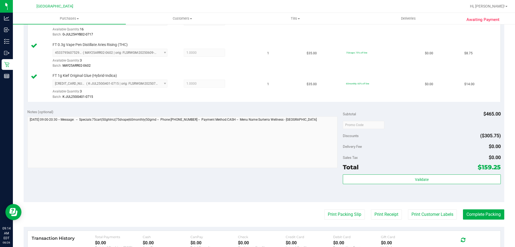
click at [183, 171] on div "Notes (optional) Subtotal $465.00 Discounts ($305.75) Delivery Fee $0.00 Sales …" at bounding box center [264, 153] width 481 height 97
click at [355, 212] on button "Print Packing Slip" at bounding box center [344, 214] width 41 height 10
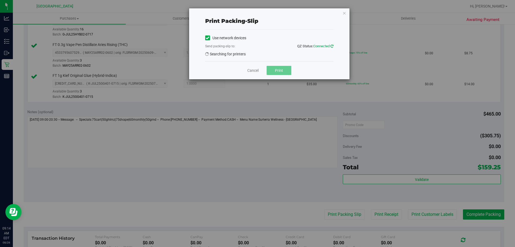
click at [331, 45] on icon at bounding box center [332, 45] width 3 height 3
click at [255, 71] on link "Cancel" at bounding box center [252, 71] width 11 height 6
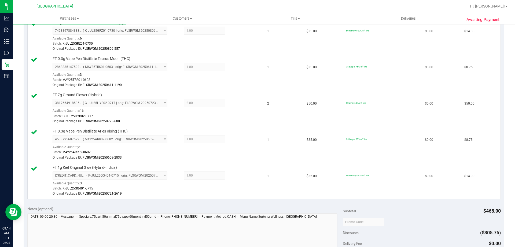
scroll to position [376, 0]
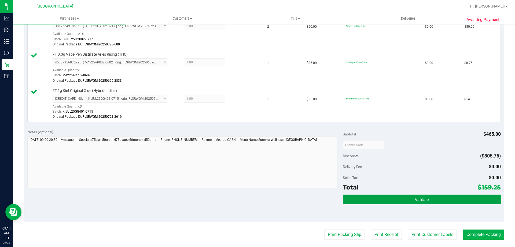
click at [424, 198] on span "Validate" at bounding box center [422, 199] width 14 height 4
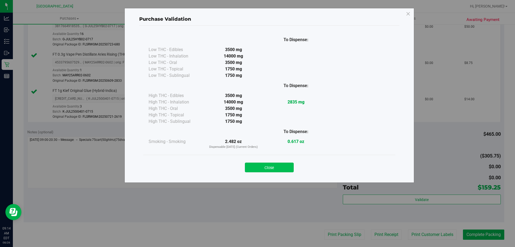
click at [292, 166] on button "Close" at bounding box center [269, 167] width 49 height 10
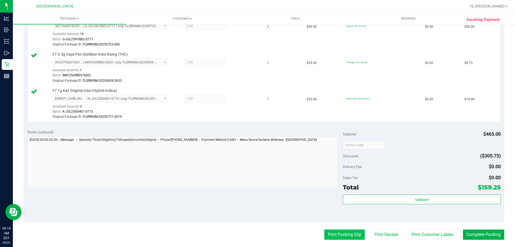
click at [344, 234] on button "Print Packing Slip" at bounding box center [344, 234] width 41 height 10
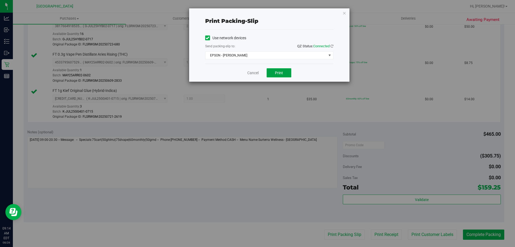
click at [276, 68] on button "Print" at bounding box center [279, 72] width 25 height 9
click at [266, 52] on span "EPSON - [PERSON_NAME]" at bounding box center [266, 56] width 121 height 8
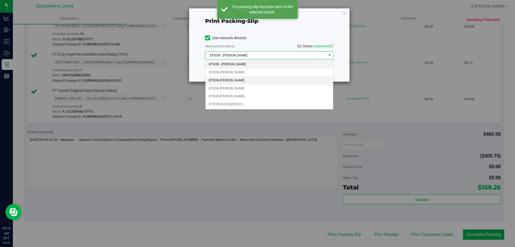
click at [227, 80] on li "EPSON-[PERSON_NAME]" at bounding box center [270, 80] width 128 height 8
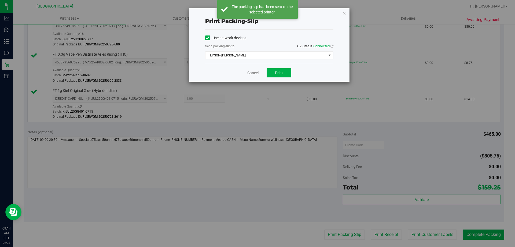
click at [285, 81] on div "Cancel Print" at bounding box center [269, 73] width 128 height 18
click at [286, 72] on button "Print" at bounding box center [279, 72] width 25 height 9
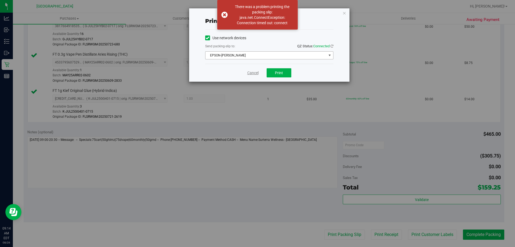
click at [254, 71] on link "Cancel" at bounding box center [252, 73] width 11 height 6
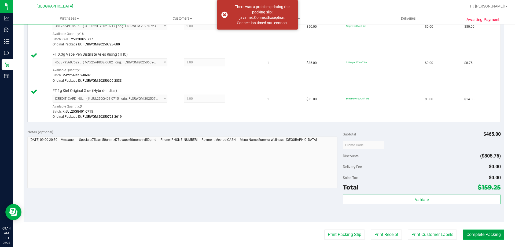
click at [484, 234] on button "Complete Packing" at bounding box center [483, 234] width 41 height 10
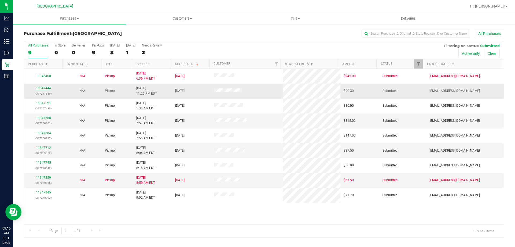
click at [41, 88] on link "11847444" at bounding box center [43, 88] width 15 height 4
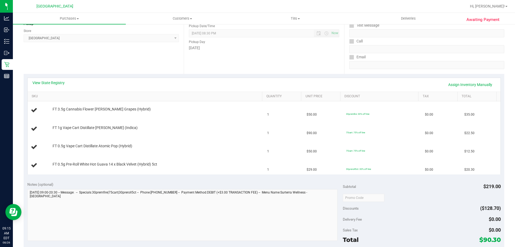
scroll to position [75, 0]
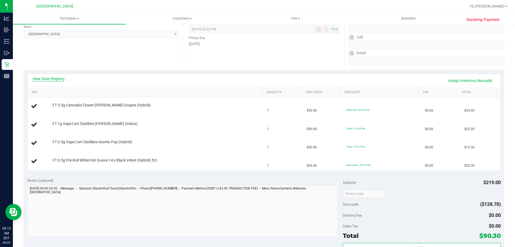
click at [52, 78] on link "View State Registry" at bounding box center [48, 78] width 32 height 5
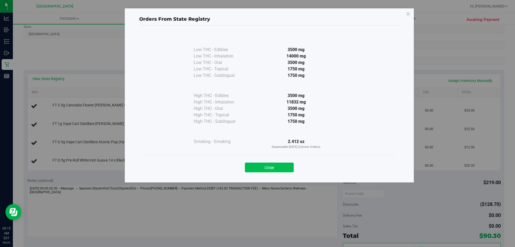
click at [284, 165] on button "Close" at bounding box center [269, 167] width 49 height 10
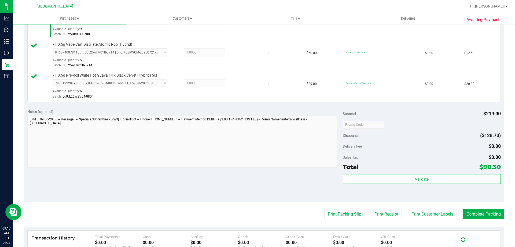
scroll to position [198, 0]
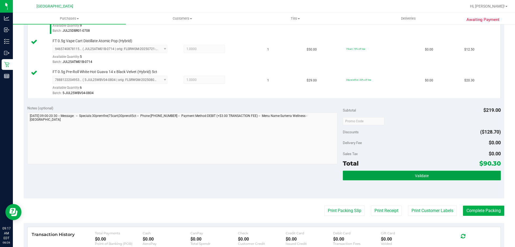
click at [427, 177] on button "Validate" at bounding box center [422, 175] width 158 height 10
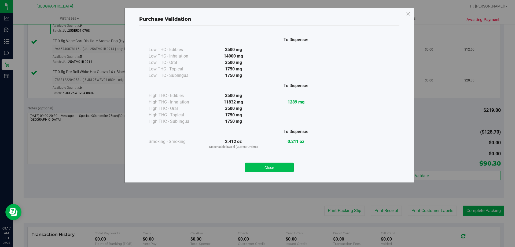
click at [273, 170] on button "Close" at bounding box center [269, 167] width 49 height 10
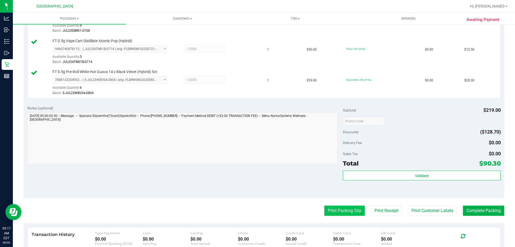
click at [345, 207] on button "Print Packing Slip" at bounding box center [344, 210] width 41 height 10
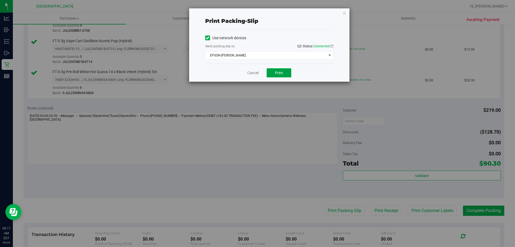
click at [270, 68] on button "Print" at bounding box center [279, 72] width 25 height 9
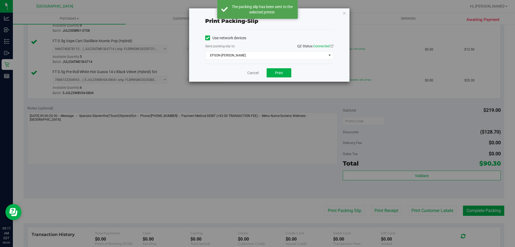
click at [256, 65] on div "Cancel Print" at bounding box center [269, 73] width 128 height 18
click at [247, 65] on div "Cancel Print" at bounding box center [269, 73] width 128 height 18
click at [256, 73] on link "Cancel" at bounding box center [252, 73] width 11 height 6
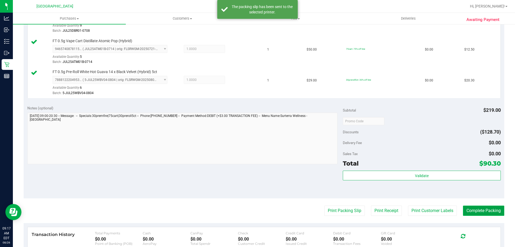
click at [484, 211] on button "Complete Packing" at bounding box center [483, 210] width 41 height 10
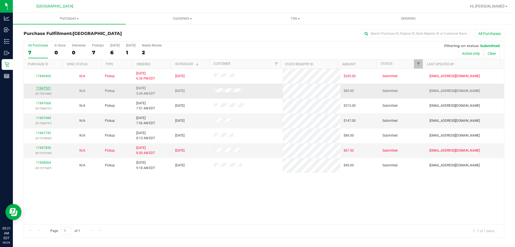
click at [47, 87] on link "11847521" at bounding box center [43, 88] width 15 height 4
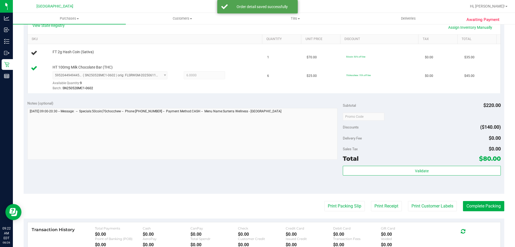
scroll to position [134, 0]
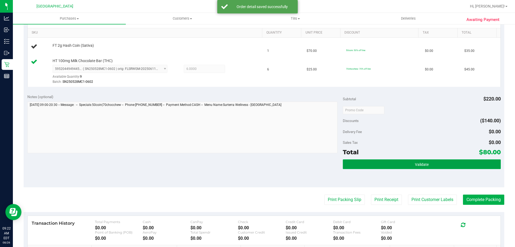
click at [431, 163] on button "Validate" at bounding box center [422, 164] width 158 height 10
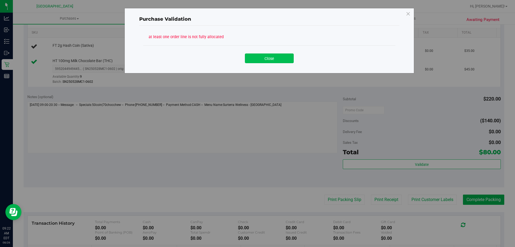
click at [271, 56] on button "Close" at bounding box center [269, 58] width 49 height 10
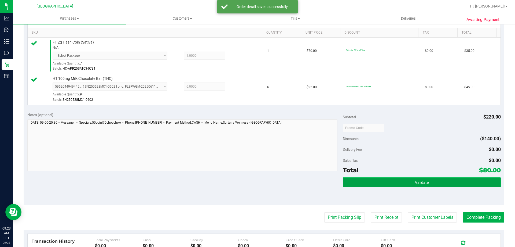
click at [430, 177] on button "Validate" at bounding box center [422, 182] width 158 height 10
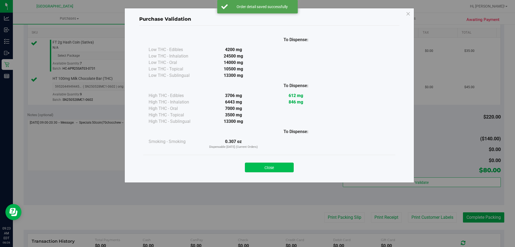
click at [268, 168] on button "Close" at bounding box center [269, 167] width 49 height 10
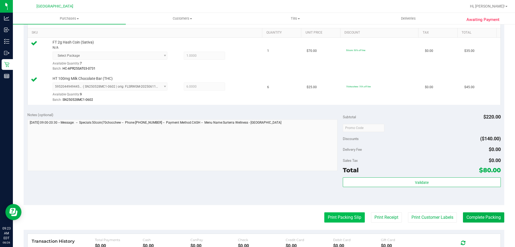
click at [346, 217] on button "Print Packing Slip" at bounding box center [344, 217] width 41 height 10
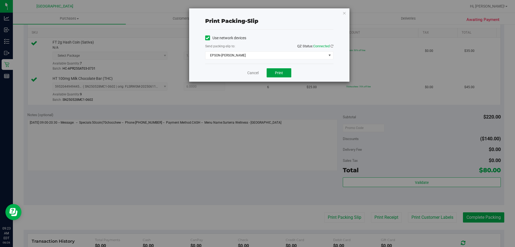
click at [280, 72] on span "Print" at bounding box center [279, 73] width 8 height 4
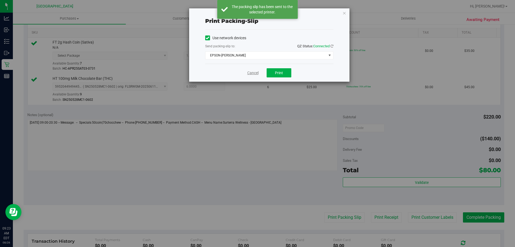
click at [254, 71] on link "Cancel" at bounding box center [252, 73] width 11 height 6
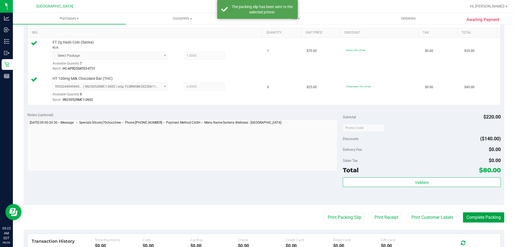
click at [496, 218] on button "Complete Packing" at bounding box center [483, 217] width 41 height 10
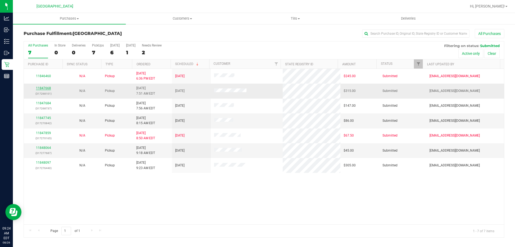
click at [41, 86] on link "11847668" at bounding box center [43, 88] width 15 height 4
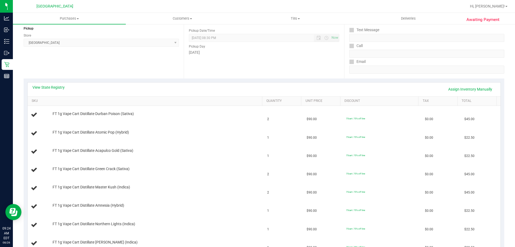
scroll to position [68, 0]
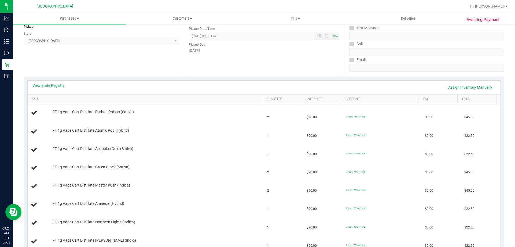
click at [45, 84] on link "View State Registry" at bounding box center [48, 85] width 32 height 5
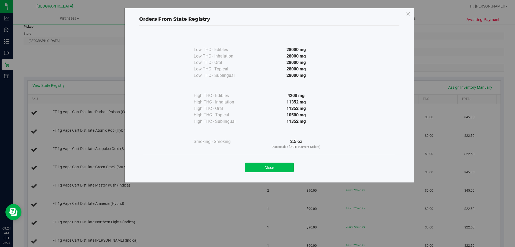
click at [275, 167] on button "Close" at bounding box center [269, 167] width 49 height 10
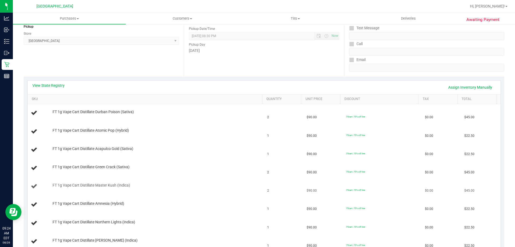
click at [266, 178] on td "2" at bounding box center [283, 186] width 39 height 18
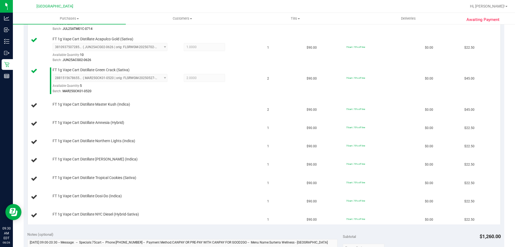
scroll to position [202, 0]
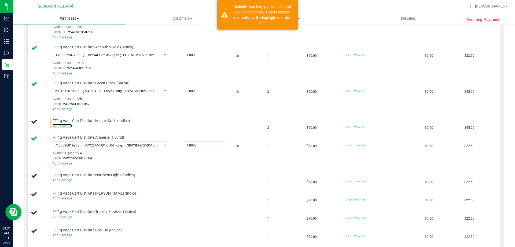
click at [54, 124] on link "Add Package" at bounding box center [62, 126] width 19 height 4
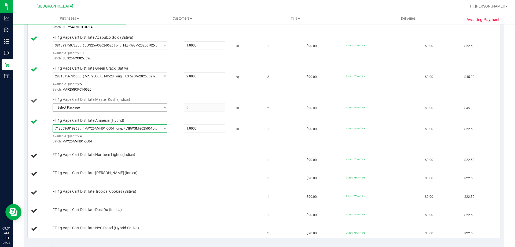
click at [160, 105] on span "select" at bounding box center [163, 108] width 7 height 8
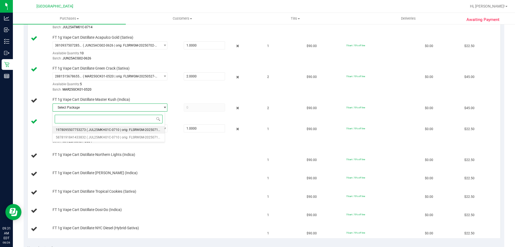
click at [94, 128] on span "( JUL25MKH01C-0710 | orig: FLSRWGM-20250716-2570 )" at bounding box center [128, 130] width 83 height 4
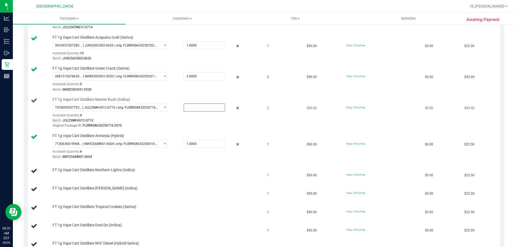
click at [194, 108] on span at bounding box center [204, 107] width 41 height 8
type input "2"
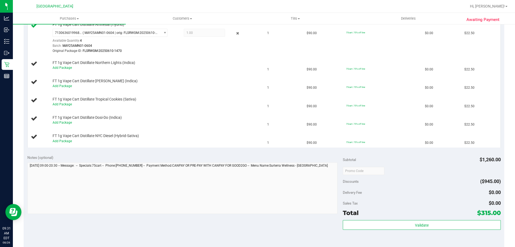
scroll to position [336, 0]
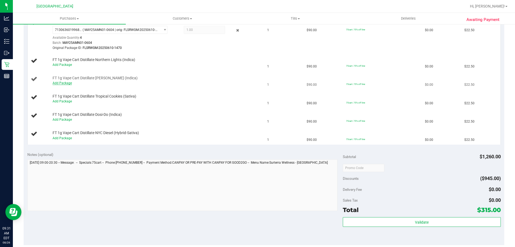
click at [66, 83] on link "Add Package" at bounding box center [62, 83] width 19 height 4
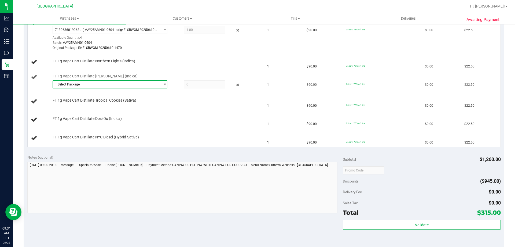
click at [163, 83] on span "select" at bounding box center [165, 84] width 4 height 4
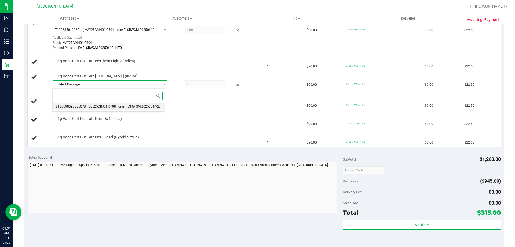
click at [128, 108] on span "( JUL25DBR01-0708 | orig: FLSRWGM-20250714-2958 )" at bounding box center [127, 106] width 80 height 4
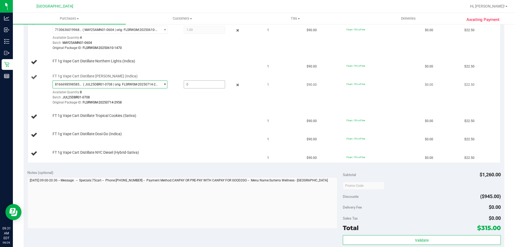
click at [199, 82] on span at bounding box center [204, 84] width 41 height 8
type input "1"
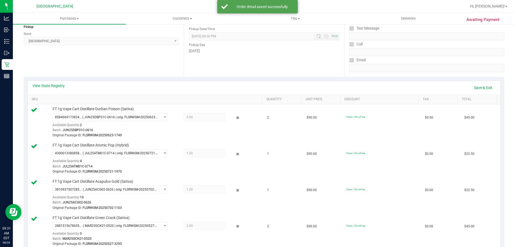
scroll to position [68, 0]
click at [475, 87] on link "Save & Exit" at bounding box center [483, 87] width 25 height 9
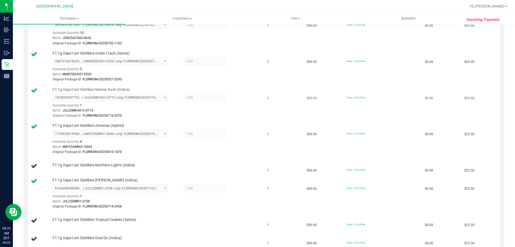
scroll to position [309, 0]
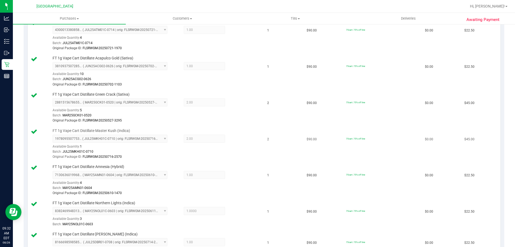
click at [242, 159] on div "Original Package ID: FLSRWGM-20250716-2570" at bounding box center [156, 156] width 207 height 5
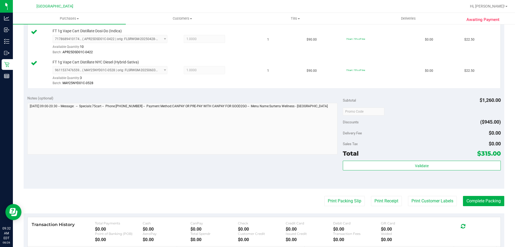
scroll to position [469, 0]
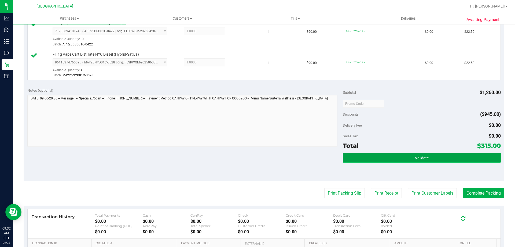
click at [431, 155] on button "Validate" at bounding box center [422, 158] width 158 height 10
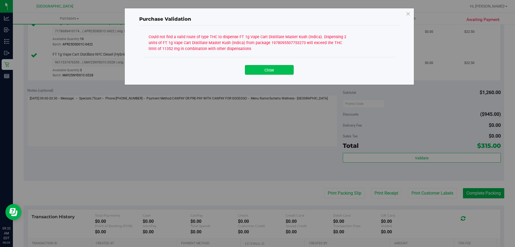
click at [272, 68] on button "Close" at bounding box center [269, 70] width 49 height 10
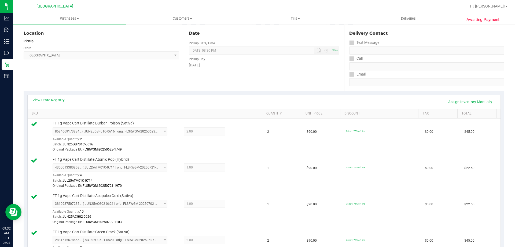
scroll to position [0, 0]
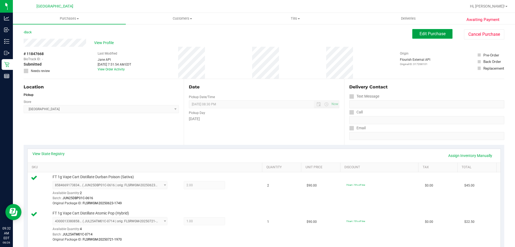
click at [432, 32] on span "Edit Purchase" at bounding box center [433, 33] width 26 height 5
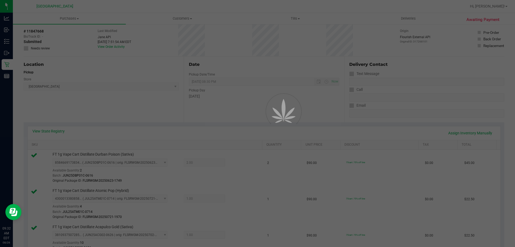
scroll to position [81, 0]
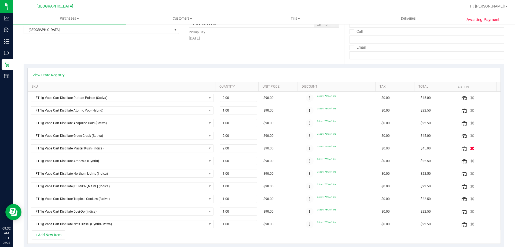
click at [470, 148] on icon "button" at bounding box center [472, 148] width 5 height 4
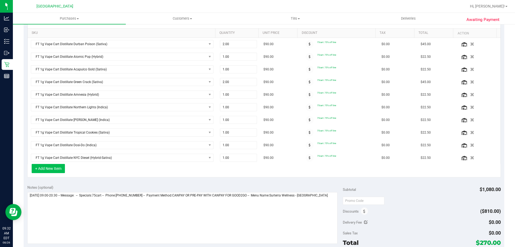
click at [47, 169] on button "+ Add New Item" at bounding box center [48, 168] width 33 height 9
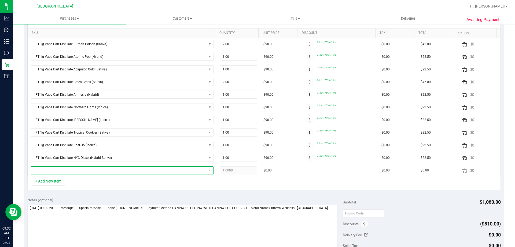
click at [59, 172] on span "NO DATA FOUND" at bounding box center [119, 170] width 176 height 8
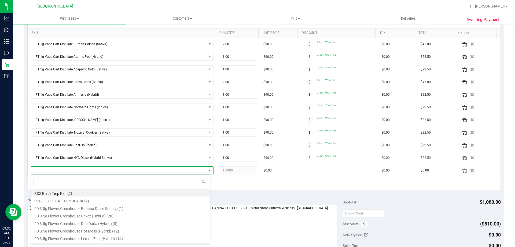
scroll to position [8, 178]
type input "maste"
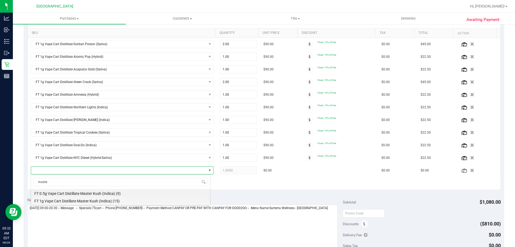
click at [86, 202] on li "FT 1g Vape Cart Distillate Master Kush (Indica) (15)" at bounding box center [120, 200] width 179 height 8
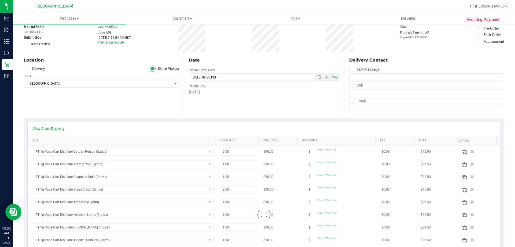
scroll to position [0, 0]
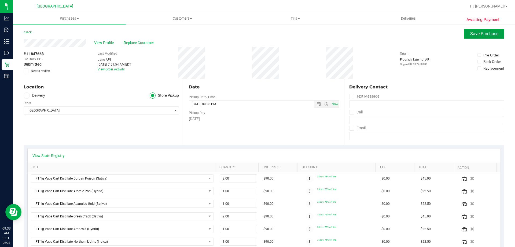
click at [479, 30] on button "Save Purchase" at bounding box center [484, 34] width 40 height 10
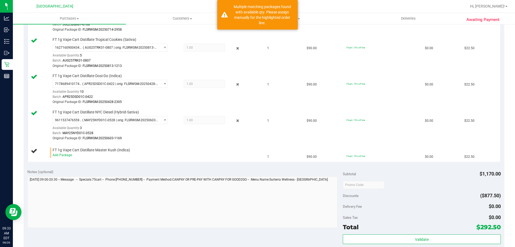
scroll to position [403, 0]
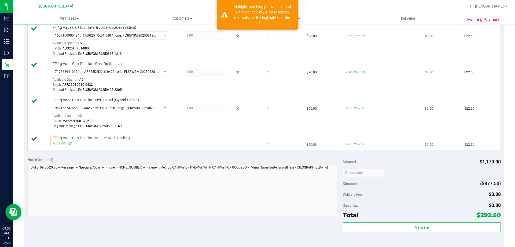
click at [67, 143] on link "Add Package" at bounding box center [62, 143] width 19 height 4
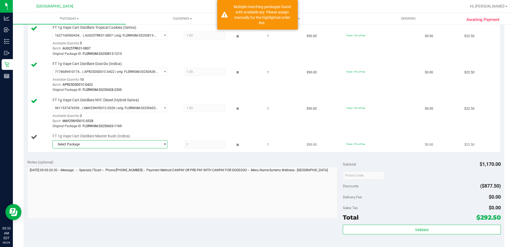
click at [163, 144] on span "select" at bounding box center [165, 144] width 4 height 4
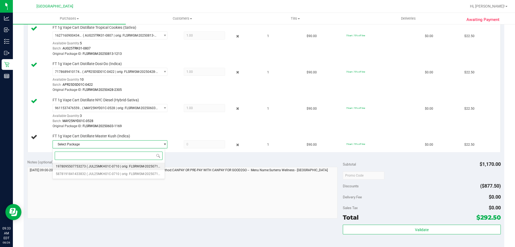
click at [93, 167] on span "( JUL25MKH01C-0710 | orig: FLSRWGM-20250716-2570 )" at bounding box center [128, 166] width 83 height 4
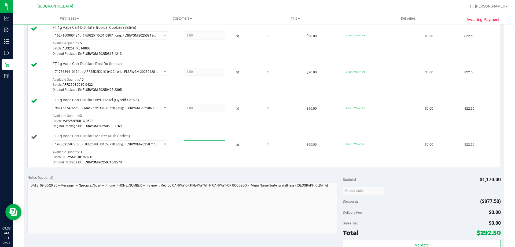
click at [196, 146] on span at bounding box center [204, 144] width 41 height 8
type input "1"
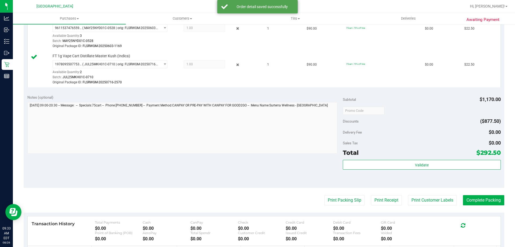
scroll to position [510, 0]
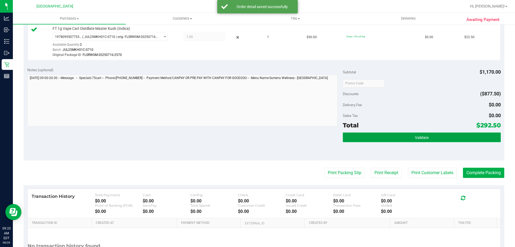
click at [422, 137] on span "Validate" at bounding box center [422, 137] width 14 height 4
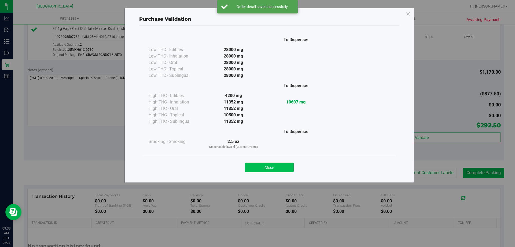
click at [283, 166] on button "Close" at bounding box center [269, 167] width 49 height 10
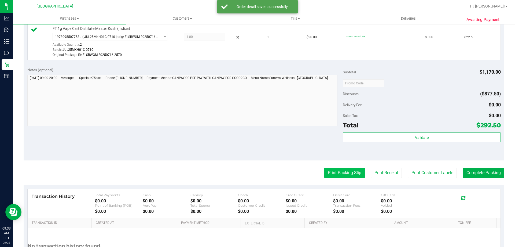
click at [345, 175] on button "Print Packing Slip" at bounding box center [344, 172] width 41 height 10
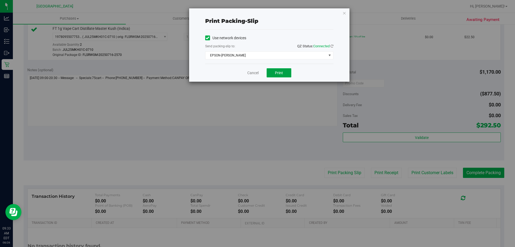
click at [274, 70] on button "Print" at bounding box center [279, 72] width 25 height 9
click at [251, 72] on link "Cancel" at bounding box center [252, 73] width 11 height 6
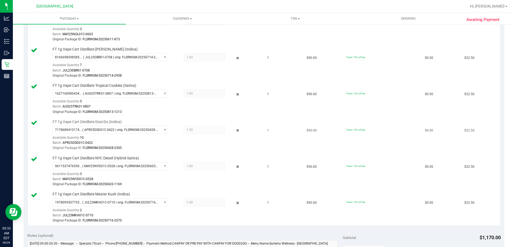
click at [273, 136] on td "1" at bounding box center [283, 135] width 39 height 36
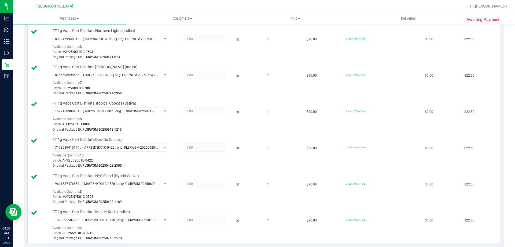
click at [273, 173] on td "1" at bounding box center [283, 189] width 39 height 36
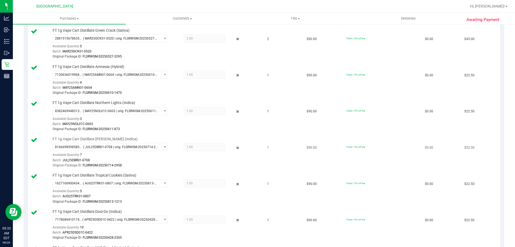
click at [285, 153] on td "1" at bounding box center [283, 152] width 39 height 36
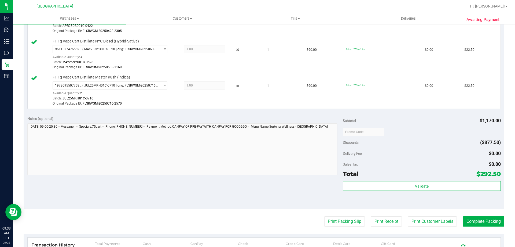
scroll to position [521, 0]
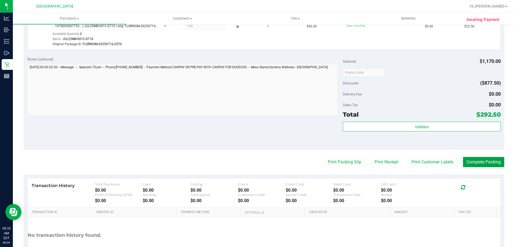
click at [488, 159] on button "Complete Packing" at bounding box center [483, 162] width 41 height 10
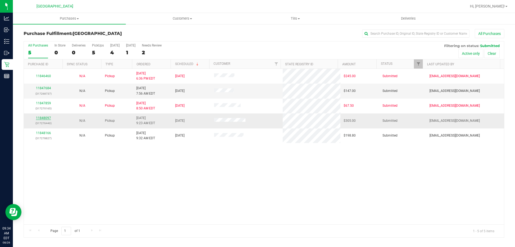
click at [44, 119] on link "11848097" at bounding box center [43, 118] width 15 height 4
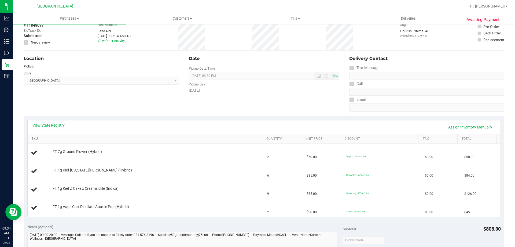
scroll to position [54, 0]
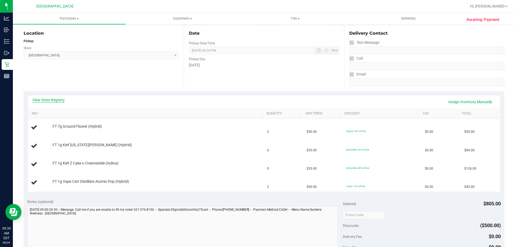
click at [54, 99] on link "View State Registry" at bounding box center [48, 99] width 32 height 5
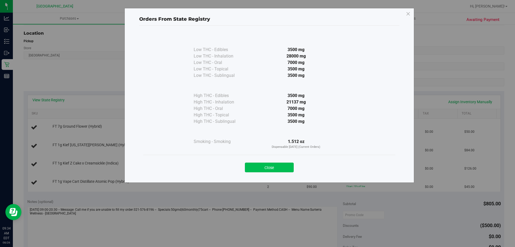
click at [265, 165] on button "Close" at bounding box center [269, 167] width 49 height 10
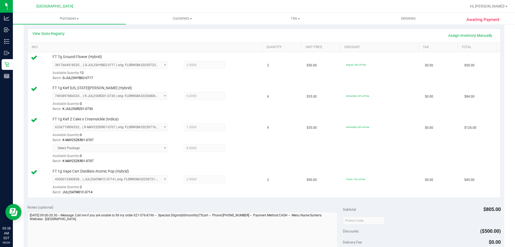
scroll to position [188, 0]
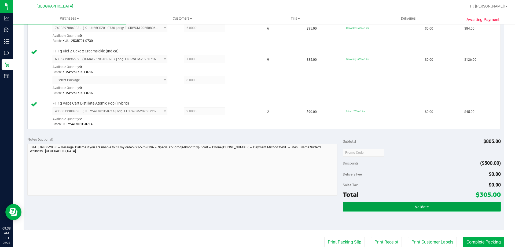
click at [436, 205] on button "Validate" at bounding box center [422, 207] width 158 height 10
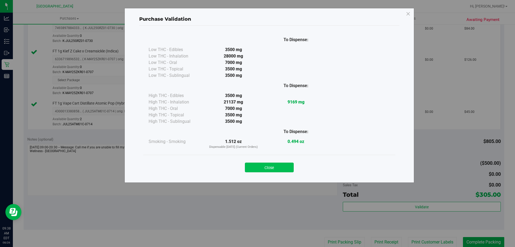
click at [285, 171] on button "Close" at bounding box center [269, 167] width 49 height 10
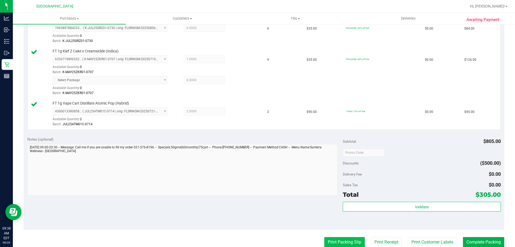
click at [350, 241] on button "Print Packing Slip" at bounding box center [344, 242] width 41 height 10
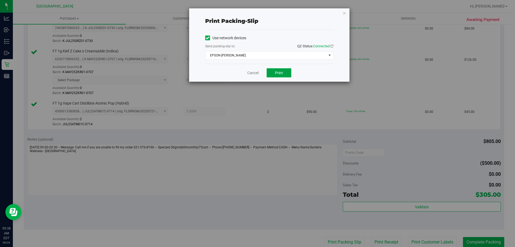
click at [275, 74] on button "Print" at bounding box center [279, 72] width 25 height 9
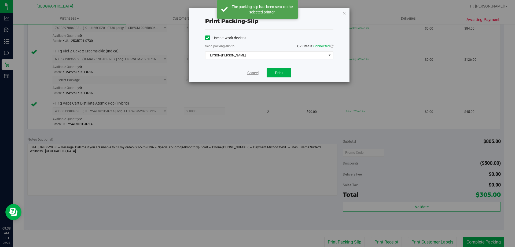
click at [247, 74] on link "Cancel" at bounding box center [252, 73] width 11 height 6
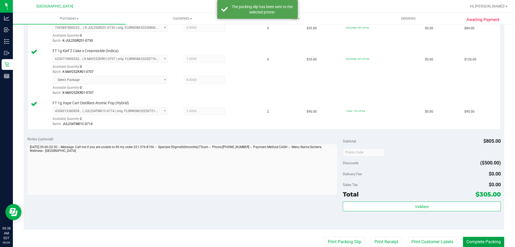
click at [478, 241] on button "Complete Packing" at bounding box center [483, 241] width 41 height 10
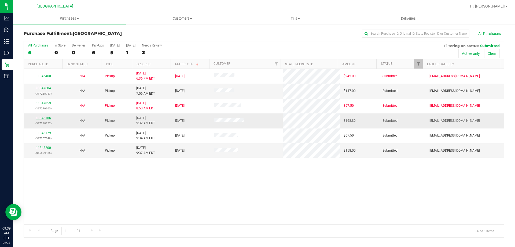
click at [42, 118] on link "11848166" at bounding box center [43, 118] width 15 height 4
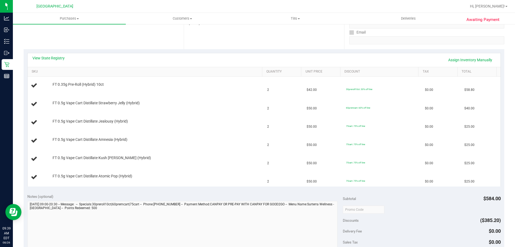
scroll to position [96, 0]
click at [52, 56] on link "View State Registry" at bounding box center [48, 57] width 32 height 5
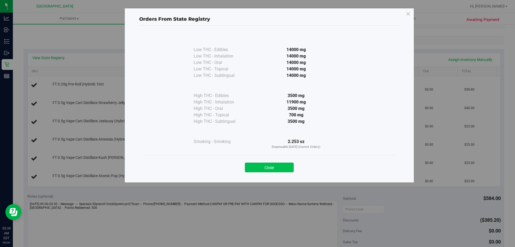
click at [282, 163] on button "Close" at bounding box center [269, 167] width 49 height 10
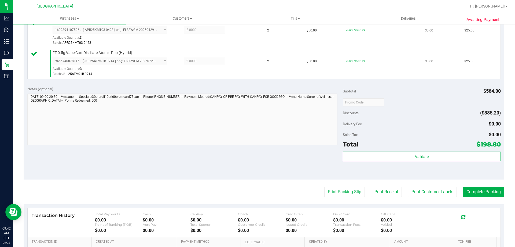
scroll to position [282, 0]
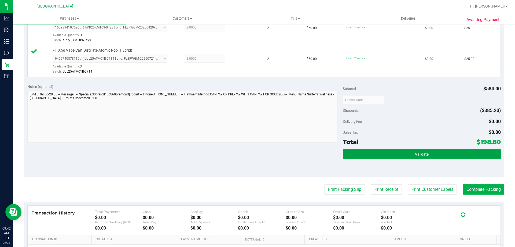
click at [434, 153] on button "Validate" at bounding box center [422, 154] width 158 height 10
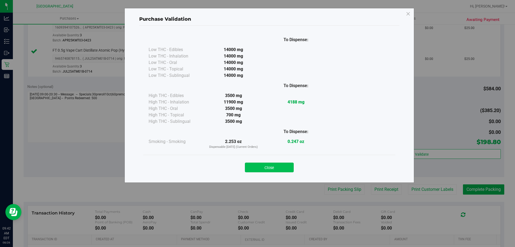
click at [281, 165] on button "Close" at bounding box center [269, 167] width 49 height 10
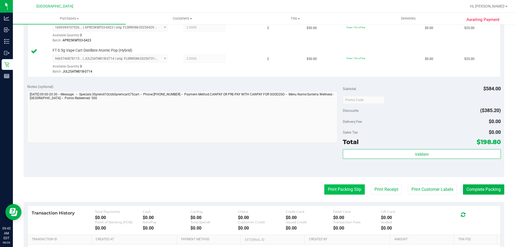
click at [334, 189] on button "Print Packing Slip" at bounding box center [344, 189] width 41 height 10
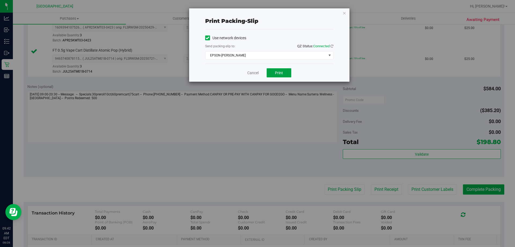
click at [275, 72] on button "Print" at bounding box center [279, 72] width 25 height 9
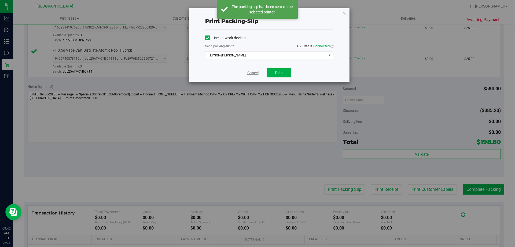
click at [250, 71] on link "Cancel" at bounding box center [252, 73] width 11 height 6
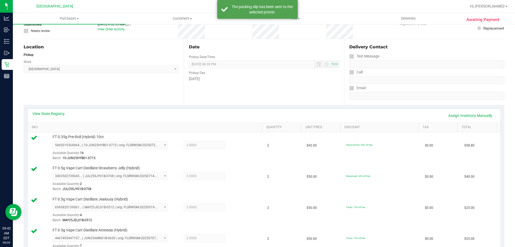
scroll to position [0, 0]
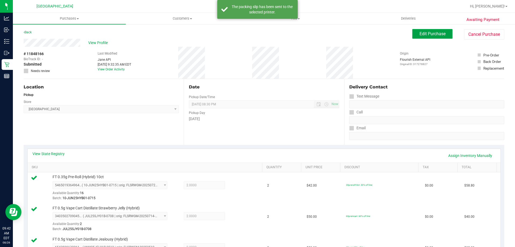
click at [436, 34] on span "Edit Purchase" at bounding box center [433, 33] width 26 height 5
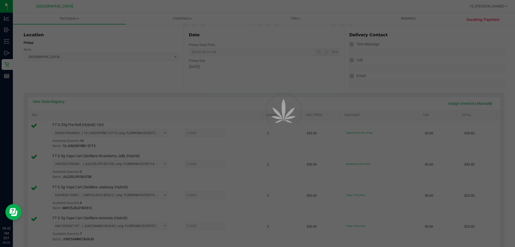
scroll to position [134, 0]
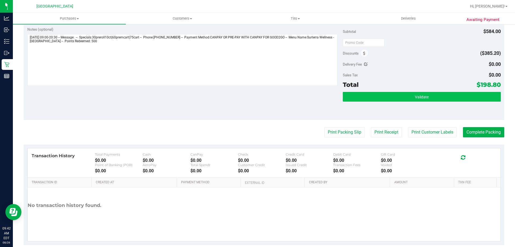
scroll to position [215, 0]
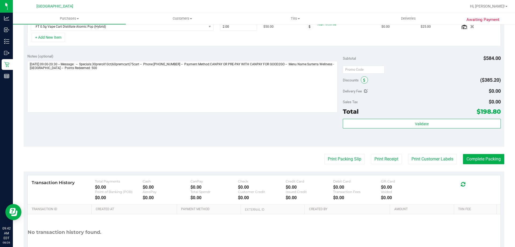
click at [363, 80] on icon at bounding box center [364, 80] width 2 height 4
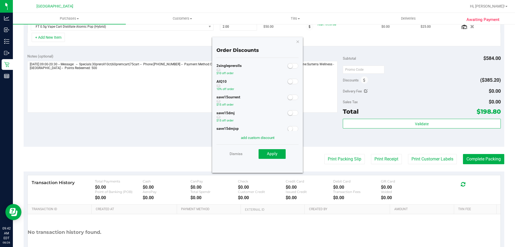
click at [290, 82] on span at bounding box center [293, 81] width 11 height 5
click at [268, 155] on span "Apply" at bounding box center [272, 153] width 10 height 5
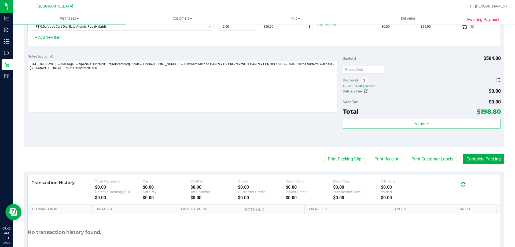
scroll to position [206, 0]
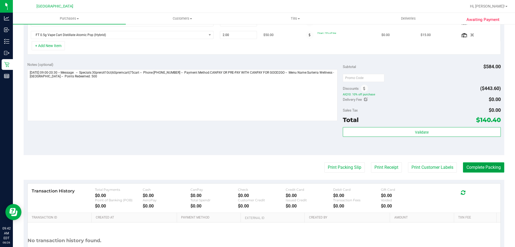
click at [482, 168] on button "Complete Packing" at bounding box center [483, 167] width 41 height 10
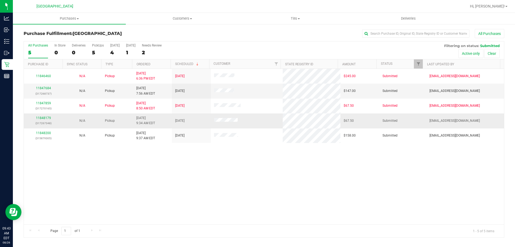
click at [37, 120] on div "11848179 (317267348)" at bounding box center [43, 120] width 32 height 10
click at [45, 118] on link "11848179" at bounding box center [43, 118] width 15 height 4
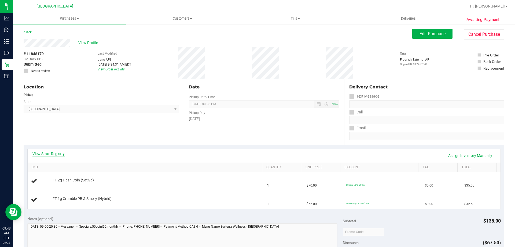
click at [51, 155] on link "View State Registry" at bounding box center [48, 153] width 32 height 5
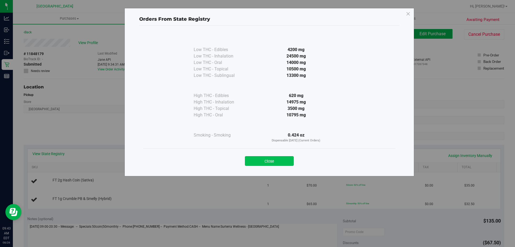
click at [278, 159] on button "Close" at bounding box center [269, 161] width 49 height 10
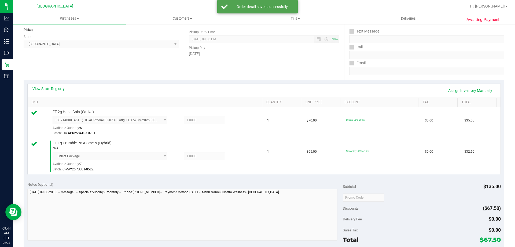
scroll to position [107, 0]
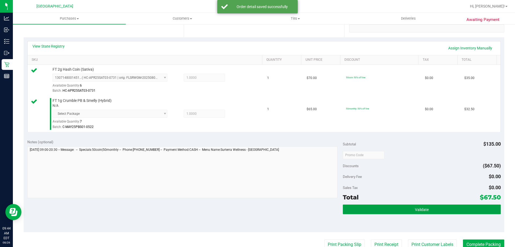
click at [432, 206] on button "Validate" at bounding box center [422, 209] width 158 height 10
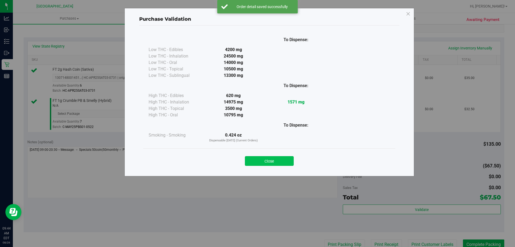
click at [286, 161] on button "Close" at bounding box center [269, 161] width 49 height 10
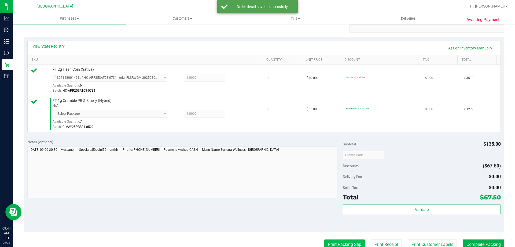
click at [346, 245] on button "Print Packing Slip" at bounding box center [344, 244] width 41 height 10
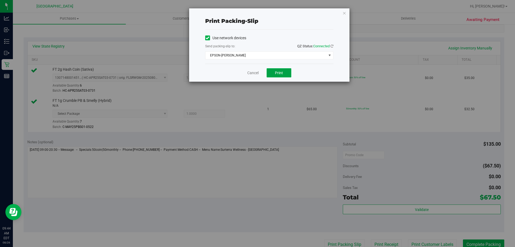
click at [287, 72] on button "Print" at bounding box center [279, 72] width 25 height 9
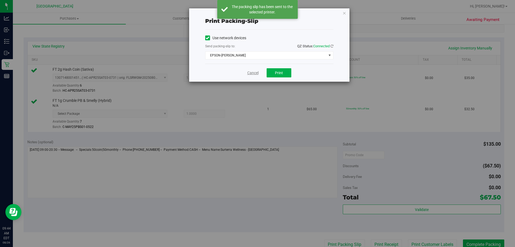
click at [250, 73] on link "Cancel" at bounding box center [252, 73] width 11 height 6
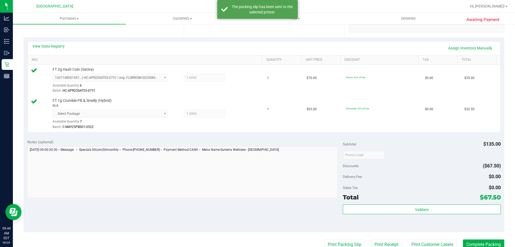
scroll to position [110, 0]
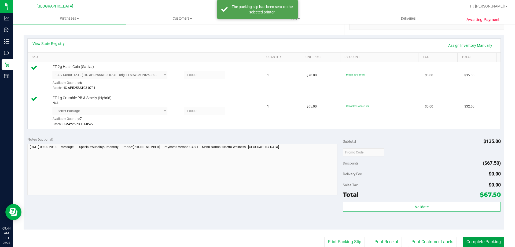
click at [491, 242] on button "Complete Packing" at bounding box center [483, 241] width 41 height 10
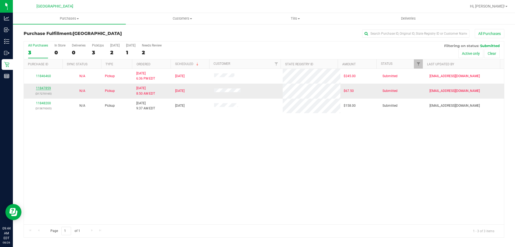
click at [48, 90] on link "11847859" at bounding box center [43, 88] width 15 height 4
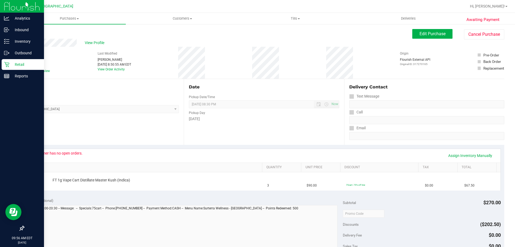
click at [20, 64] on p "Retail" at bounding box center [25, 64] width 32 height 6
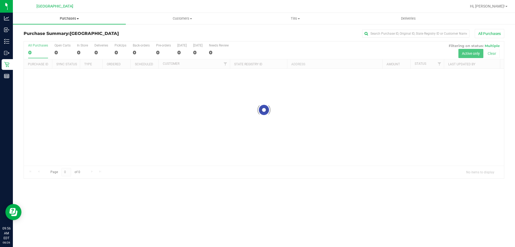
click at [73, 19] on span "Purchases" at bounding box center [69, 18] width 113 height 5
click at [40, 41] on span "Fulfillment" at bounding box center [29, 39] width 33 height 5
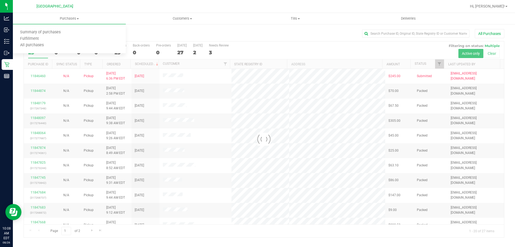
click at [152, 28] on div "Purchase Summary: [GEOGRAPHIC_DATA] All Purchases Loading... All Purchases 29 O…" at bounding box center [264, 133] width 502 height 219
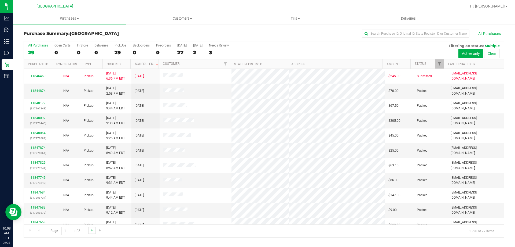
click at [94, 231] on link "Go to the next page" at bounding box center [92, 230] width 8 height 7
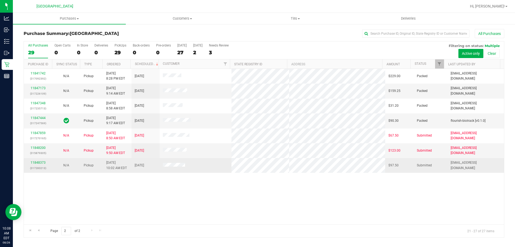
click at [37, 160] on div "11848373 (317283213)" at bounding box center [38, 165] width 22 height 10
click at [38, 163] on link "11848373" at bounding box center [38, 163] width 15 height 4
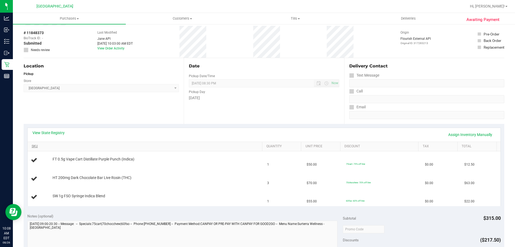
scroll to position [54, 0]
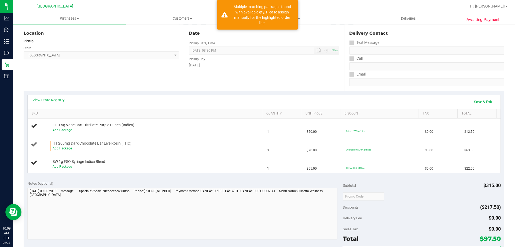
click at [58, 147] on link "Add Package" at bounding box center [62, 148] width 19 height 4
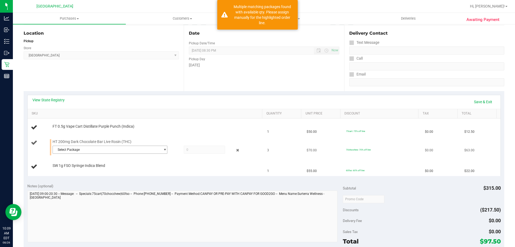
click at [163, 146] on span "select" at bounding box center [163, 150] width 7 height 8
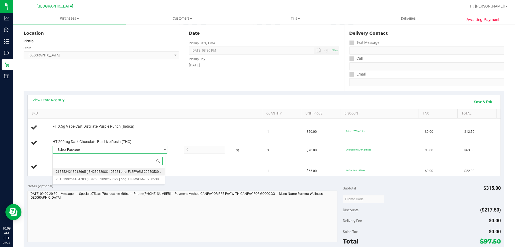
click at [146, 170] on span "( SN250520SC1-0522 | orig: FLSRWGM-20250530-101 )" at bounding box center [127, 172] width 81 height 4
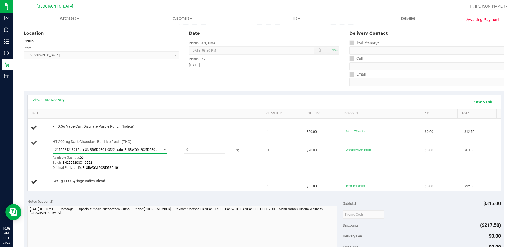
click at [160, 149] on span "select" at bounding box center [163, 150] width 7 height 8
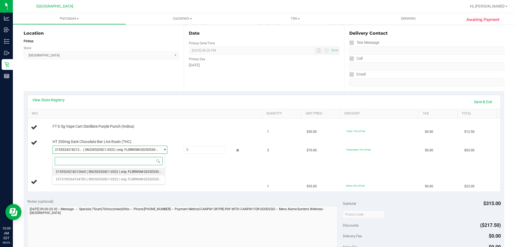
click at [138, 175] on li "2155524218212665 ( SN250520SC1-0522 | orig: FLSRWGM-20250530-101 )" at bounding box center [109, 172] width 112 height 8
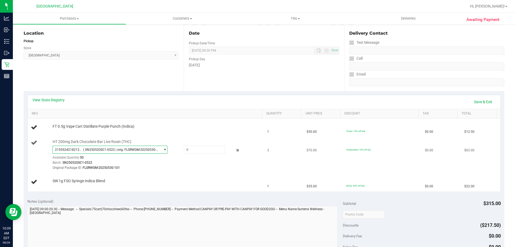
click at [145, 155] on div "Available Quantity: 50" at bounding box center [113, 159] width 121 height 10
click at [148, 152] on span "2155524218212665 ( SN250520SC1-0522 | orig: FLSRWGM-20250530-101 )" at bounding box center [107, 150] width 108 height 8
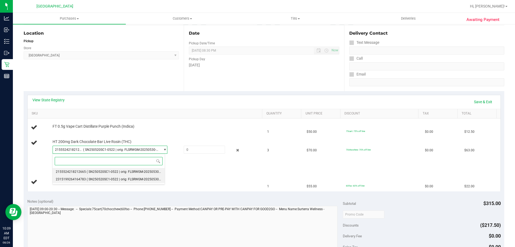
click at [141, 179] on span "( SN250520SC1-0522 | orig: FLSRWGM-20250530-085 )" at bounding box center [127, 179] width 81 height 4
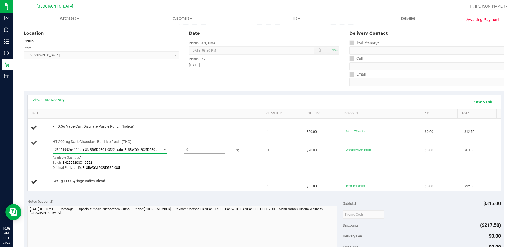
click at [203, 149] on span at bounding box center [204, 149] width 41 height 8
type input "3"
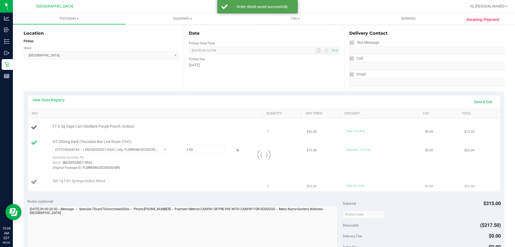
click at [192, 177] on div at bounding box center [264, 154] width 473 height 72
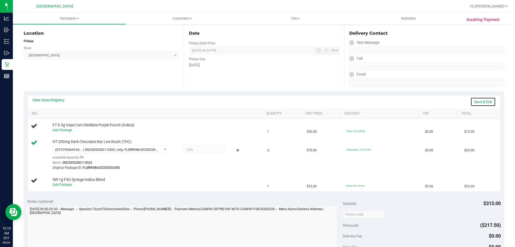
click at [478, 102] on link "Save & Exit" at bounding box center [483, 101] width 25 height 9
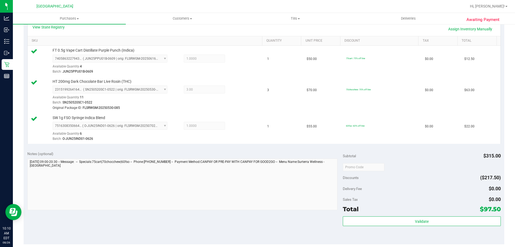
scroll to position [134, 0]
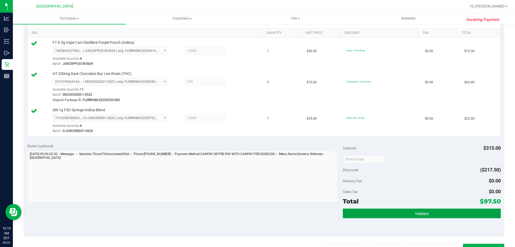
click at [421, 211] on span "Validate" at bounding box center [422, 213] width 14 height 4
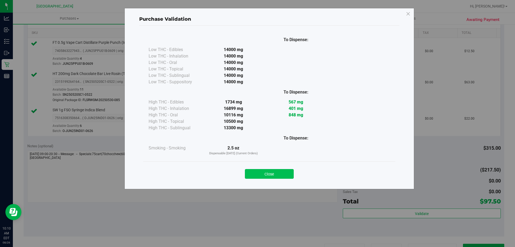
click at [272, 169] on button "Close" at bounding box center [269, 174] width 49 height 10
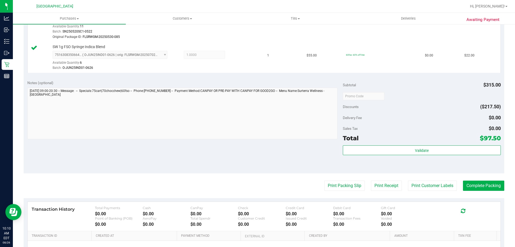
scroll to position [227, 0]
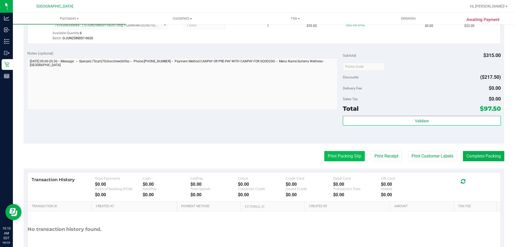
click at [347, 157] on button "Print Packing Slip" at bounding box center [344, 156] width 41 height 10
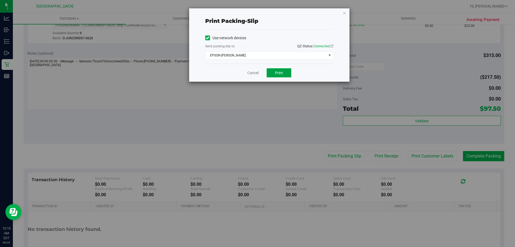
click at [290, 71] on button "Print" at bounding box center [279, 72] width 25 height 9
click at [258, 71] on link "Cancel" at bounding box center [252, 73] width 11 height 6
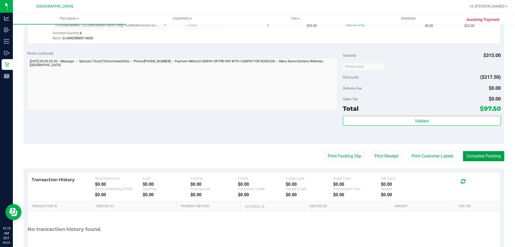
click at [495, 157] on button "Complete Packing" at bounding box center [483, 156] width 41 height 10
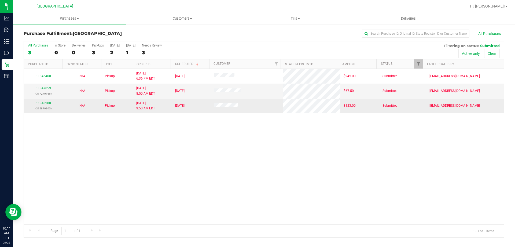
click at [46, 104] on link "11848200" at bounding box center [43, 103] width 15 height 4
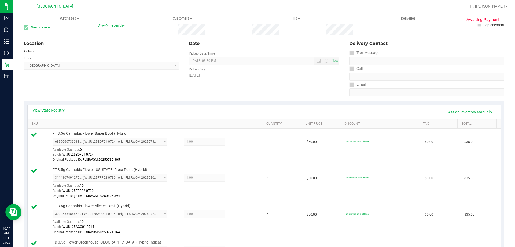
scroll to position [107, 0]
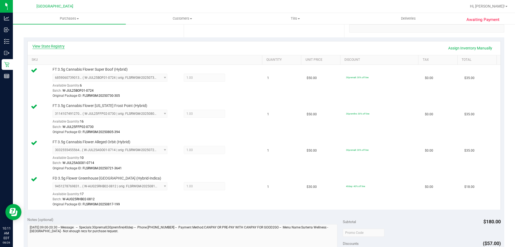
click at [56, 45] on link "View State Registry" at bounding box center [48, 45] width 32 height 5
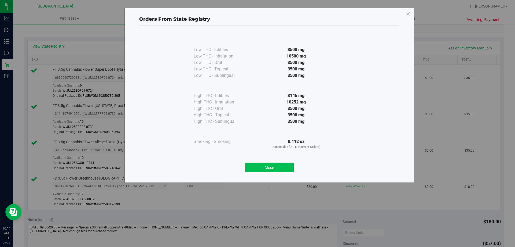
click at [273, 169] on button "Close" at bounding box center [269, 167] width 49 height 10
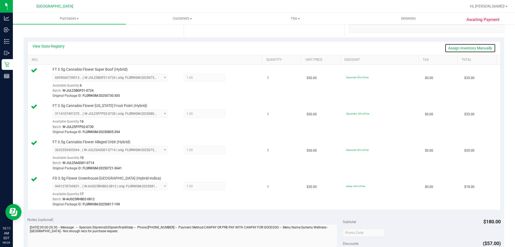
click at [461, 46] on link "Assign Inventory Manually" at bounding box center [470, 47] width 51 height 9
click at [236, 79] on icon at bounding box center [238, 78] width 6 height 6
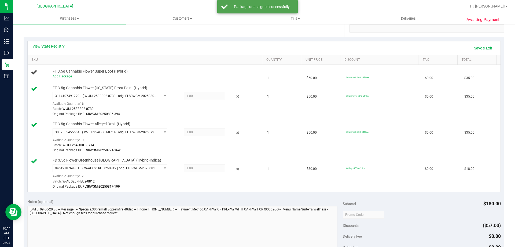
click at [235, 96] on icon at bounding box center [238, 96] width 6 height 6
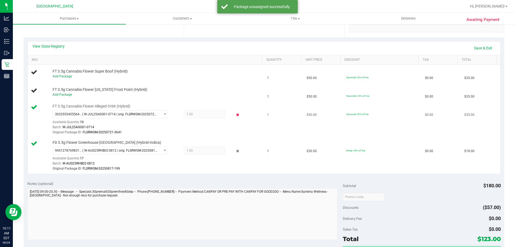
click at [236, 115] on icon at bounding box center [238, 115] width 6 height 6
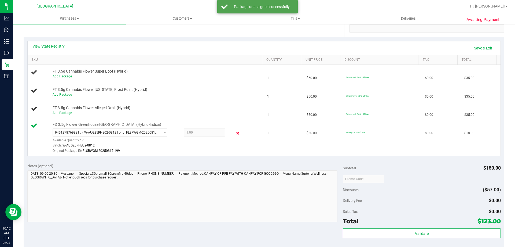
click at [235, 132] on icon at bounding box center [238, 133] width 6 height 6
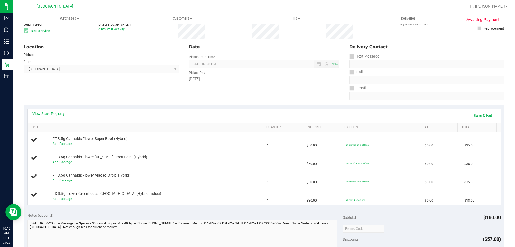
scroll to position [0, 0]
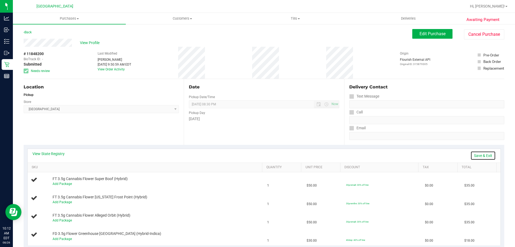
click at [480, 155] on link "Save & Exit" at bounding box center [483, 155] width 25 height 9
click at [437, 36] on span "Edit Purchase" at bounding box center [433, 33] width 26 height 5
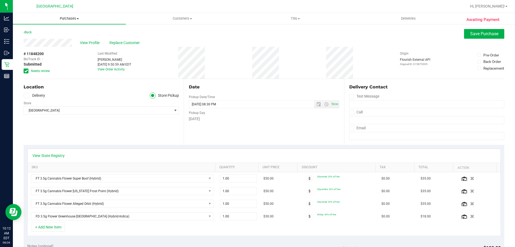
click at [68, 20] on span "Purchases" at bounding box center [69, 18] width 113 height 5
click at [37, 37] on span "Fulfillment" at bounding box center [29, 39] width 33 height 5
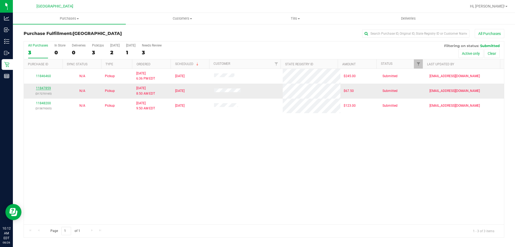
click at [43, 88] on link "11847859" at bounding box center [43, 88] width 15 height 4
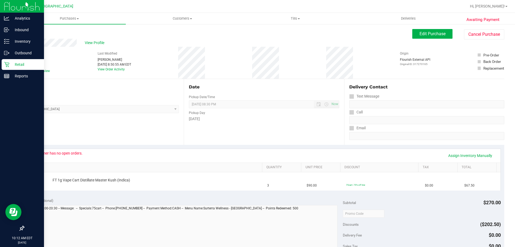
click at [25, 63] on p "Retail" at bounding box center [25, 64] width 32 height 6
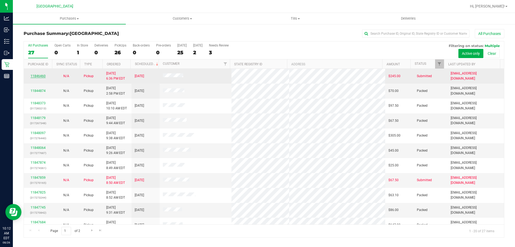
click at [41, 76] on link "11846460" at bounding box center [38, 76] width 15 height 4
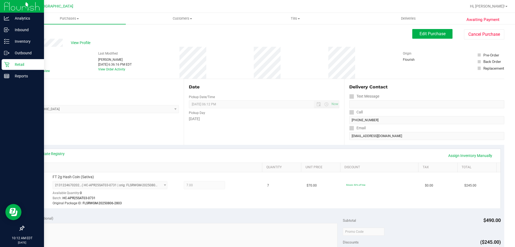
click at [23, 63] on p "Retail" at bounding box center [25, 64] width 32 height 6
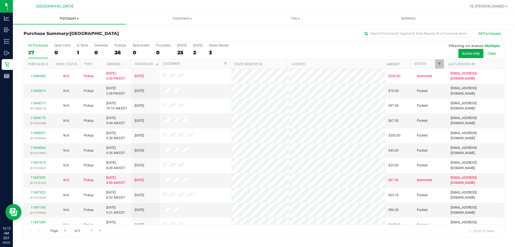
click at [73, 19] on span "Purchases" at bounding box center [69, 18] width 113 height 5
click at [34, 38] on span "Fulfillment" at bounding box center [29, 39] width 33 height 5
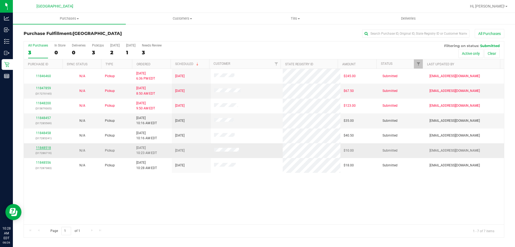
click at [40, 148] on link "11848518" at bounding box center [43, 148] width 15 height 4
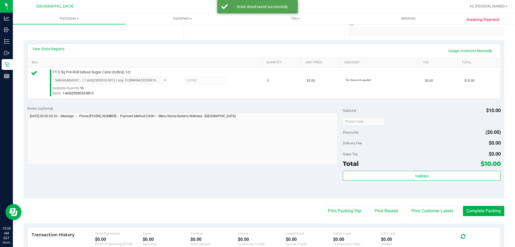
scroll to position [151, 0]
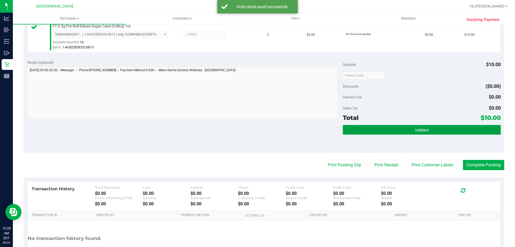
click at [429, 133] on button "Validate" at bounding box center [422, 130] width 158 height 10
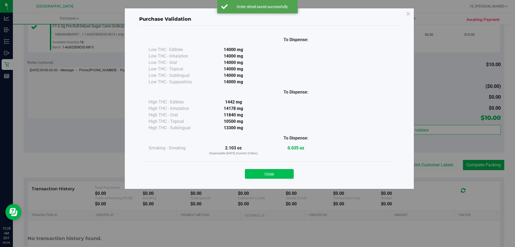
click at [274, 172] on button "Close" at bounding box center [269, 174] width 49 height 10
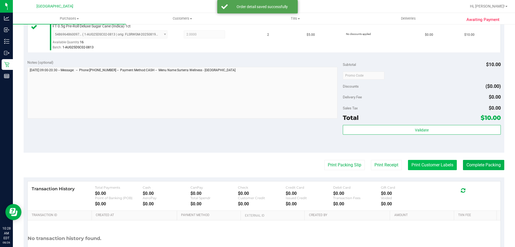
click at [434, 164] on button "Print Customer Labels" at bounding box center [432, 165] width 49 height 10
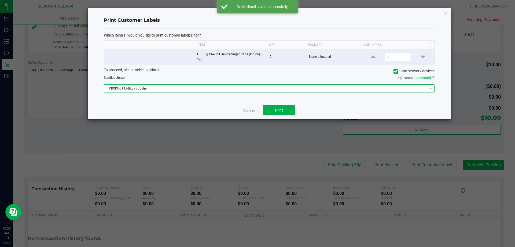
click at [194, 88] on span "PRODUCT LABEL - 300 dpi" at bounding box center [266, 89] width 324 height 8
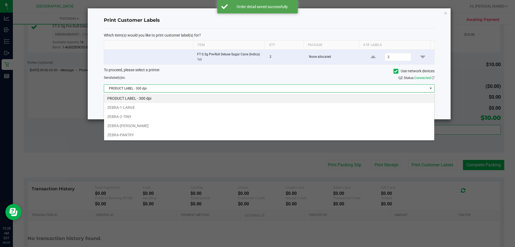
scroll to position [8, 331]
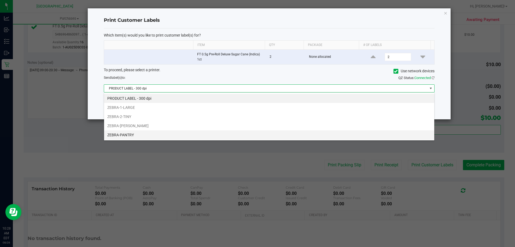
click at [124, 135] on li "ZEBRA-PANTRY" at bounding box center [269, 134] width 330 height 9
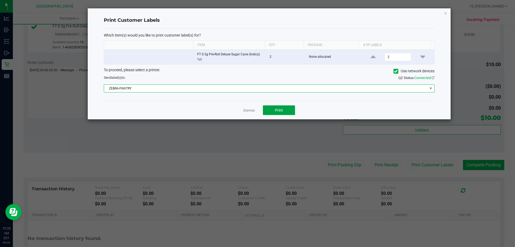
click at [285, 110] on button "Print" at bounding box center [279, 110] width 32 height 10
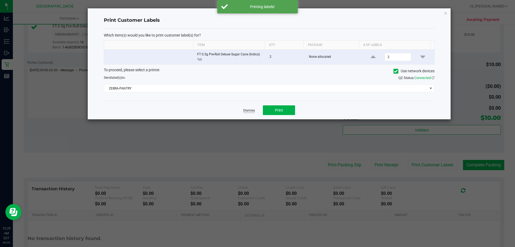
click at [251, 110] on link "Dismiss" at bounding box center [249, 110] width 12 height 5
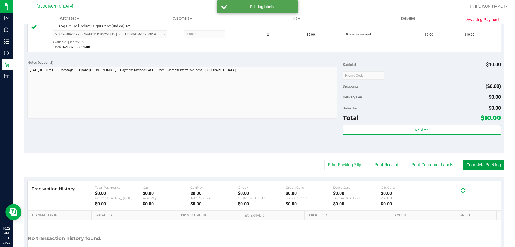
click at [490, 162] on button "Complete Packing" at bounding box center [483, 165] width 41 height 10
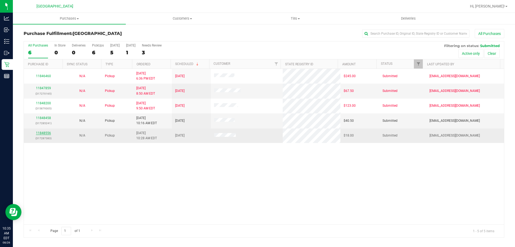
click at [43, 131] on link "11848556" at bounding box center [43, 133] width 15 height 4
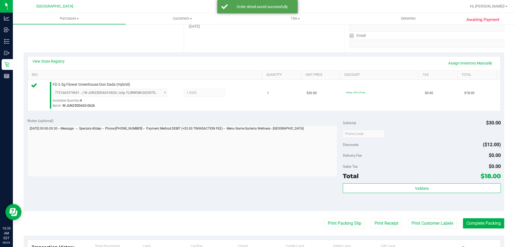
scroll to position [98, 0]
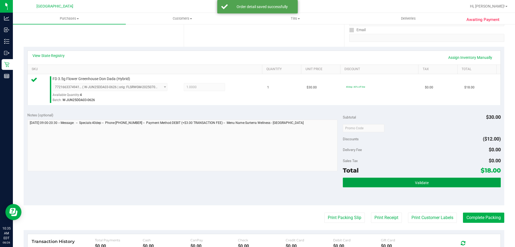
click at [421, 182] on span "Validate" at bounding box center [422, 182] width 14 height 4
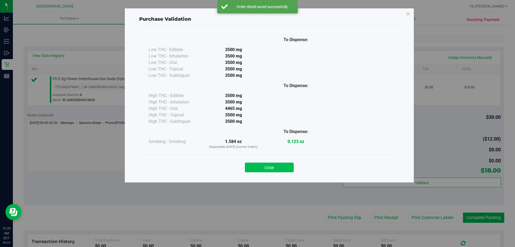
click at [272, 168] on button "Close" at bounding box center [269, 167] width 49 height 10
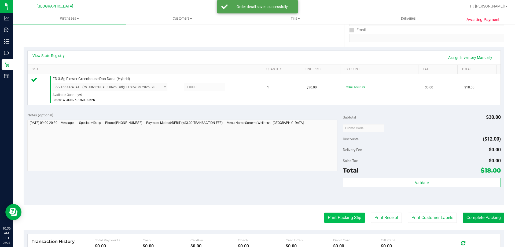
click at [345, 214] on button "Print Packing Slip" at bounding box center [344, 217] width 41 height 10
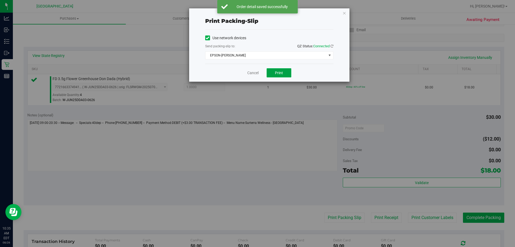
click at [275, 69] on button "Print" at bounding box center [279, 72] width 25 height 9
click at [251, 72] on link "Cancel" at bounding box center [252, 73] width 11 height 6
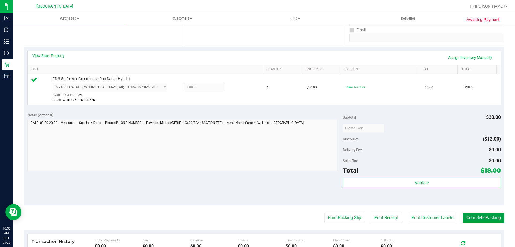
click at [486, 214] on button "Complete Packing" at bounding box center [483, 217] width 41 height 10
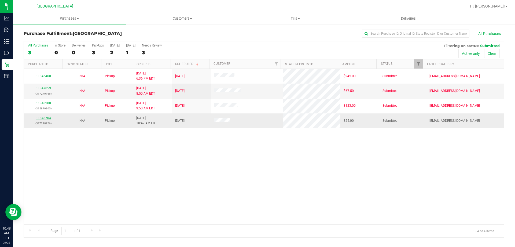
click at [47, 119] on link "11848704" at bounding box center [43, 118] width 15 height 4
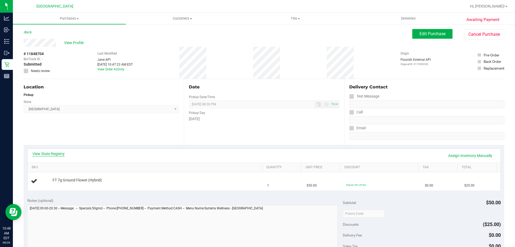
click at [48, 151] on link "View State Registry" at bounding box center [48, 153] width 32 height 5
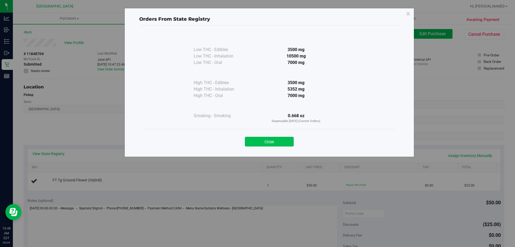
click at [267, 140] on button "Close" at bounding box center [269, 142] width 49 height 10
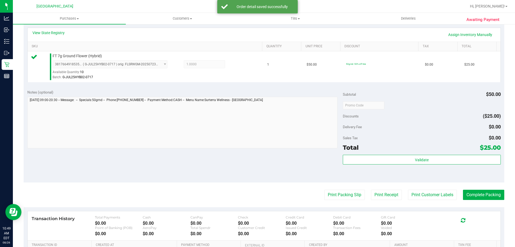
scroll to position [121, 0]
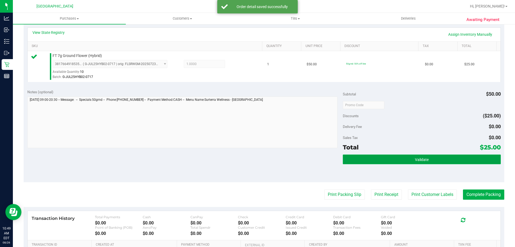
click at [427, 159] on button "Validate" at bounding box center [422, 159] width 158 height 10
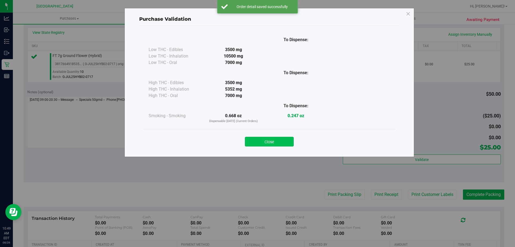
click at [285, 139] on button "Close" at bounding box center [269, 142] width 49 height 10
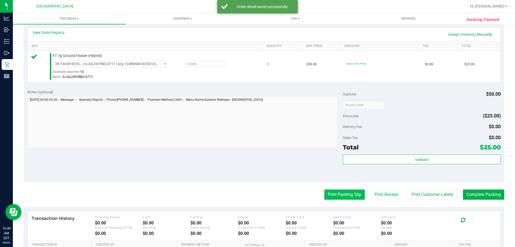
click at [347, 193] on button "Print Packing Slip" at bounding box center [344, 194] width 41 height 10
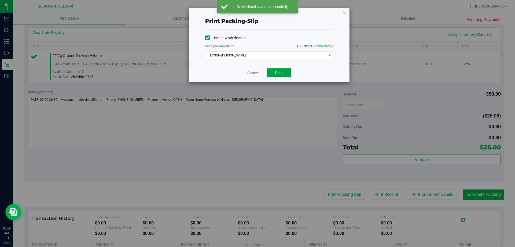
click at [288, 70] on button "Print" at bounding box center [279, 72] width 25 height 9
click at [250, 70] on link "Cancel" at bounding box center [252, 73] width 11 height 6
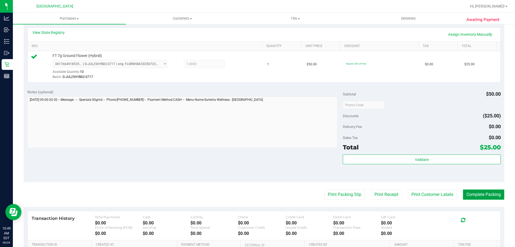
click at [494, 195] on button "Complete Packing" at bounding box center [483, 194] width 41 height 10
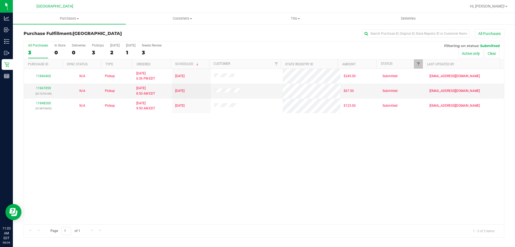
click at [173, 187] on div "11846460 N/A Pickup [DATE] 6:36 PM EDT 8/27/2025 $245.00 Submitted [EMAIL_ADDRE…" at bounding box center [264, 146] width 480 height 155
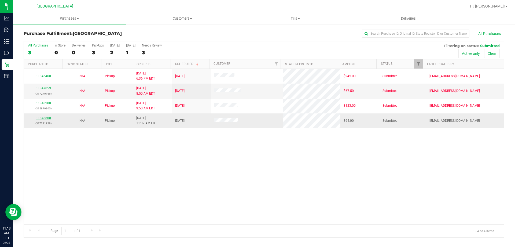
click at [45, 119] on link "11848860" at bounding box center [43, 118] width 15 height 4
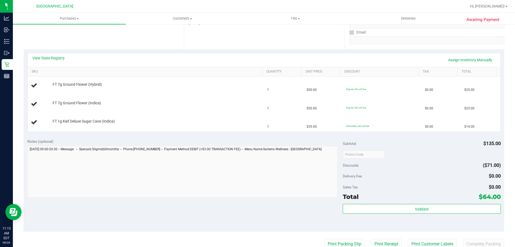
scroll to position [134, 0]
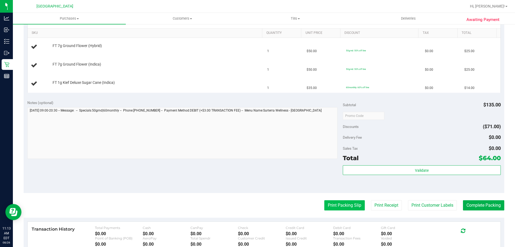
click at [342, 202] on button "Print Packing Slip" at bounding box center [344, 205] width 41 height 10
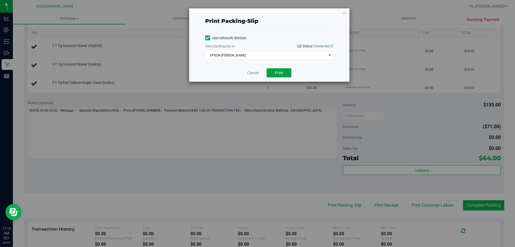
click at [280, 73] on span "Print" at bounding box center [279, 73] width 8 height 4
click at [346, 15] on icon "button" at bounding box center [345, 13] width 4 height 6
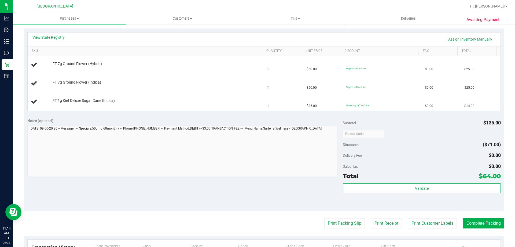
scroll to position [107, 0]
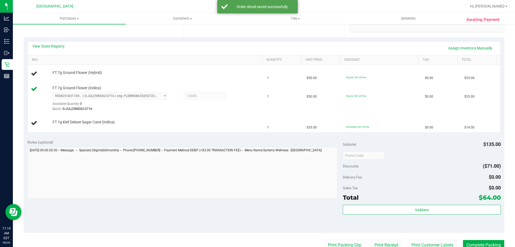
click at [250, 207] on div "Notes (optional) Subtotal $135.00 Discounts ($71.00) Delivery Fee $0.00 Sales T…" at bounding box center [264, 184] width 481 height 97
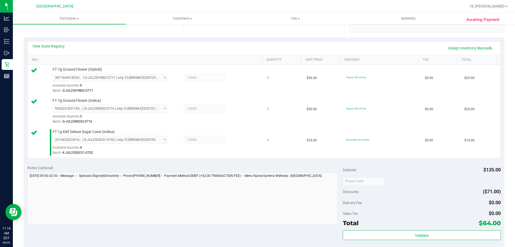
scroll to position [134, 0]
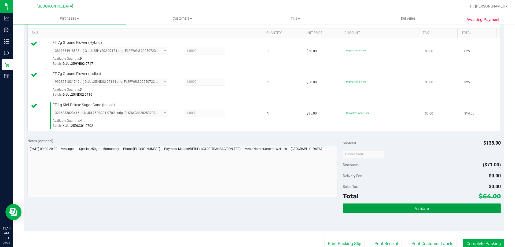
click at [422, 209] on span "Validate" at bounding box center [422, 208] width 14 height 4
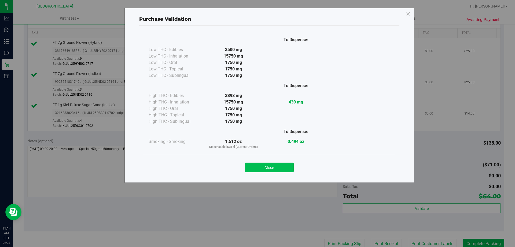
click at [263, 167] on button "Close" at bounding box center [269, 167] width 49 height 10
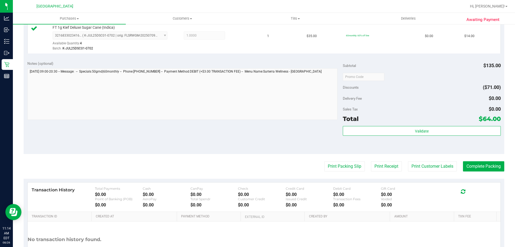
scroll to position [215, 0]
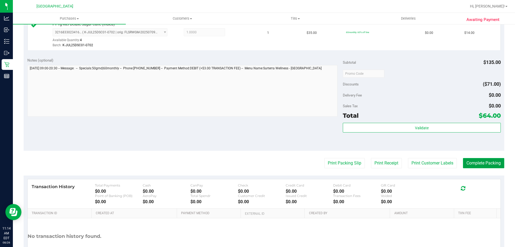
click at [474, 163] on button "Complete Packing" at bounding box center [483, 163] width 41 height 10
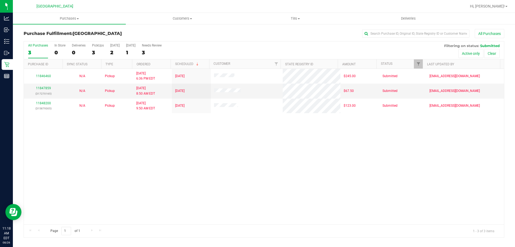
click at [200, 154] on div "11846460 N/A Pickup [DATE] 6:36 PM EDT 8/27/2025 $245.00 Submitted [EMAIL_ADDRE…" at bounding box center [264, 146] width 480 height 155
click at [96, 161] on div "11846460 N/A Pickup [DATE] 6:36 PM EDT 8/27/2025 $245.00 Submitted [EMAIL_ADDRE…" at bounding box center [264, 146] width 480 height 155
